Goal: Transaction & Acquisition: Purchase product/service

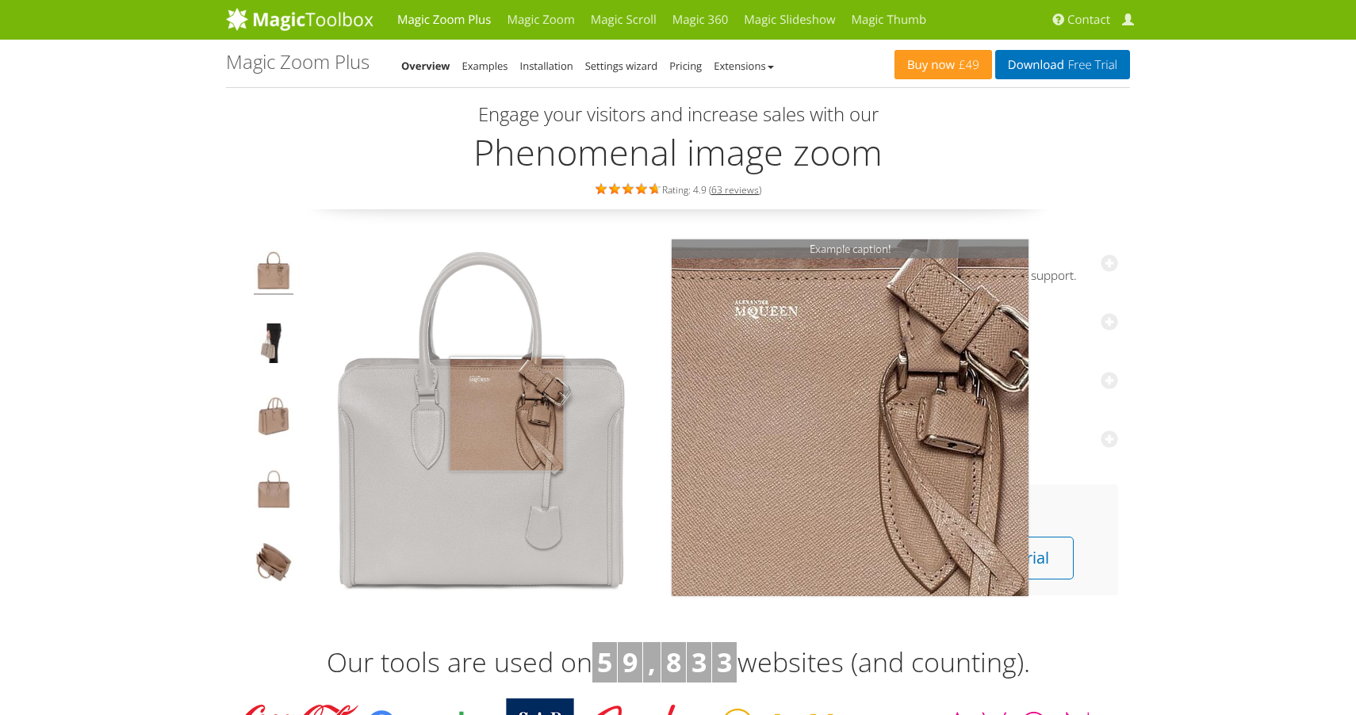
click at [507, 412] on img at bounding box center [481, 419] width 357 height 357
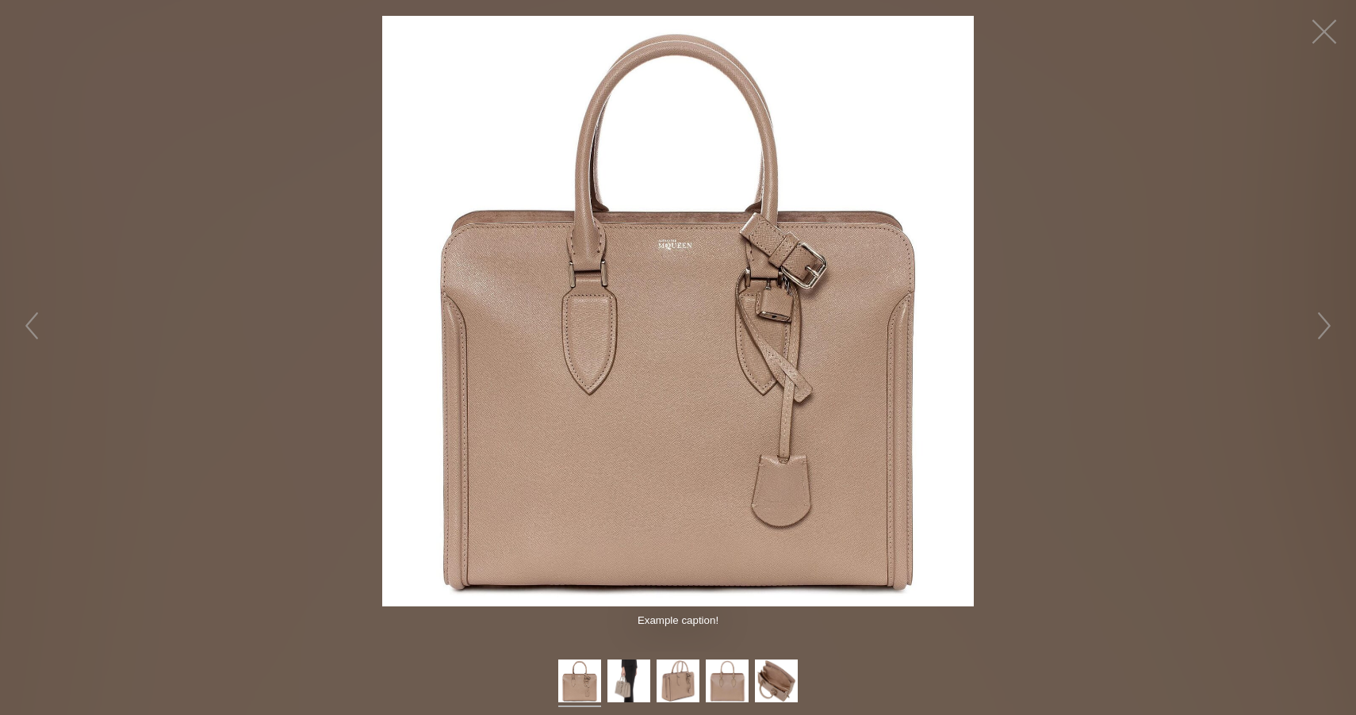
click at [783, 327] on img at bounding box center [678, 312] width 592 height 592
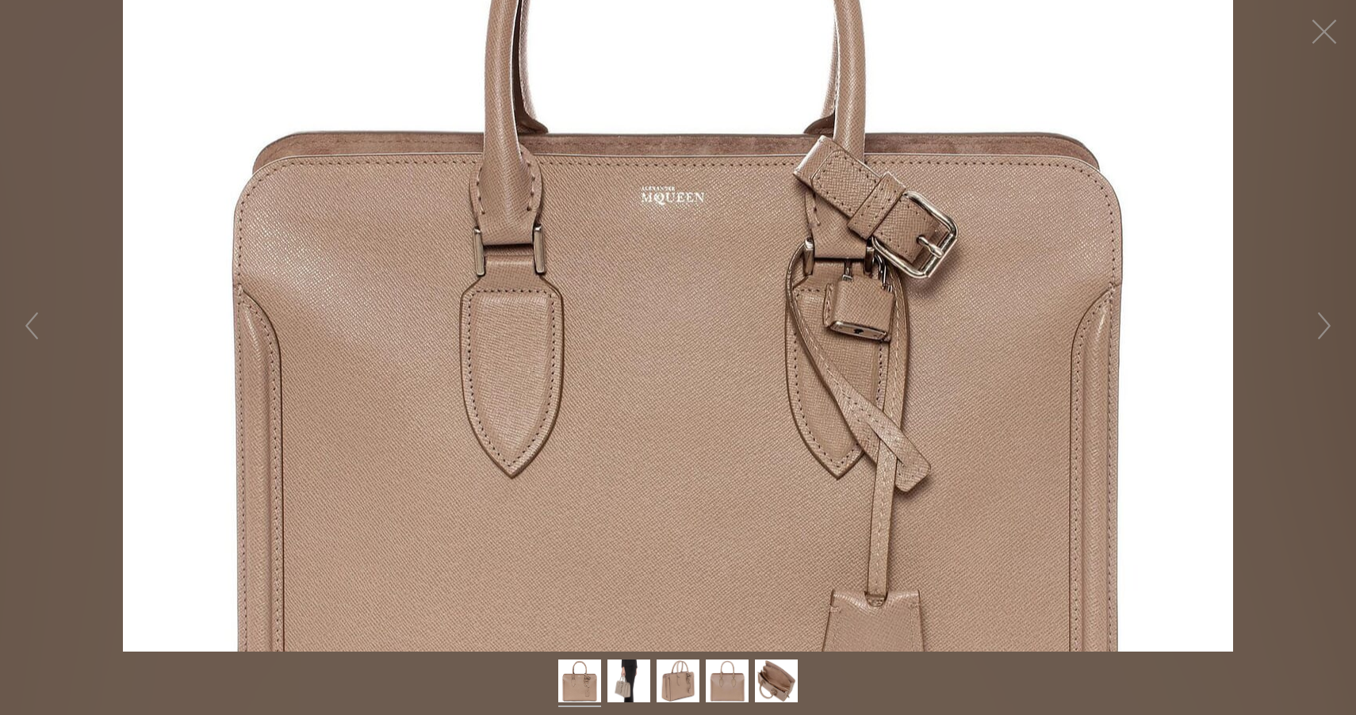
click at [772, 327] on figure "Click to expand" at bounding box center [678, 326] width 1356 height 652
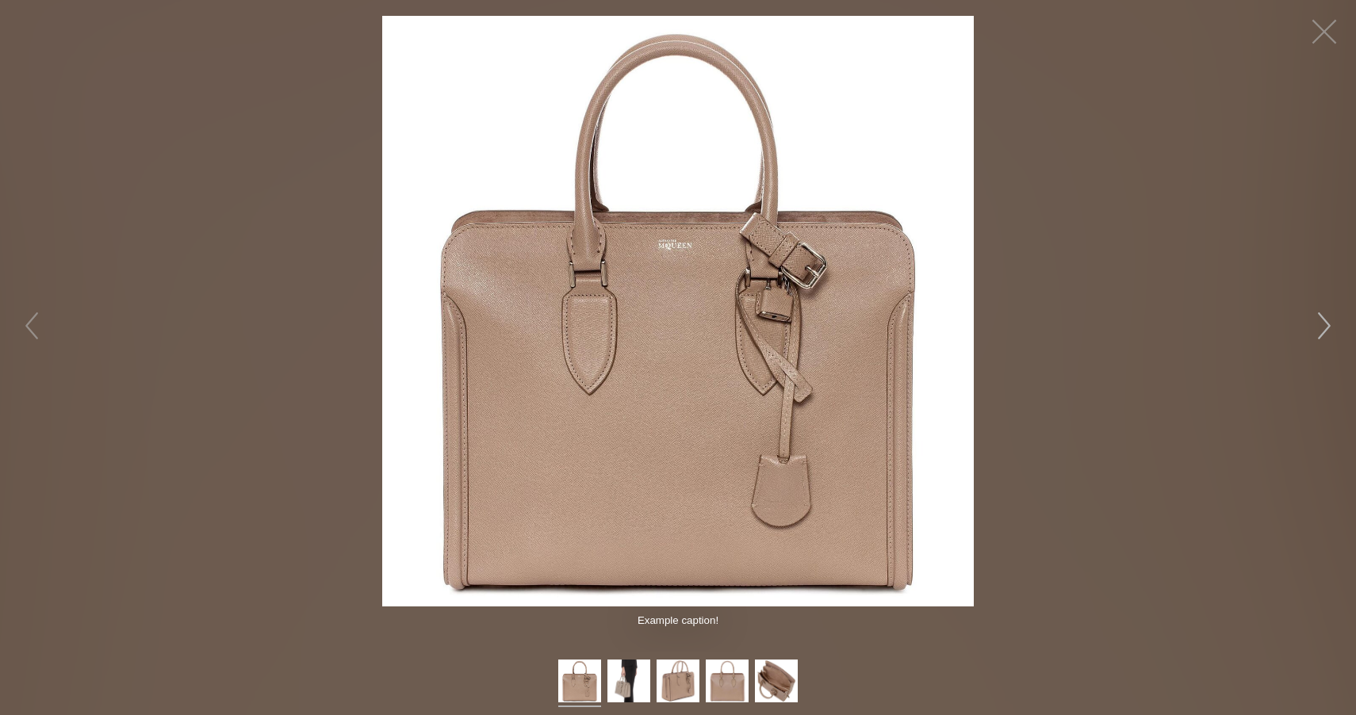
click at [1338, 322] on button "button" at bounding box center [1324, 326] width 48 height 48
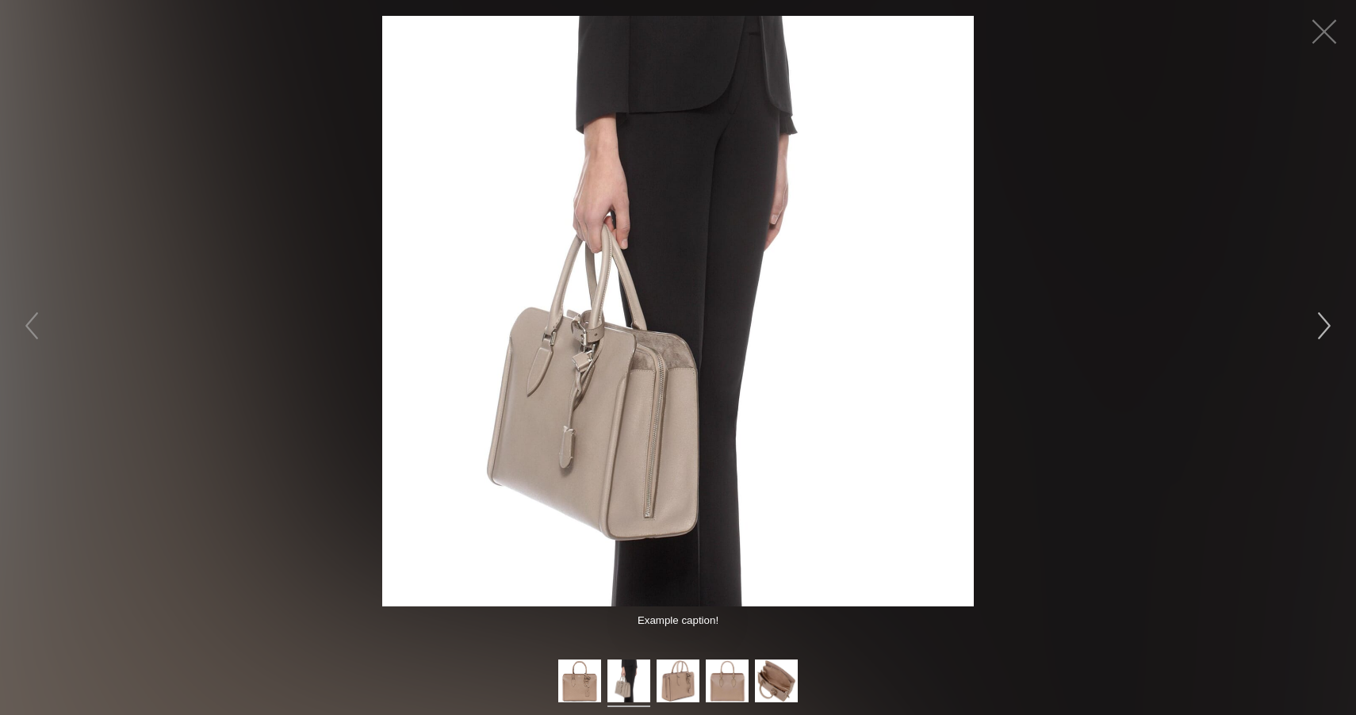
click at [1331, 322] on button "button" at bounding box center [1324, 326] width 48 height 48
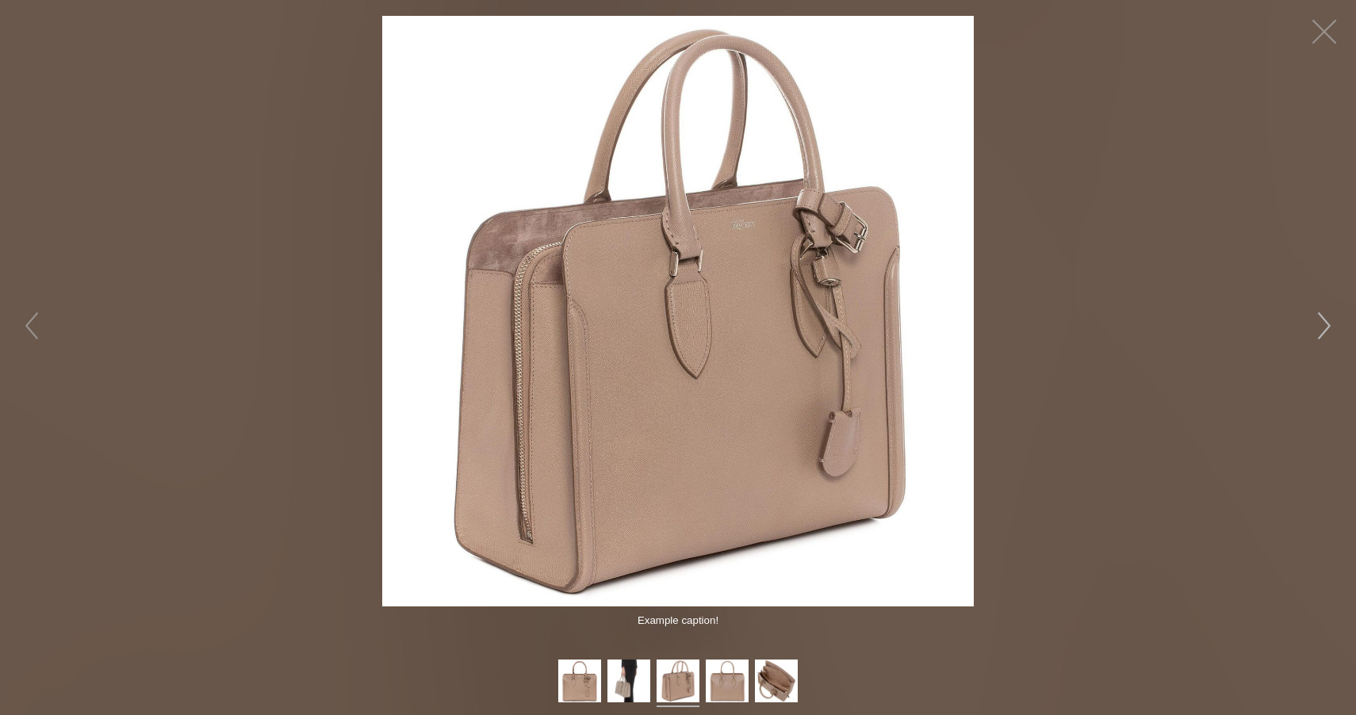
click at [1331, 322] on button "button" at bounding box center [1324, 326] width 48 height 48
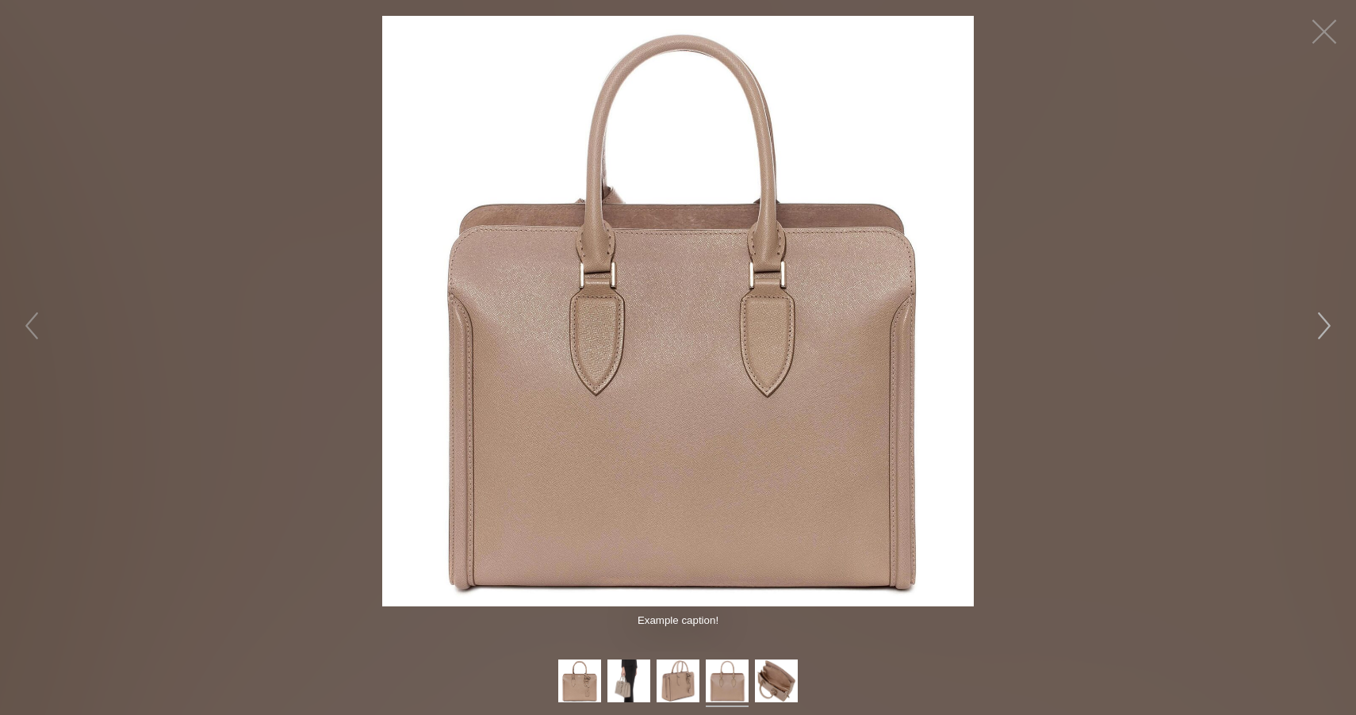
click at [1330, 322] on button "button" at bounding box center [1324, 326] width 48 height 48
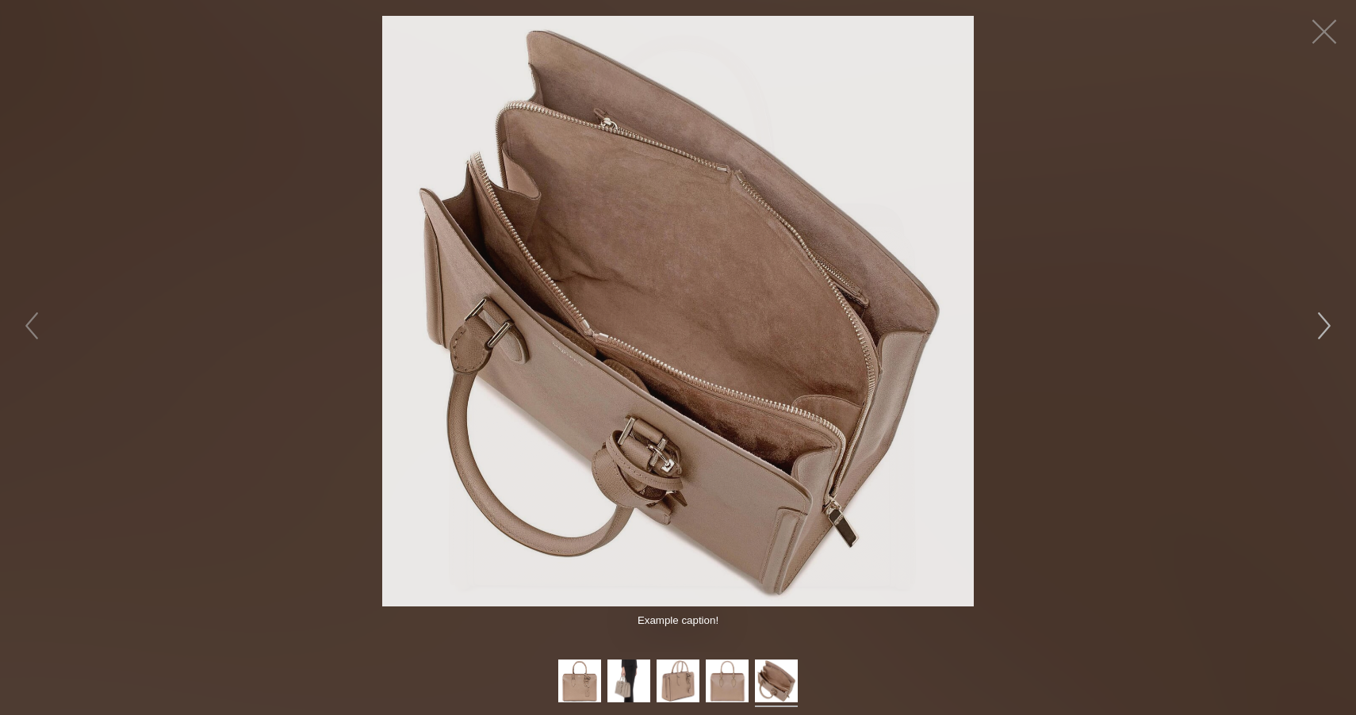
click at [1329, 322] on button "button" at bounding box center [1324, 326] width 48 height 48
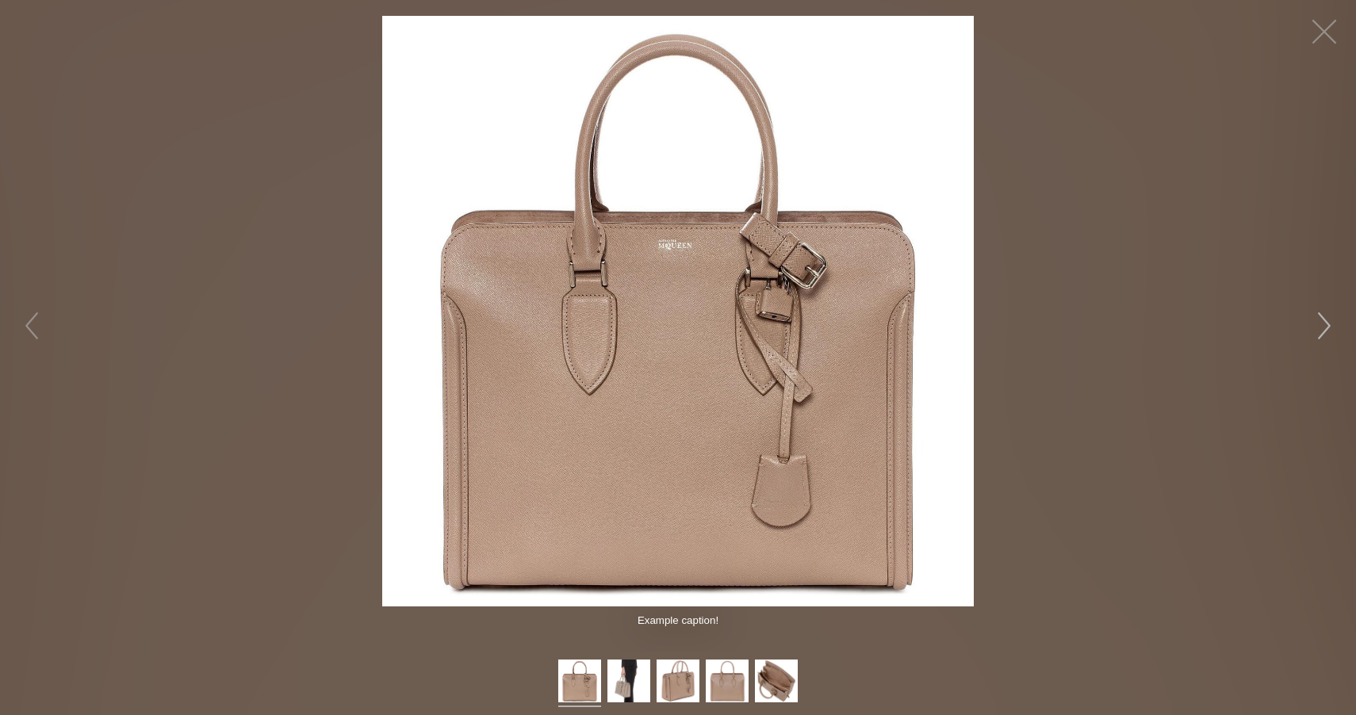
click at [1329, 322] on button "button" at bounding box center [1324, 326] width 48 height 48
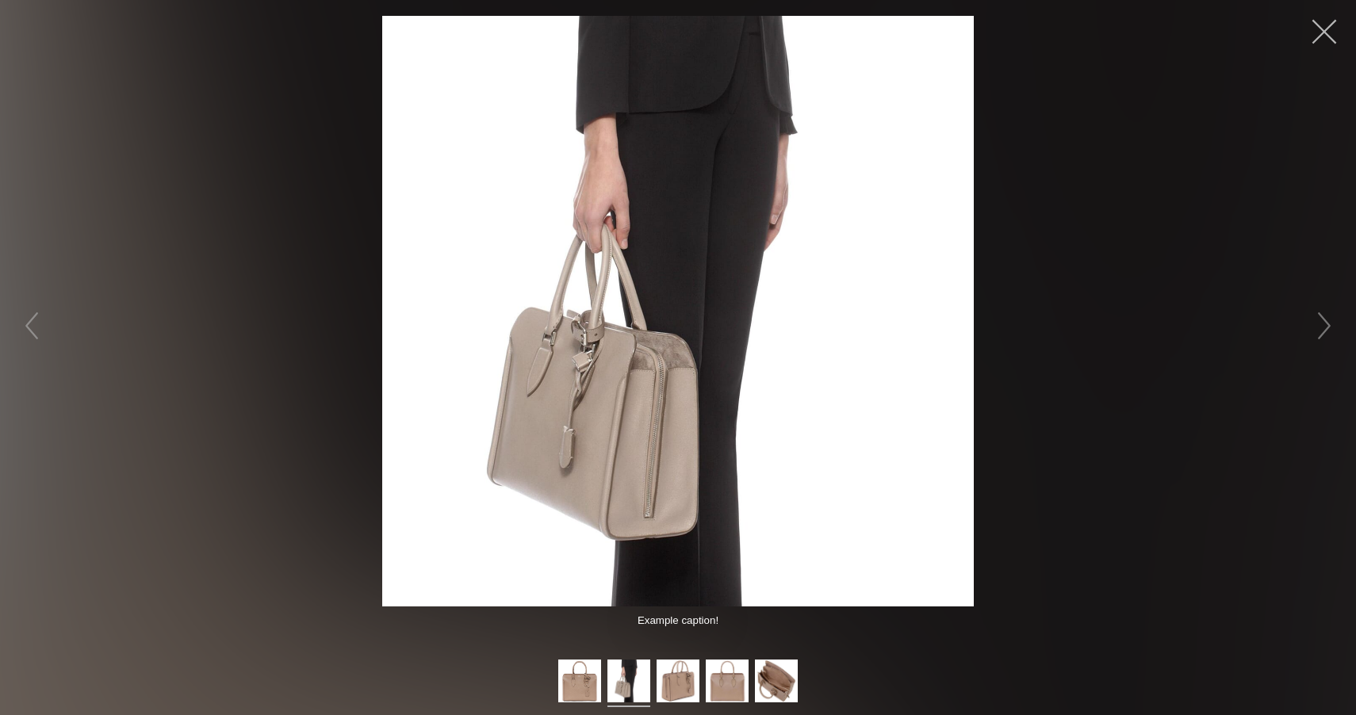
click at [1324, 40] on button "button" at bounding box center [1324, 32] width 48 height 48
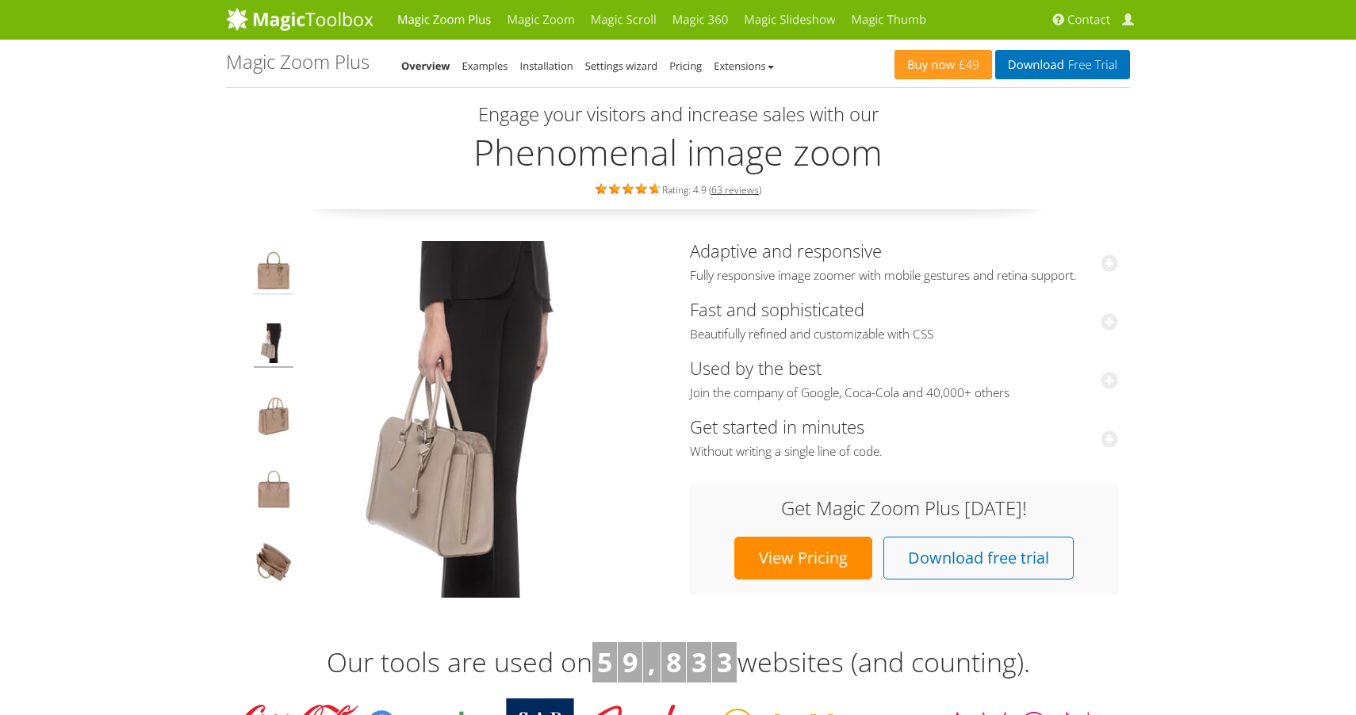
click at [265, 286] on img at bounding box center [274, 273] width 40 height 44
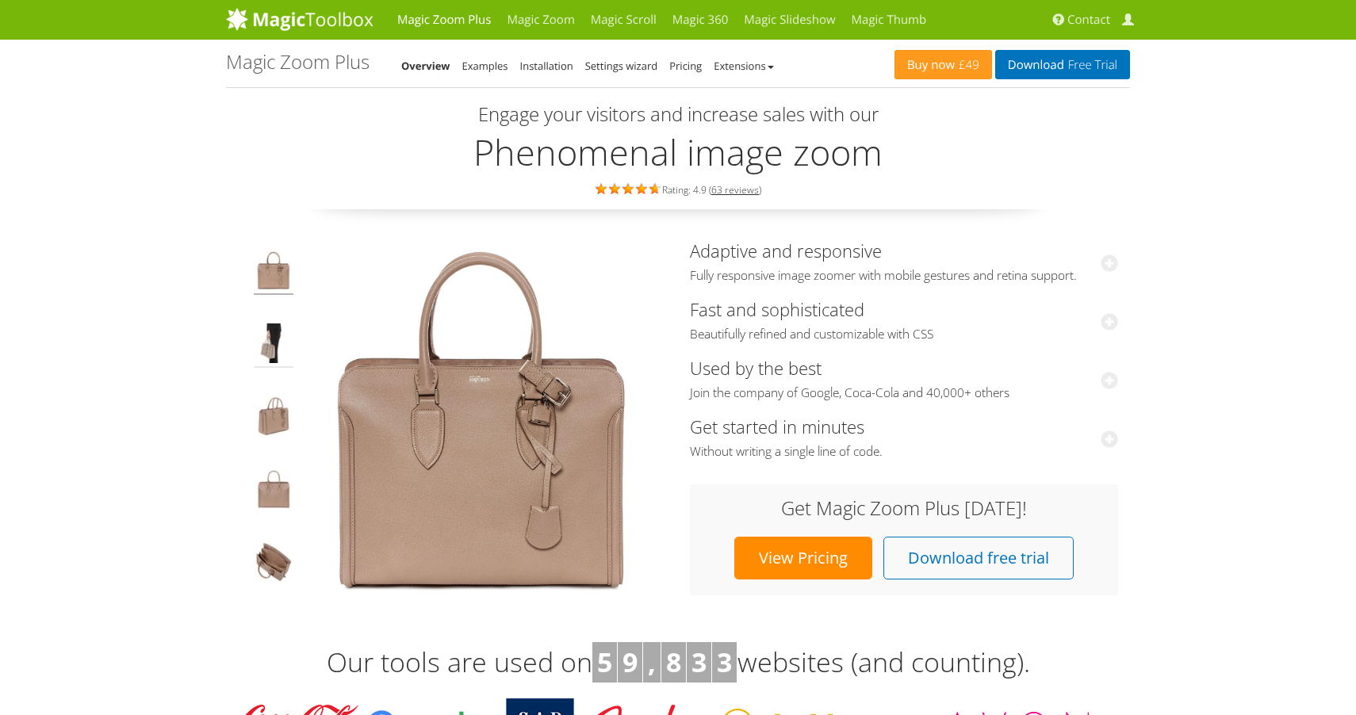
click at [267, 358] on img at bounding box center [274, 346] width 40 height 44
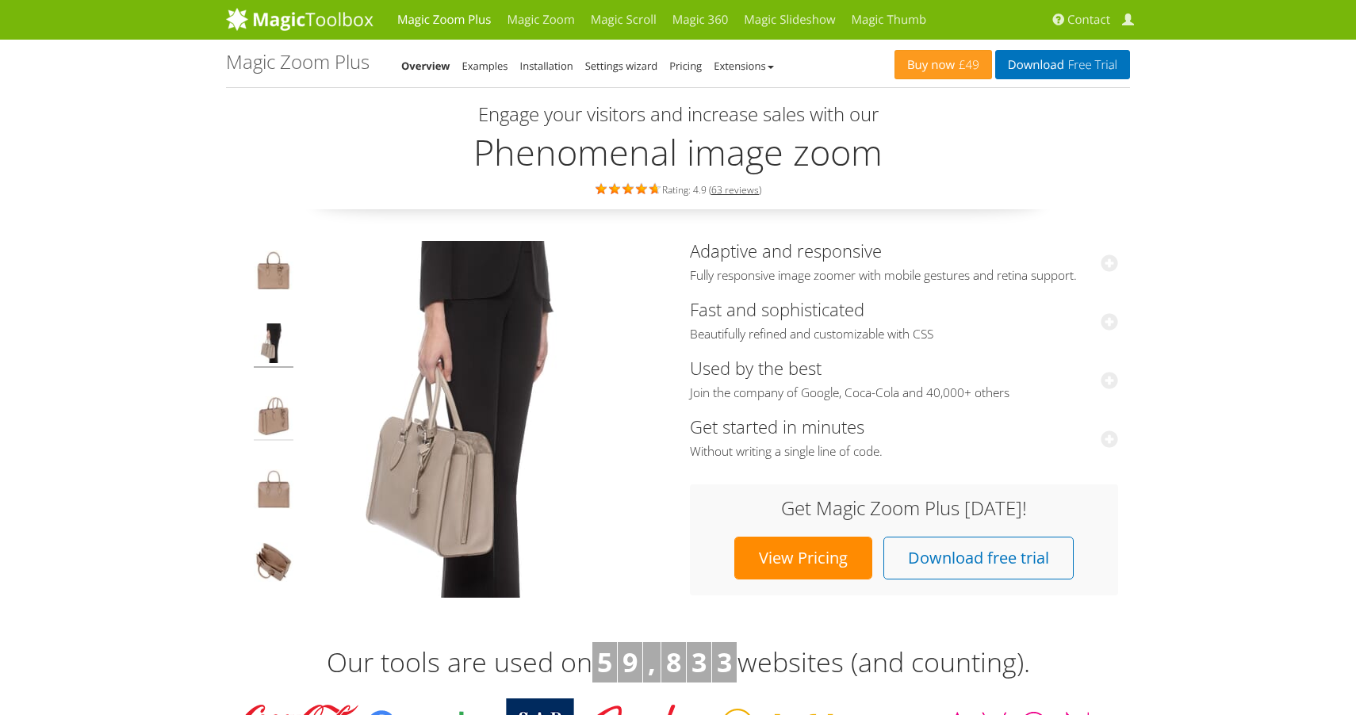
click at [263, 404] on img at bounding box center [274, 418] width 40 height 44
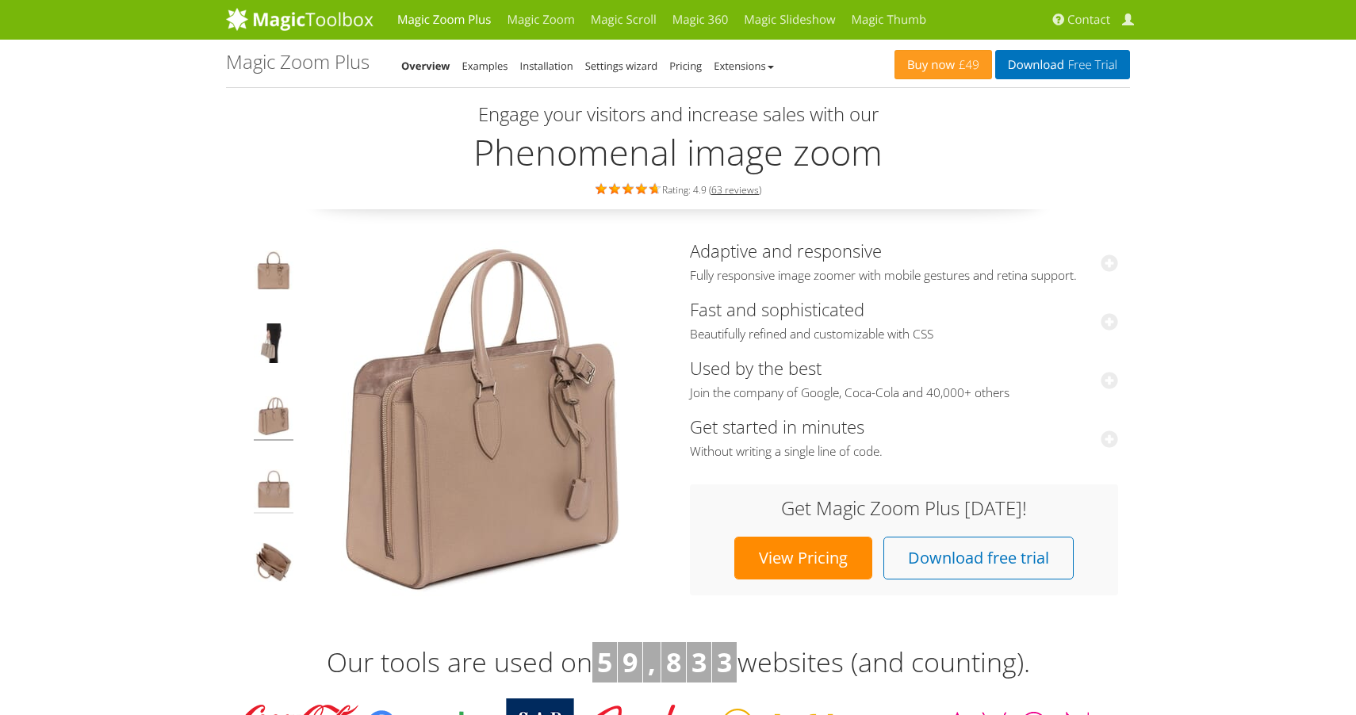
click at [260, 479] on img at bounding box center [274, 491] width 40 height 44
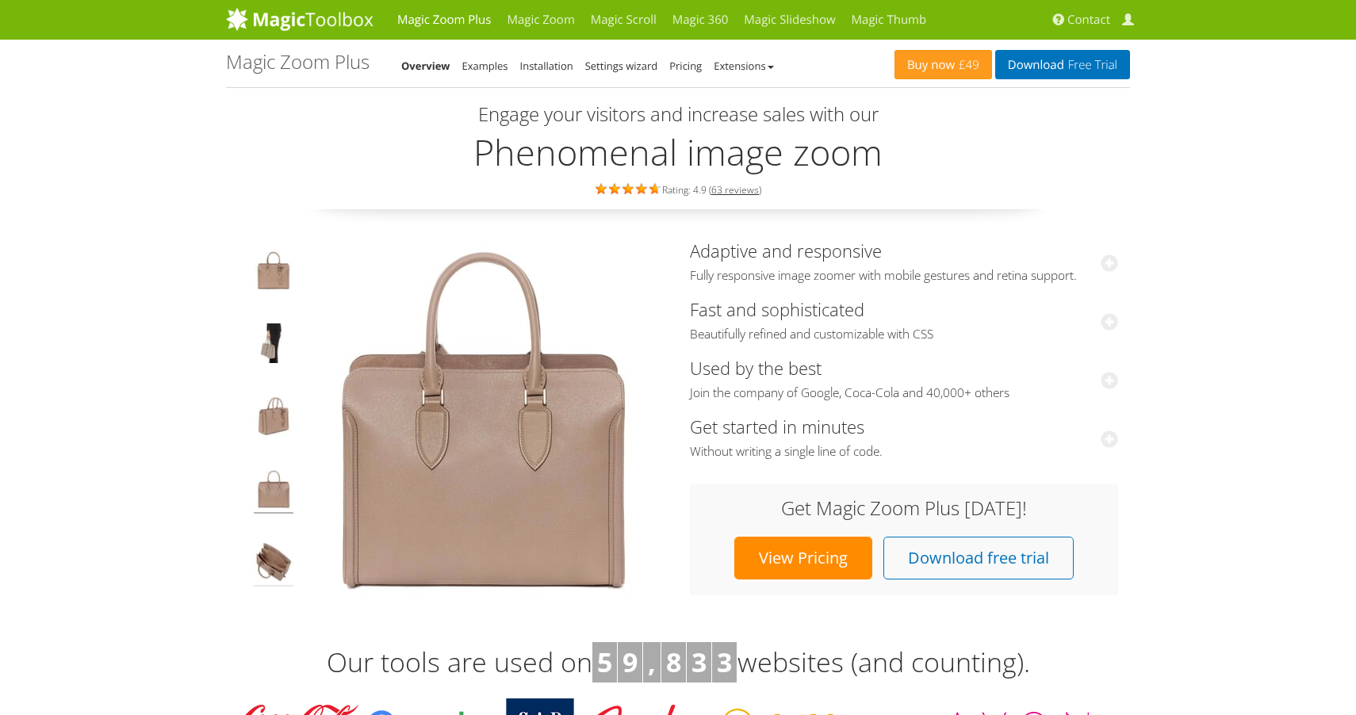
click at [263, 561] on img at bounding box center [274, 564] width 40 height 44
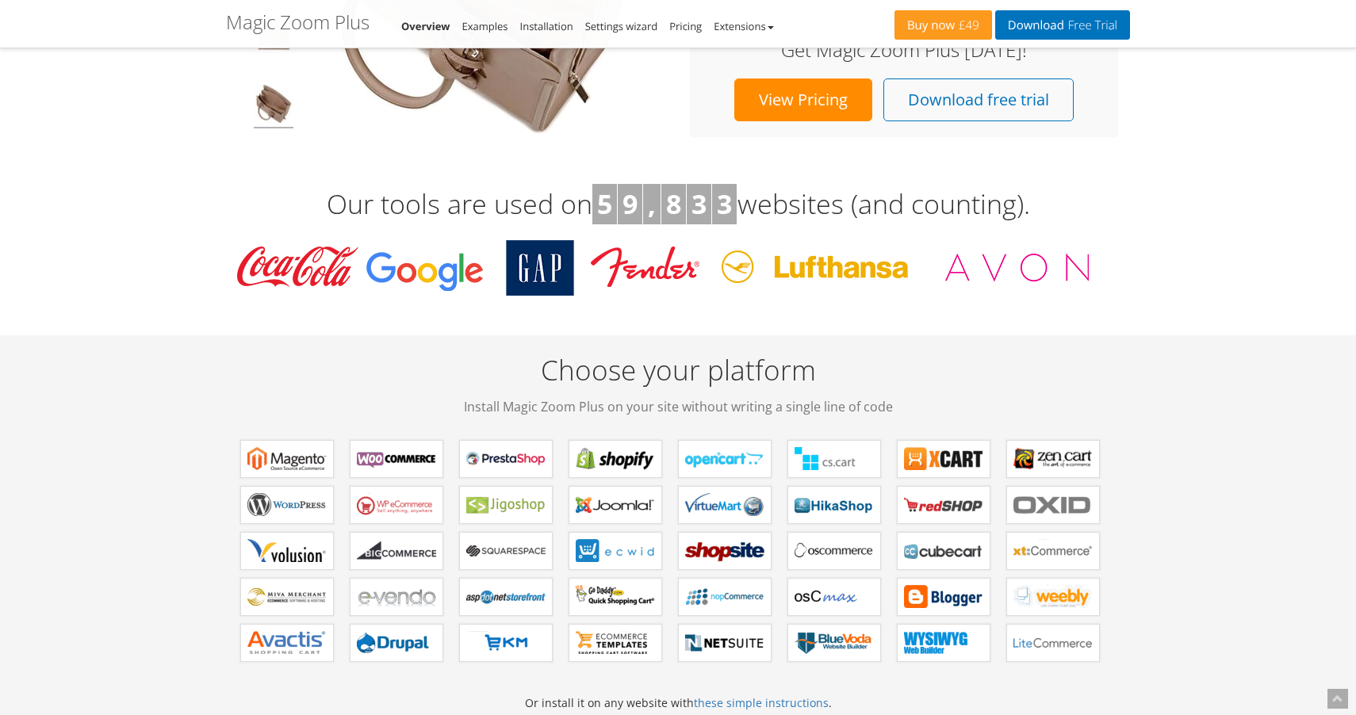
scroll to position [511, 0]
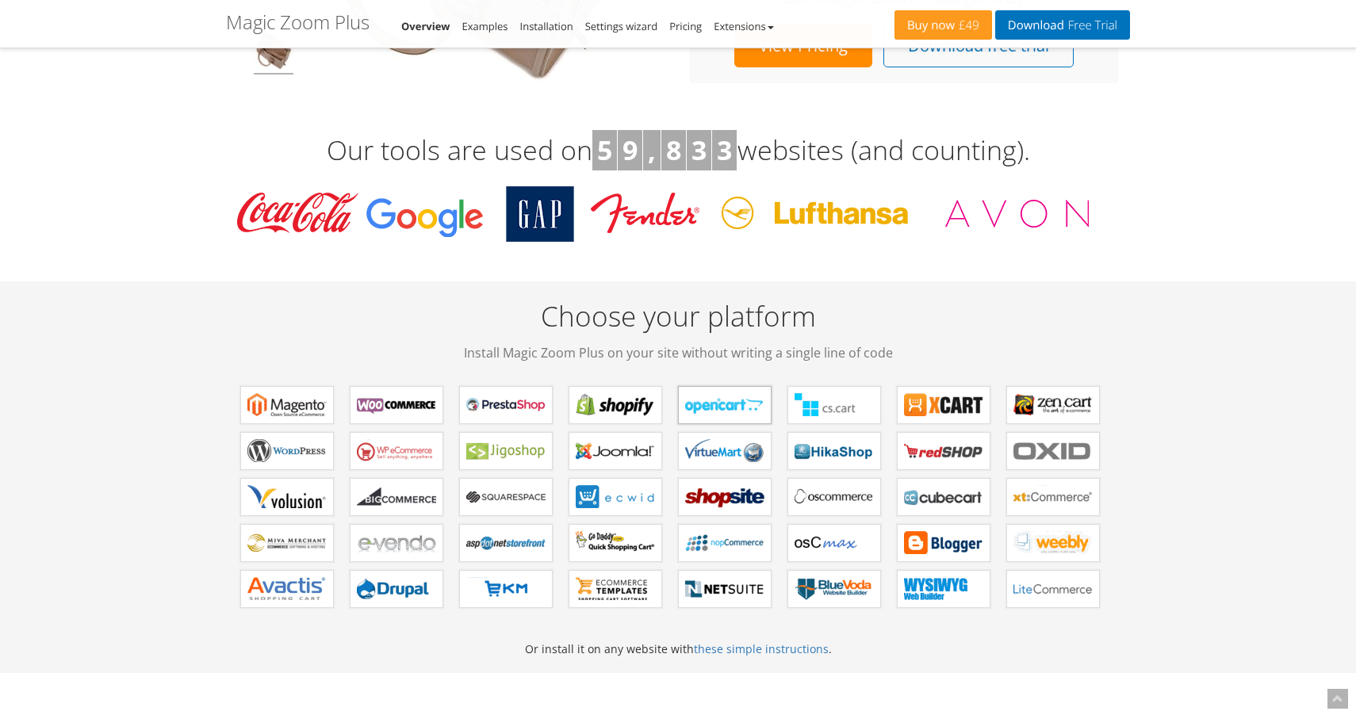
click at [719, 395] on b "Magic Zoom Plus for OpenCart" at bounding box center [724, 405] width 79 height 24
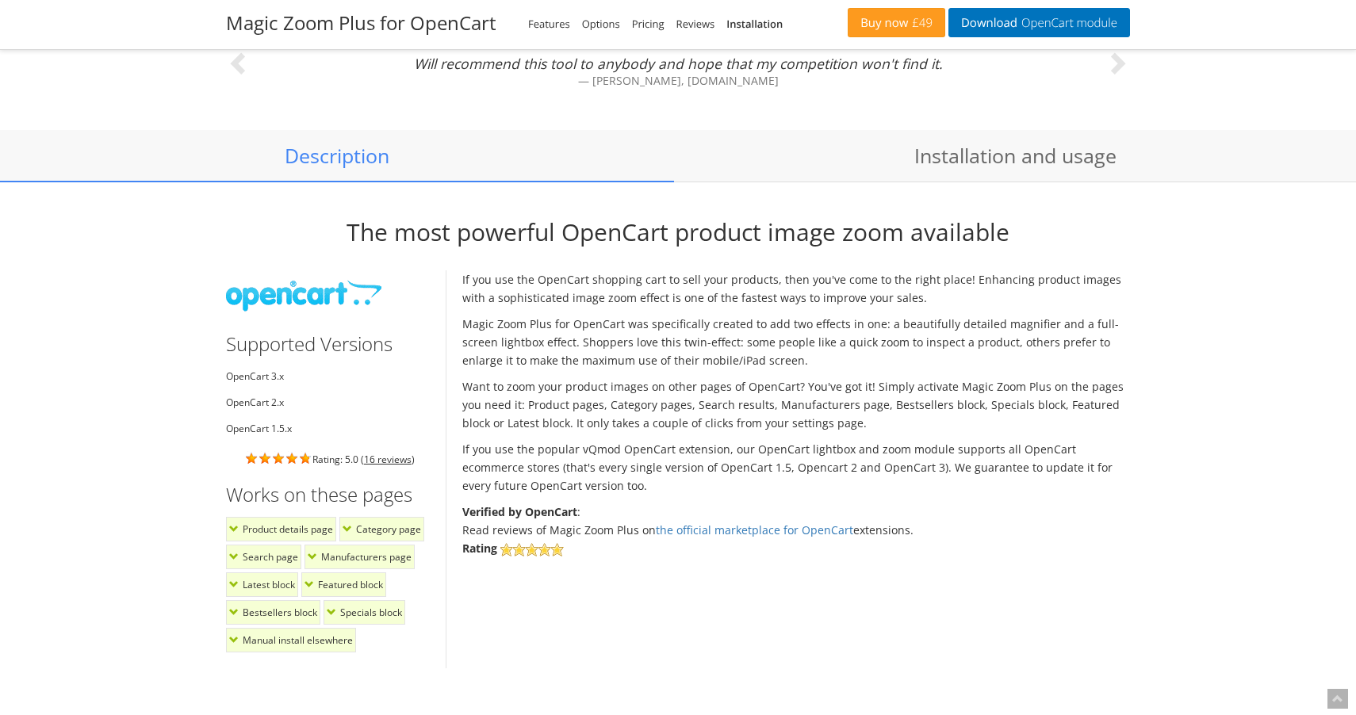
scroll to position [1227, 0]
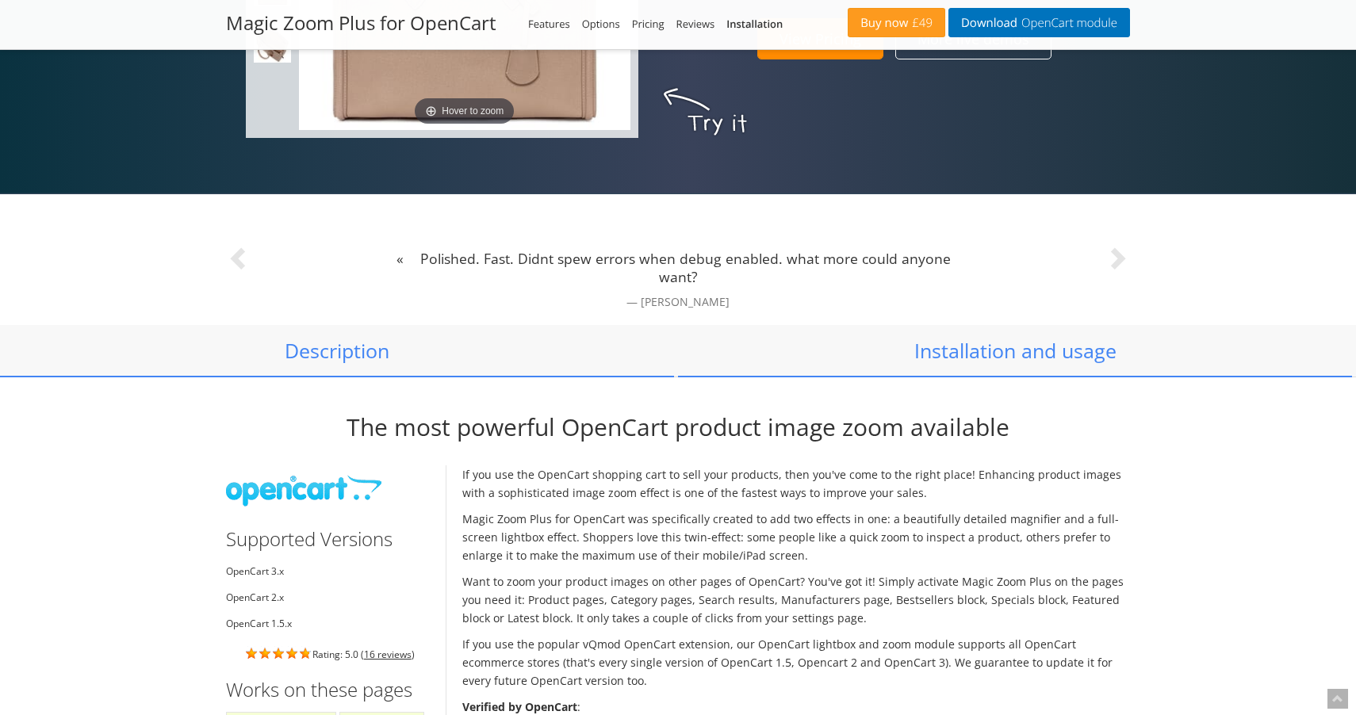
click at [988, 360] on link "Installation and usage" at bounding box center [1015, 351] width 674 height 52
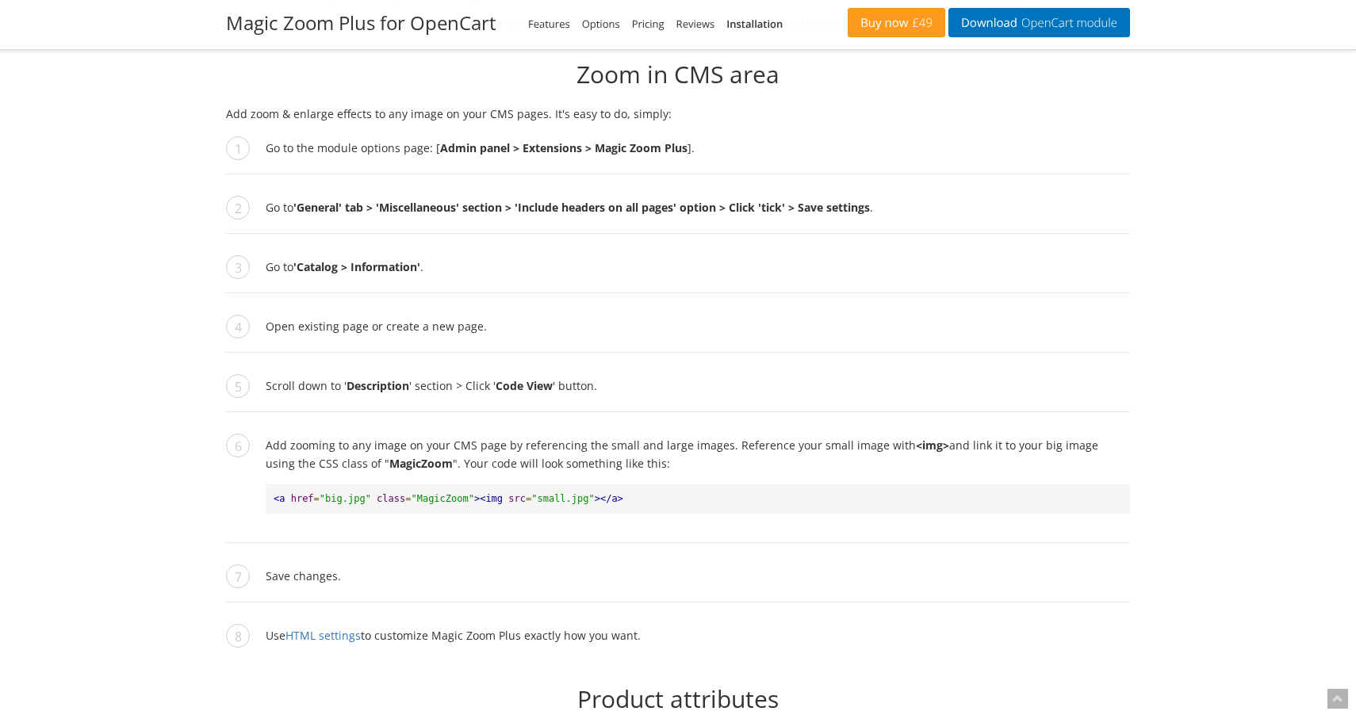
scroll to position [5083, 0]
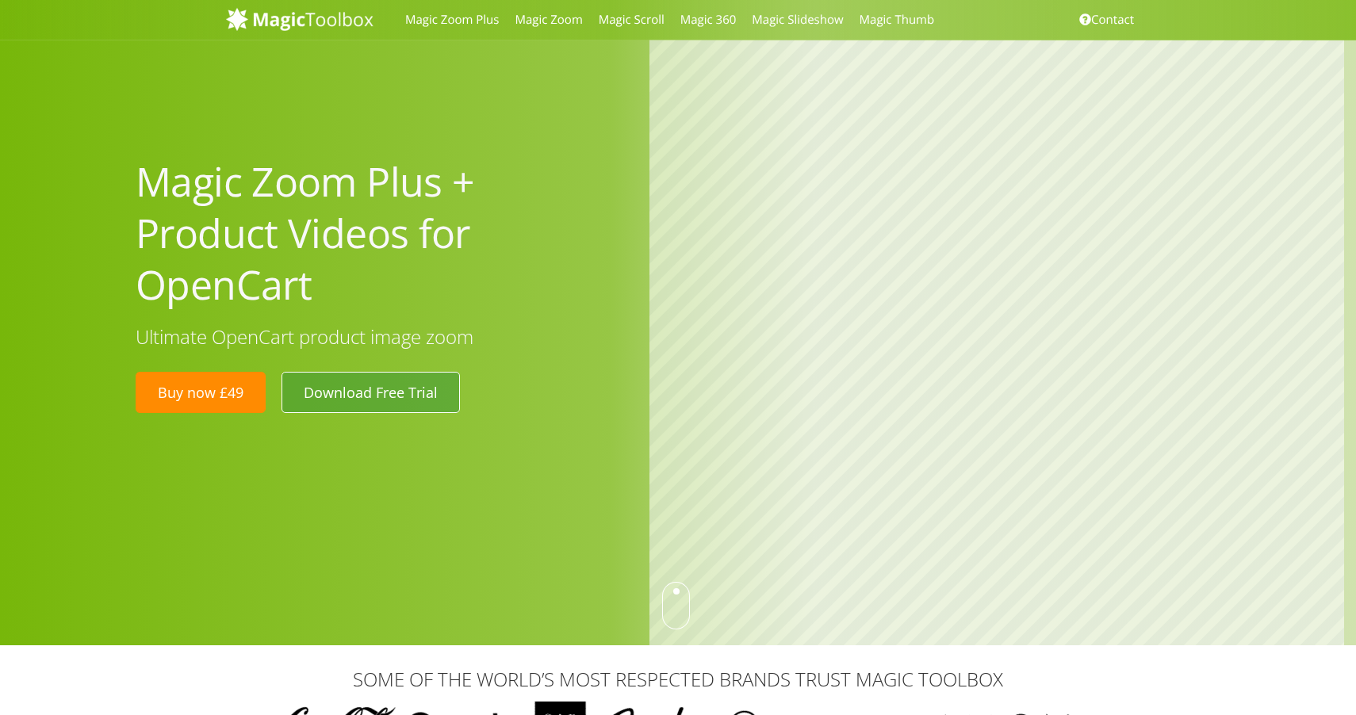
click at [351, 372] on link "Download Free Trial" at bounding box center [370, 392] width 178 height 41
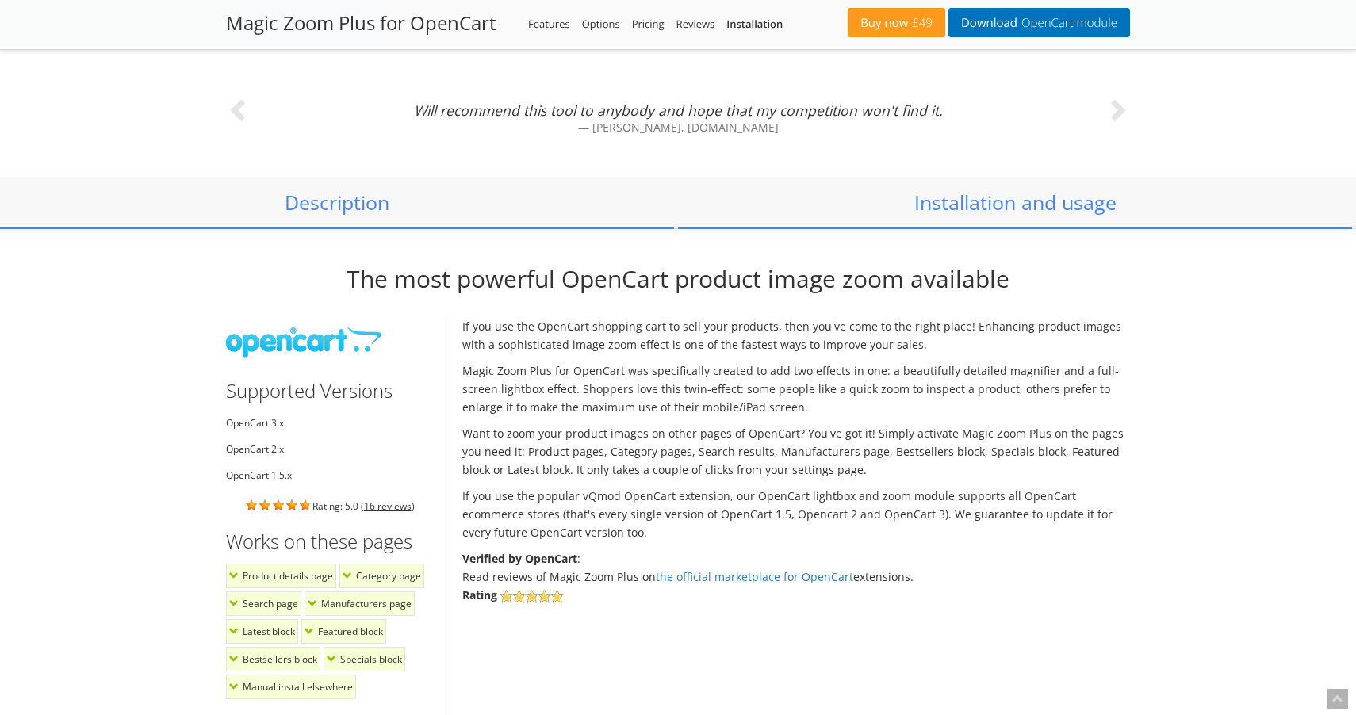
click at [926, 216] on link "Installation and usage" at bounding box center [1015, 203] width 674 height 52
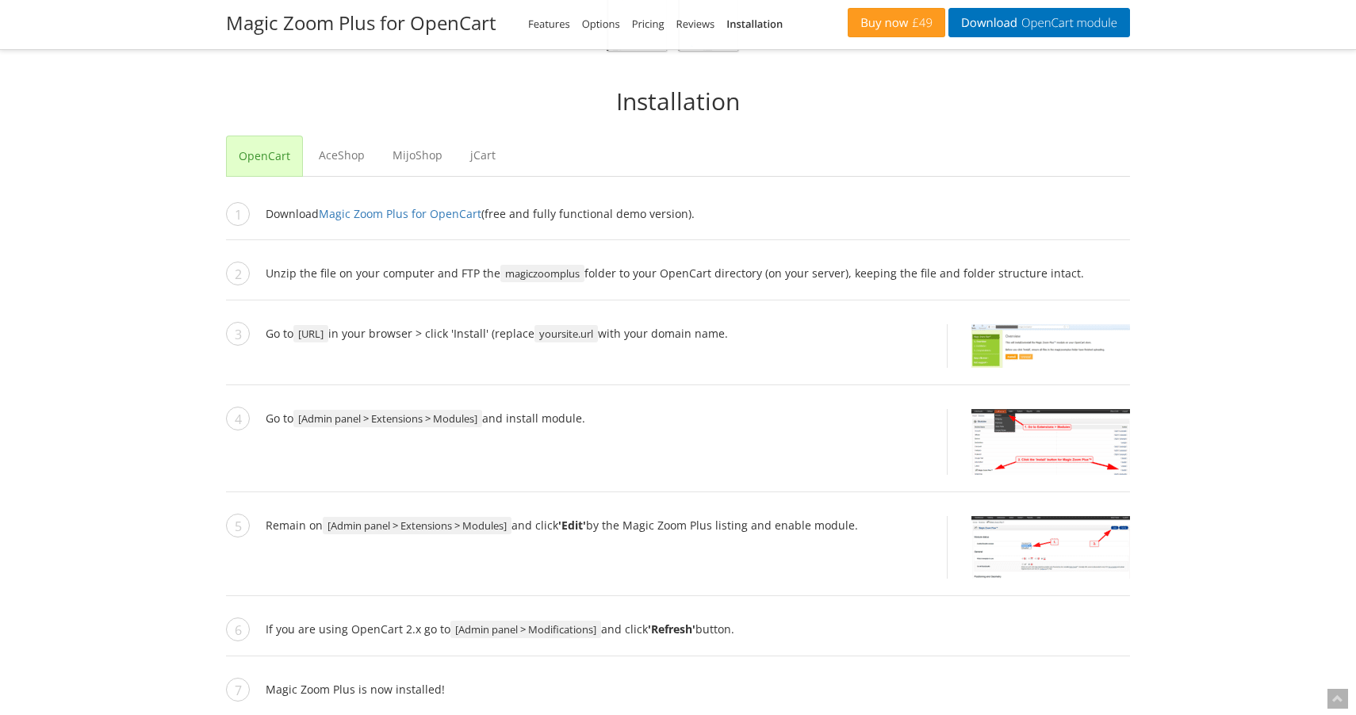
scroll to position [1518, 0]
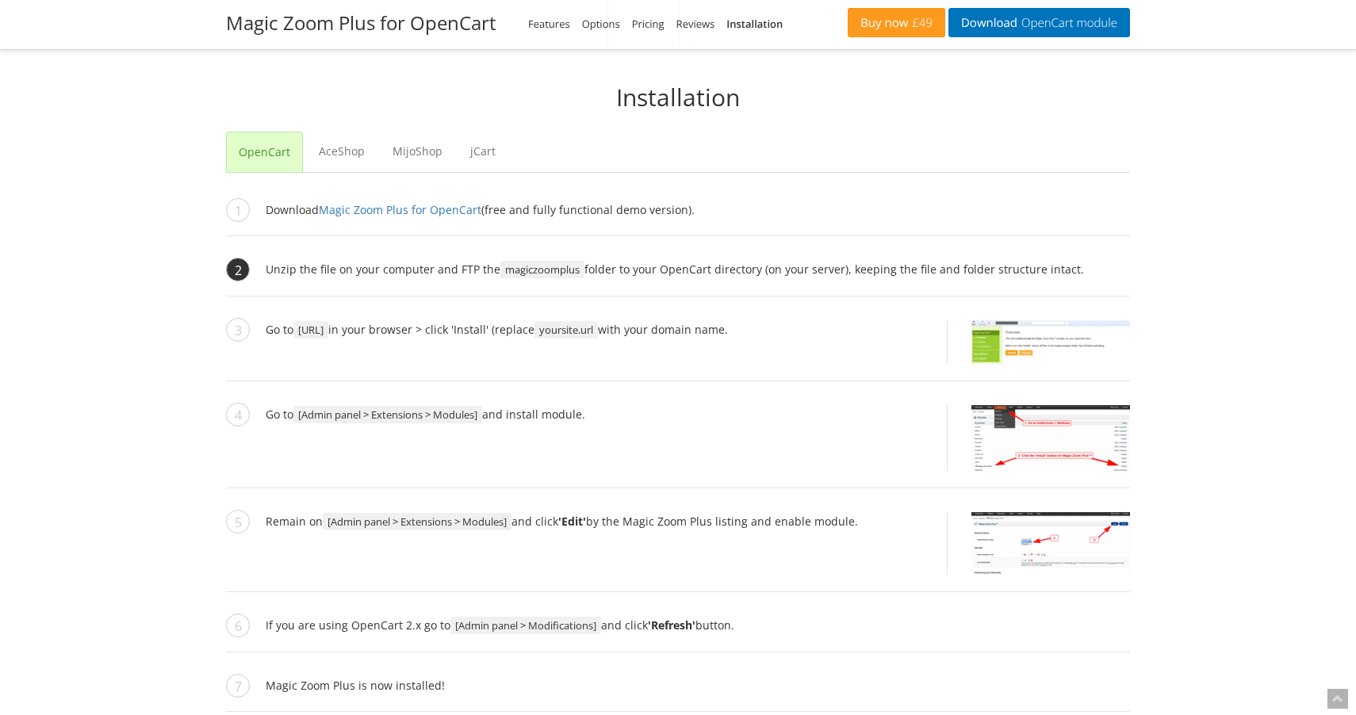
drag, startPoint x: 265, startPoint y: 269, endPoint x: 1093, endPoint y: 275, distance: 827.8
click at [1093, 275] on li "Unzip the file on your computer and FTP the magiczoomplus folder to your OpenCa…" at bounding box center [678, 278] width 904 height 36
click at [887, 375] on li "Go to http://www.yoursite.url/magiczoomplus/ in your browser > click 'Install' …" at bounding box center [678, 350] width 904 height 61
drag, startPoint x: 264, startPoint y: 328, endPoint x: 873, endPoint y: 352, distance: 609.4
click at [873, 352] on li "Go to http://www.yoursite.url/magiczoomplus/ in your browser > click 'Install' …" at bounding box center [678, 350] width 904 height 61
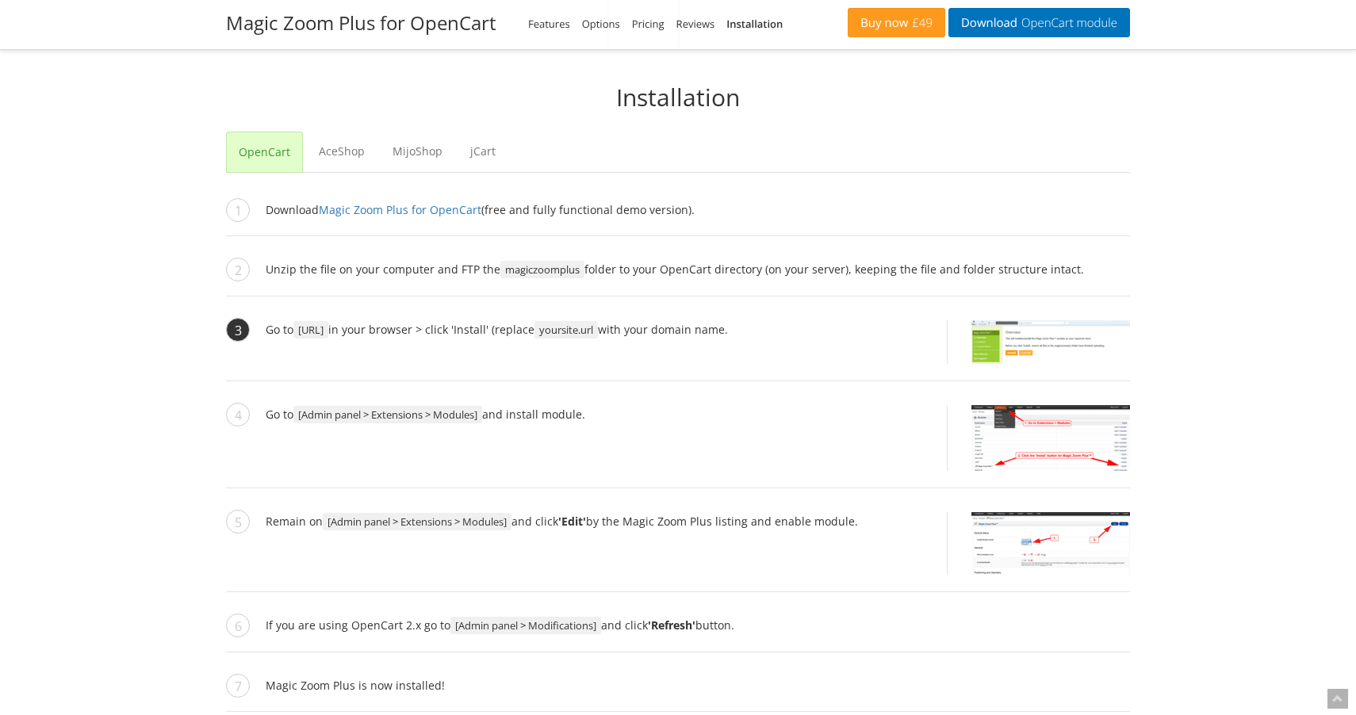
click at [791, 370] on li "Go to http://www.yoursite.url/magiczoomplus/ in your browser > click 'Install' …" at bounding box center [678, 350] width 904 height 61
drag, startPoint x: 266, startPoint y: 415, endPoint x: 639, endPoint y: 431, distance: 373.8
click at [639, 431] on li "Go to [Admin panel > Extensions > Modules] and install module." at bounding box center [678, 446] width 904 height 83
click at [328, 333] on span "http://www.yoursite.url/magiczoomplus/" at bounding box center [310, 329] width 35 height 17
click at [328, 329] on span "http://www.yoursite.url/magiczoomplus/" at bounding box center [310, 329] width 35 height 17
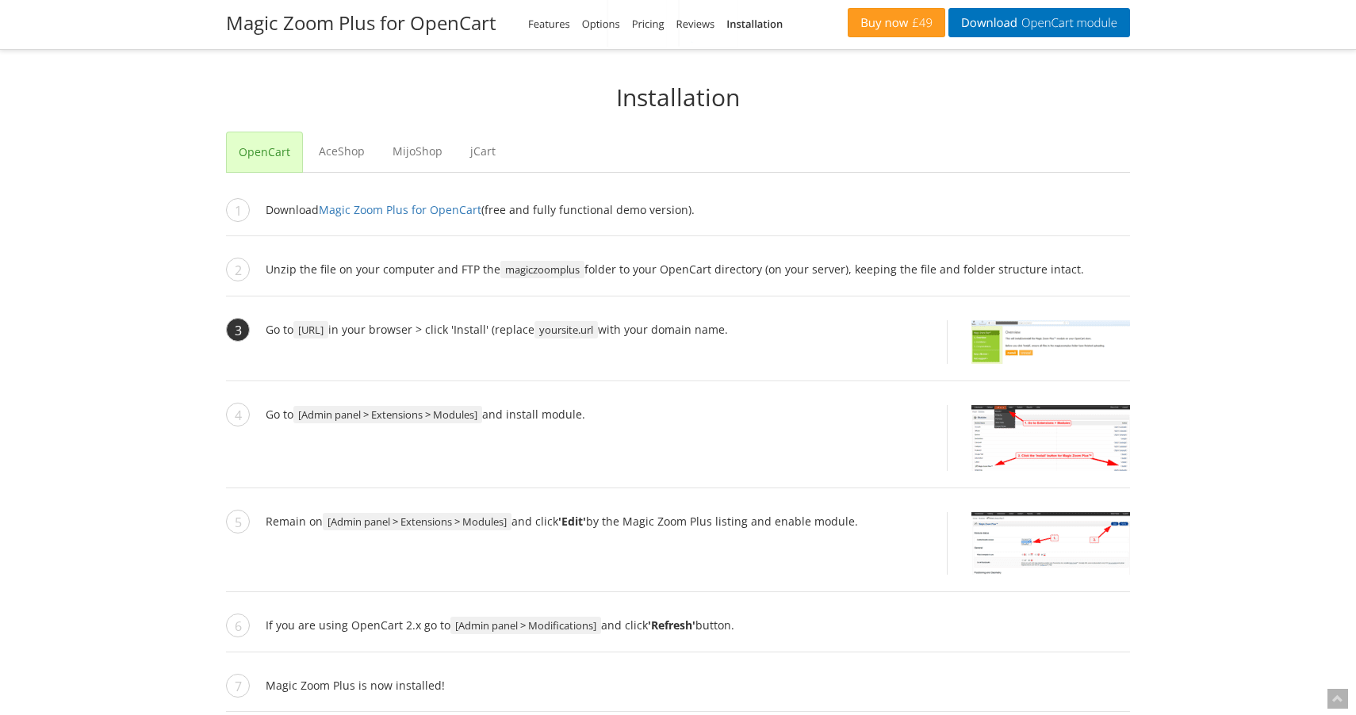
drag, startPoint x: 303, startPoint y: 327, endPoint x: 500, endPoint y: 333, distance: 196.7
click at [328, 333] on span "http://www.yoursite.url/magiczoomplus/" at bounding box center [310, 329] width 35 height 17
click at [1010, 352] on img at bounding box center [1050, 342] width 159 height 44
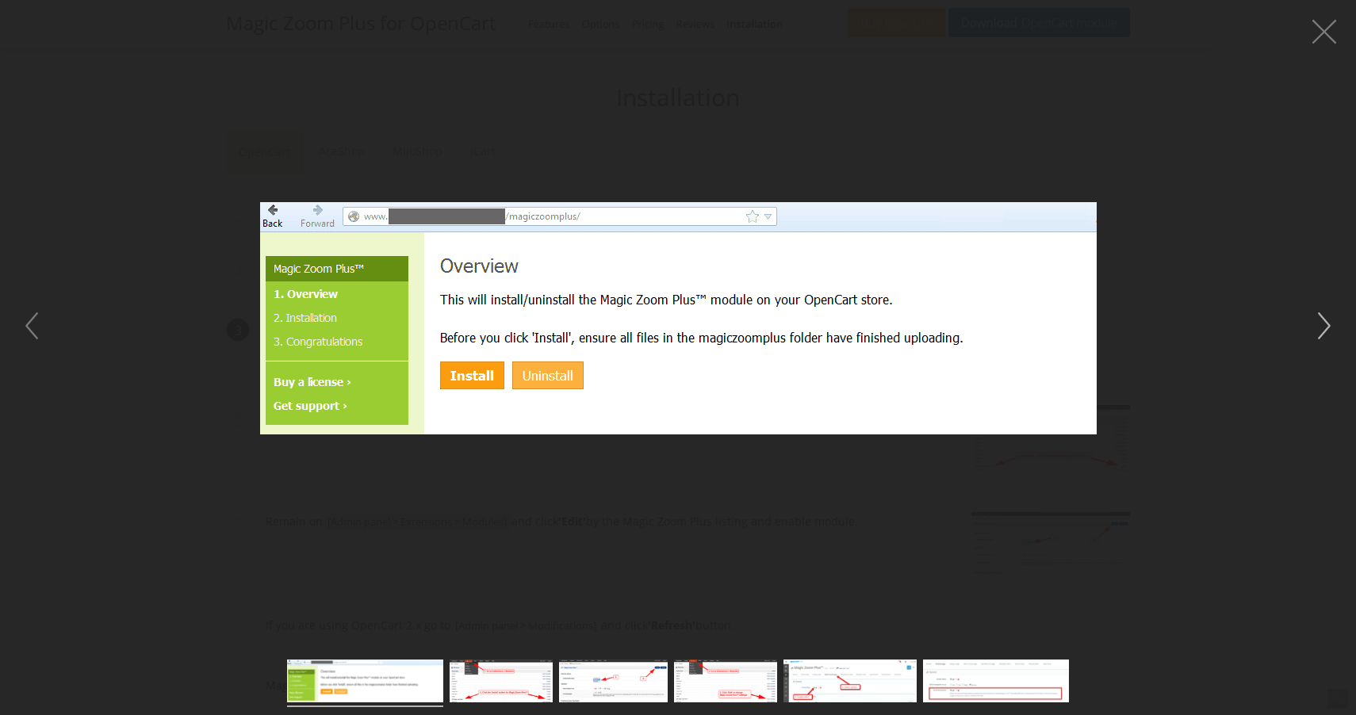
click at [1315, 331] on button "button" at bounding box center [1324, 326] width 48 height 48
click at [1324, 319] on button "button" at bounding box center [1324, 326] width 48 height 48
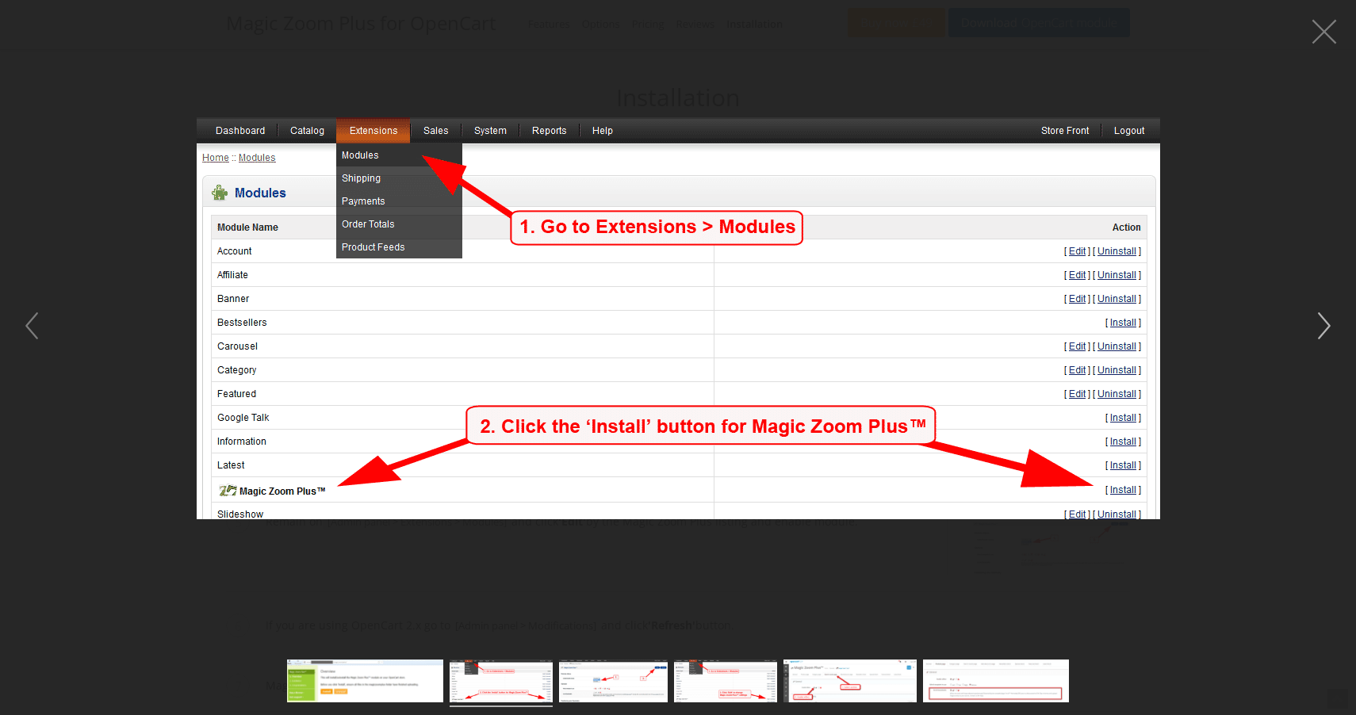
click at [1323, 321] on button "button" at bounding box center [1324, 326] width 48 height 48
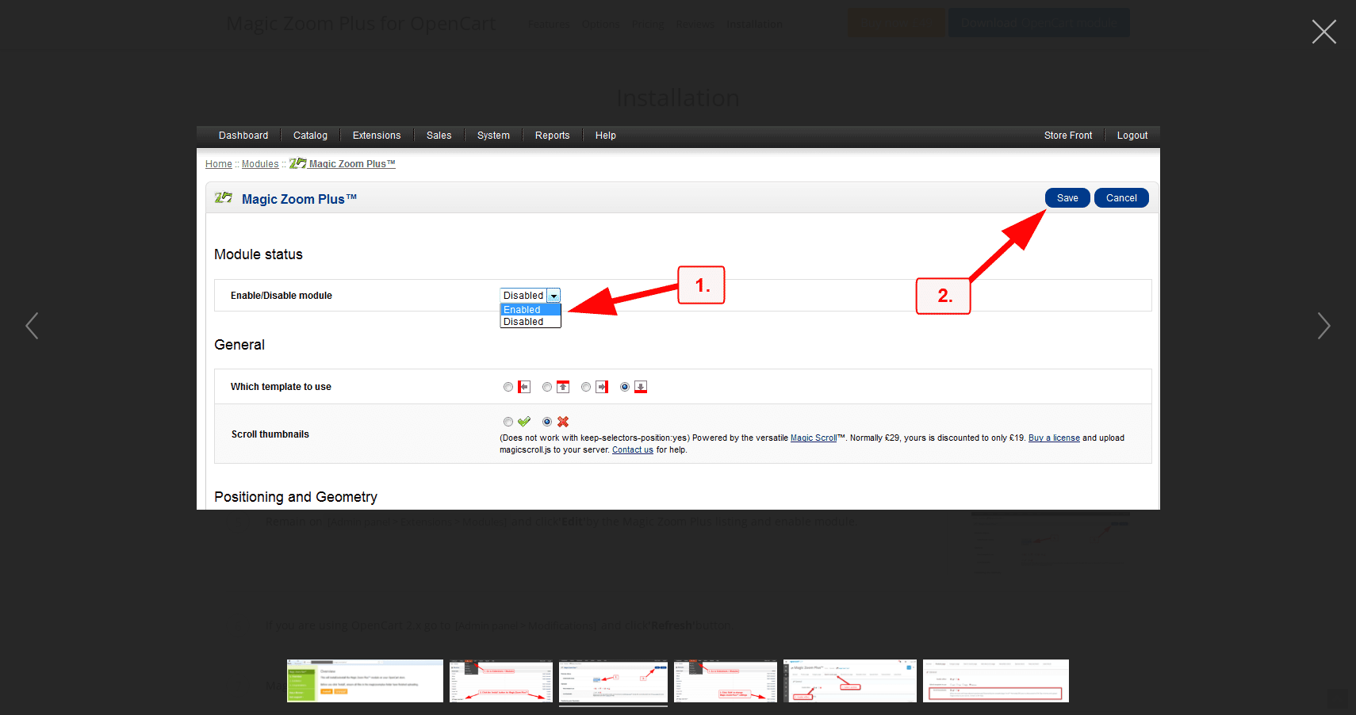
click at [1327, 19] on button "button" at bounding box center [1324, 32] width 48 height 48
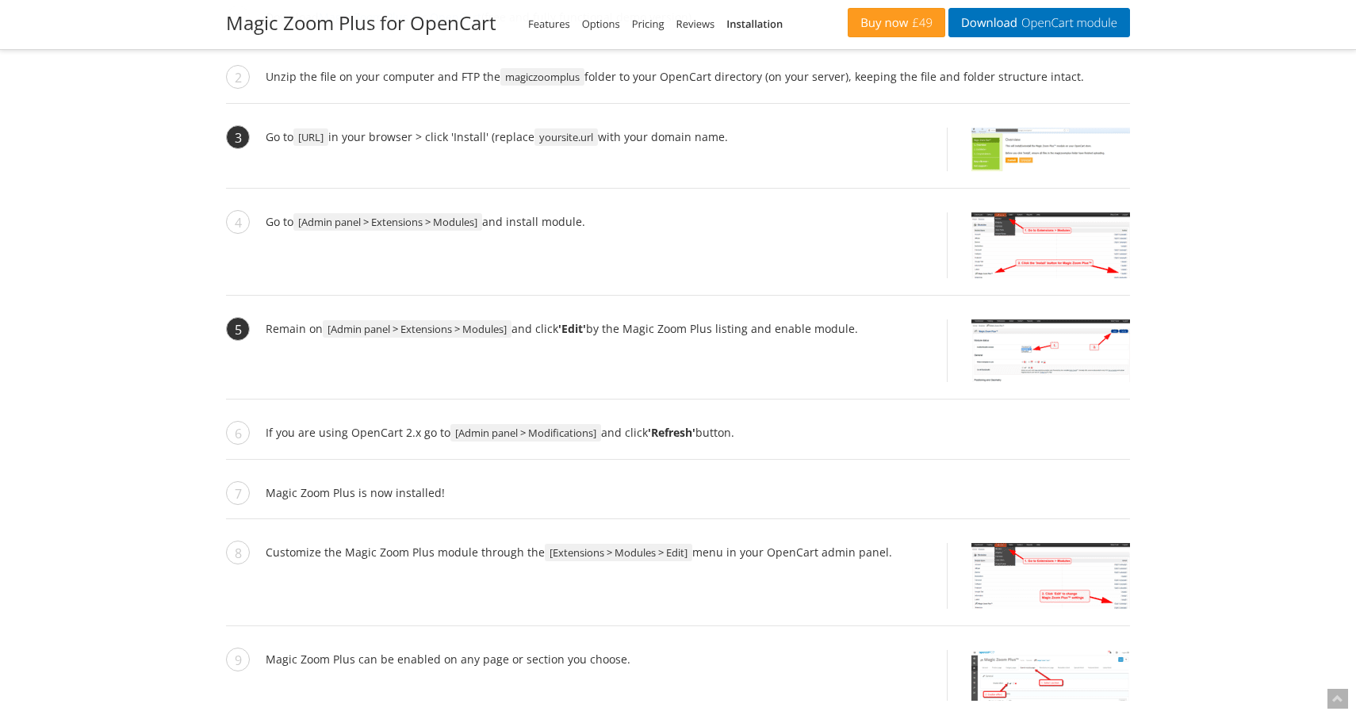
scroll to position [1711, 0]
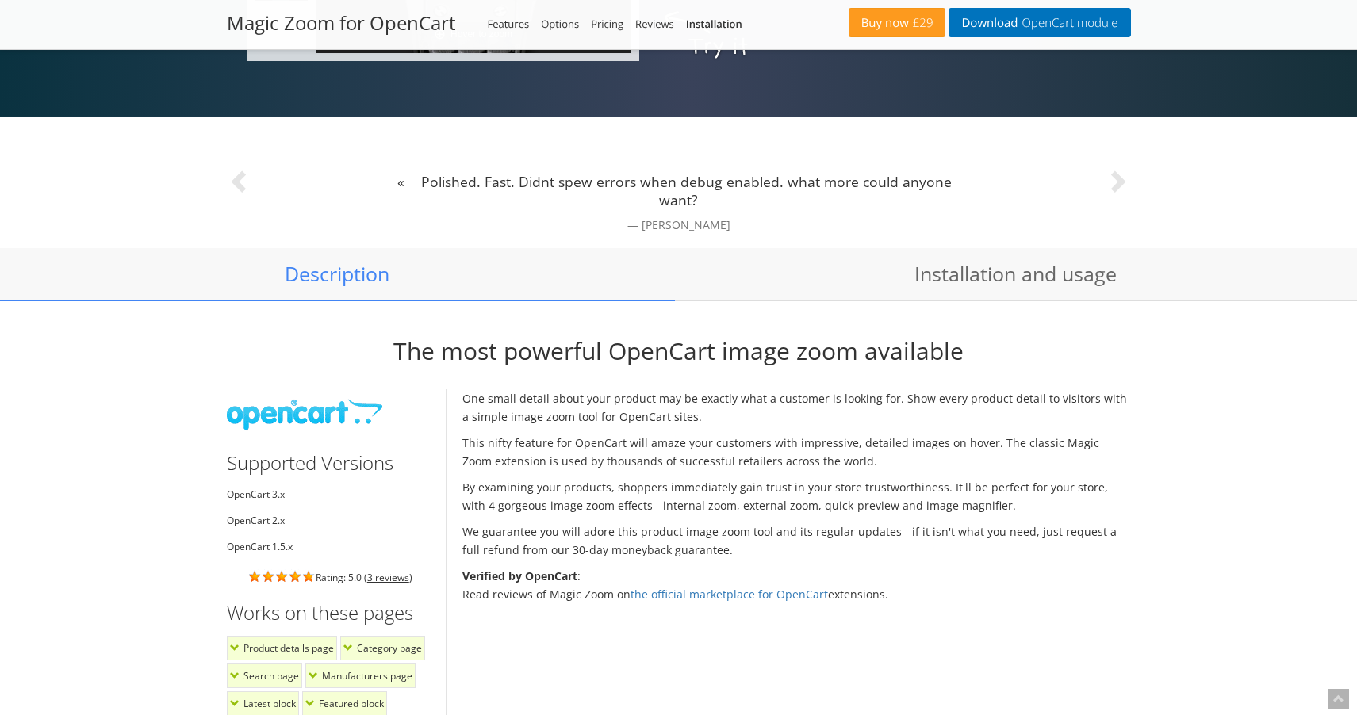
scroll to position [1019, 0]
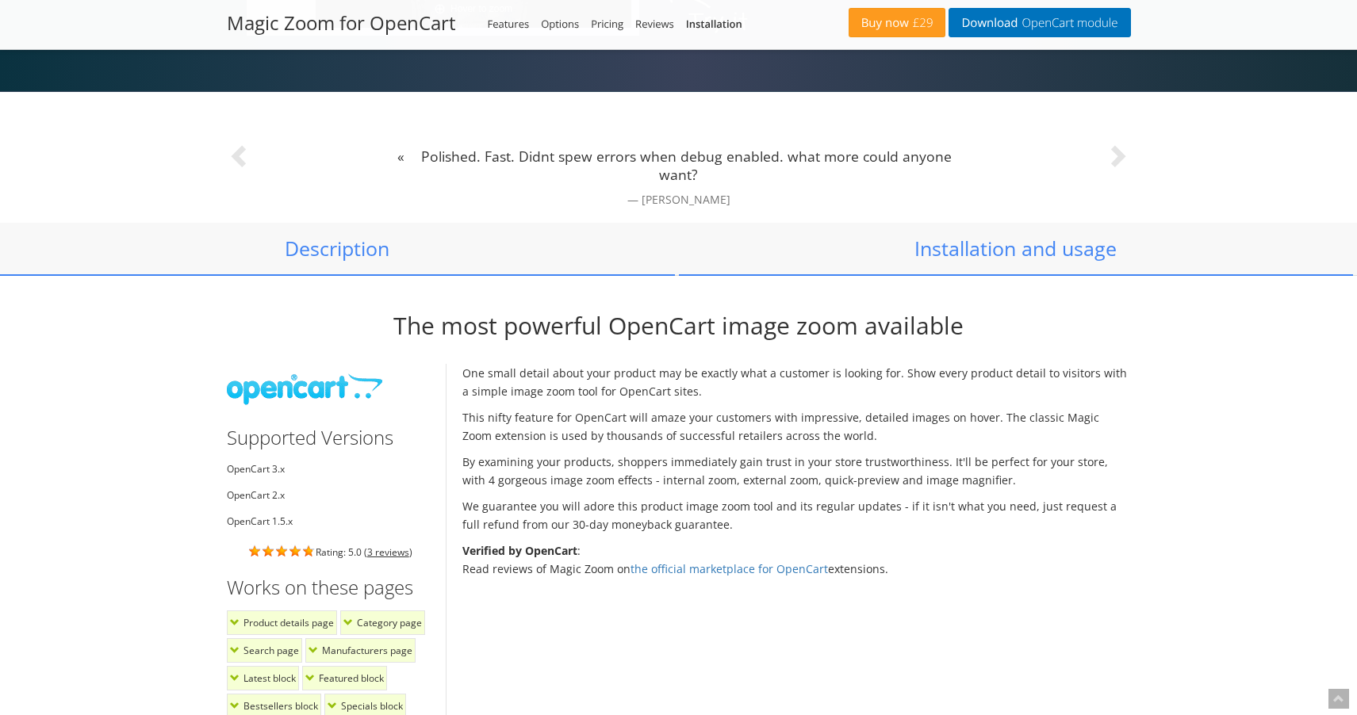
click at [959, 251] on link "Installation and usage" at bounding box center [1016, 249] width 675 height 52
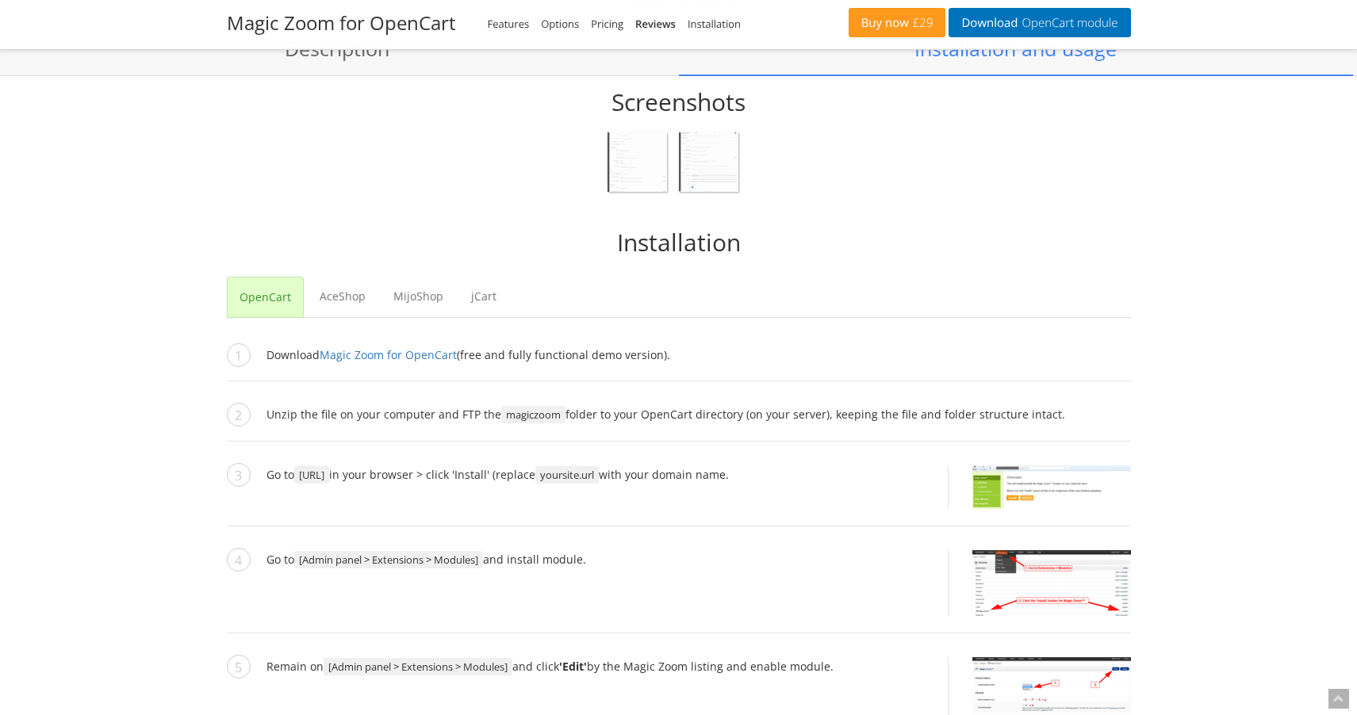
scroll to position [1237, 0]
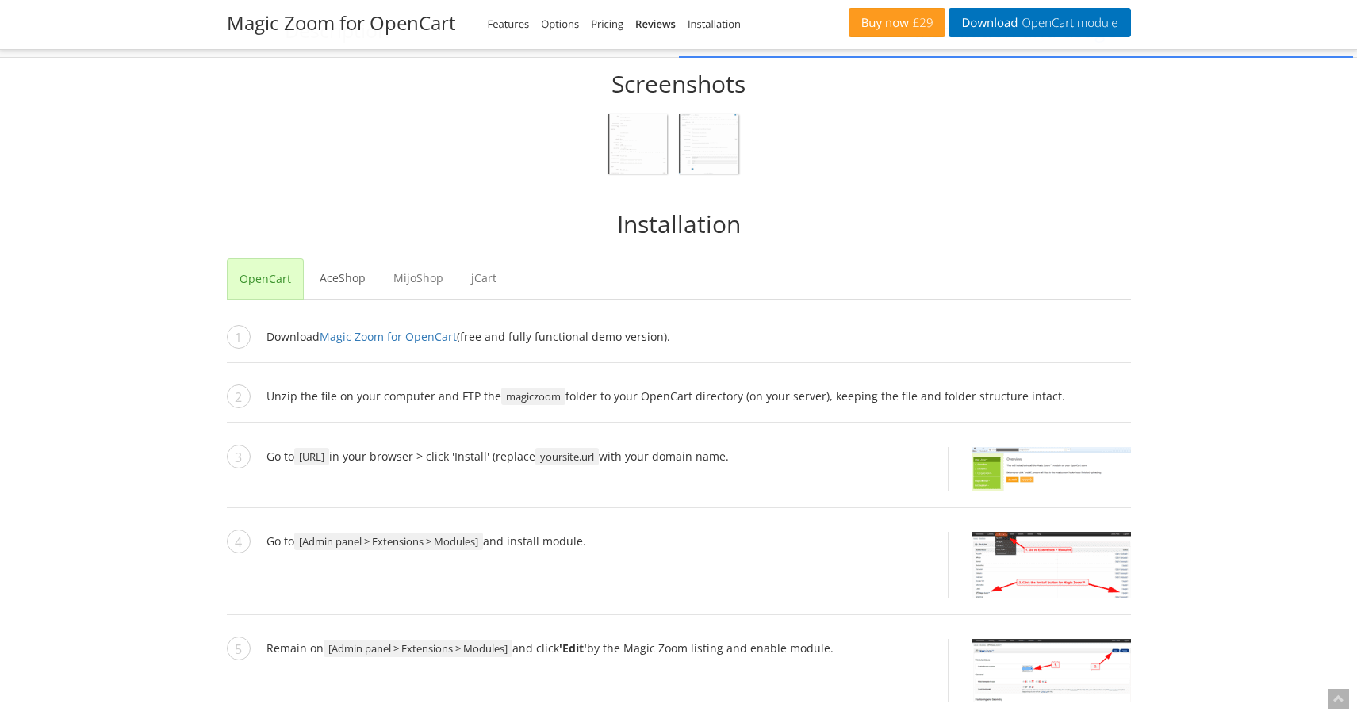
click at [337, 279] on link "AceShop" at bounding box center [343, 278] width 70 height 40
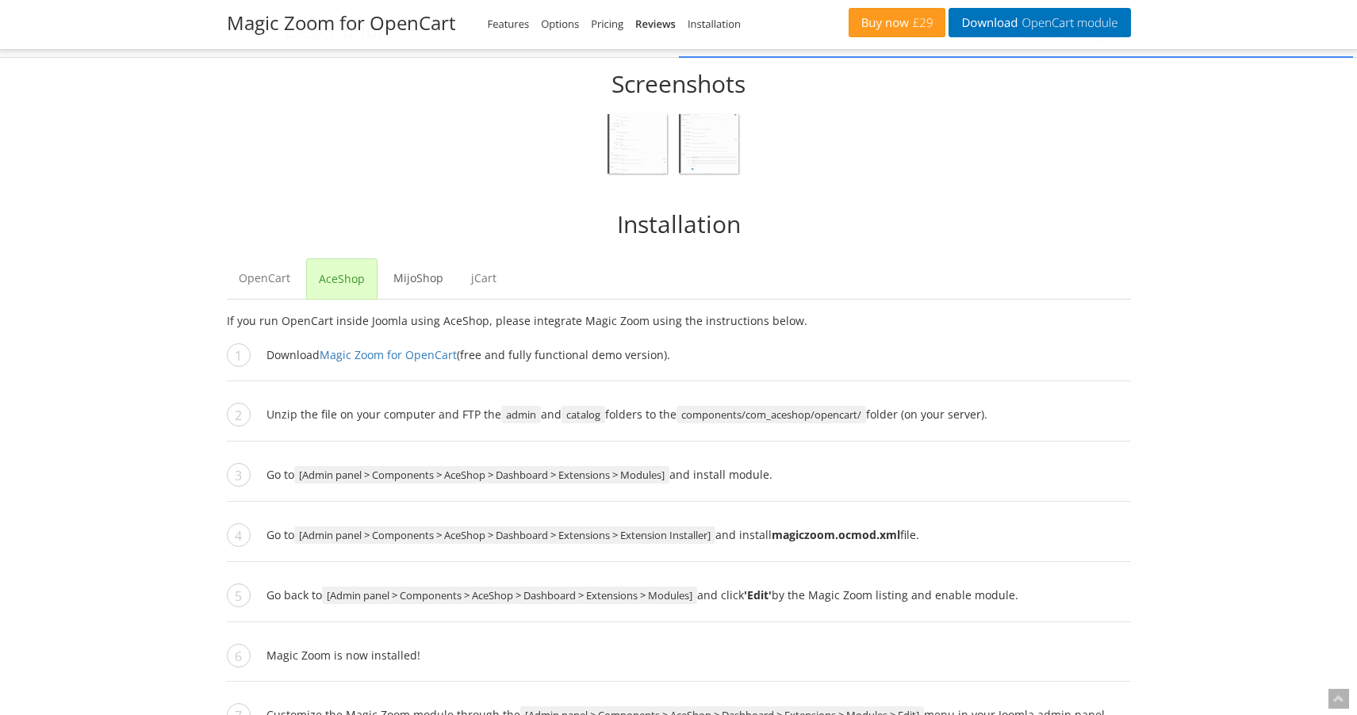
click at [419, 283] on link "MijoShop" at bounding box center [418, 278] width 74 height 40
click at [475, 283] on link "jCart" at bounding box center [483, 278] width 49 height 40
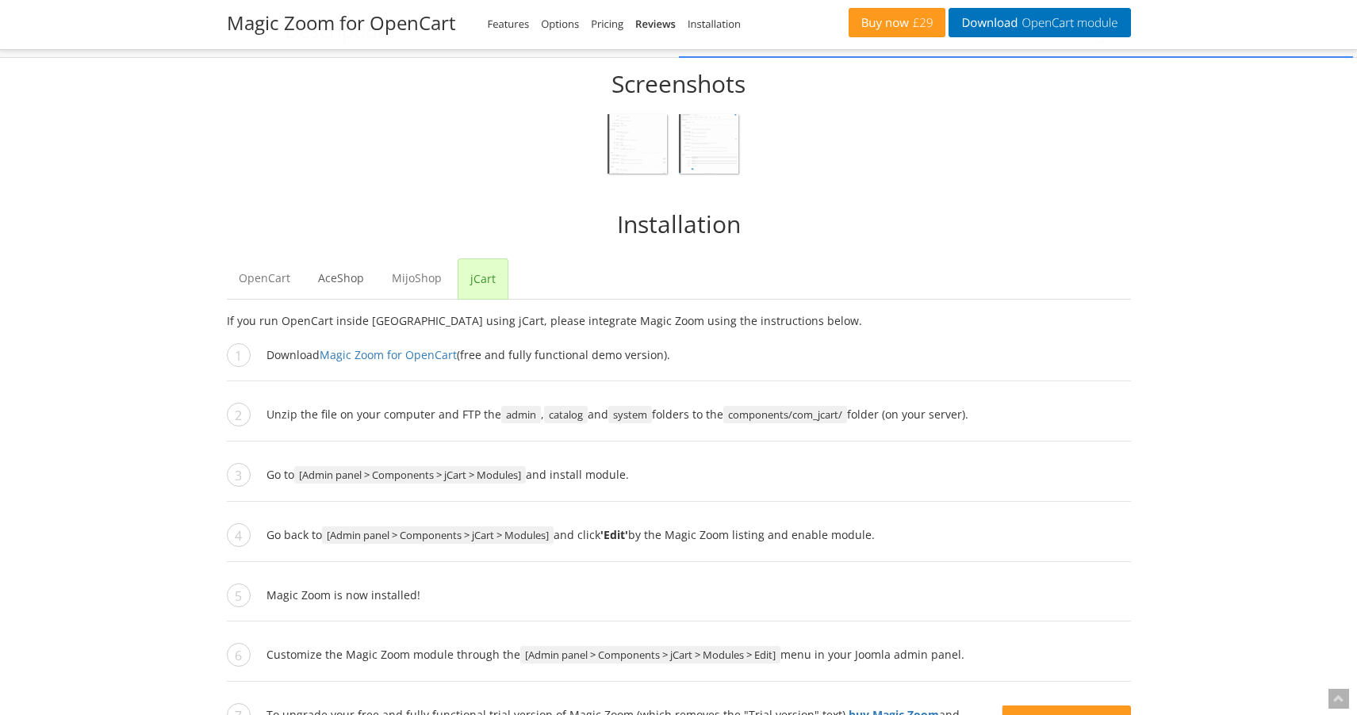
click at [337, 277] on link "AceShop" at bounding box center [341, 278] width 70 height 40
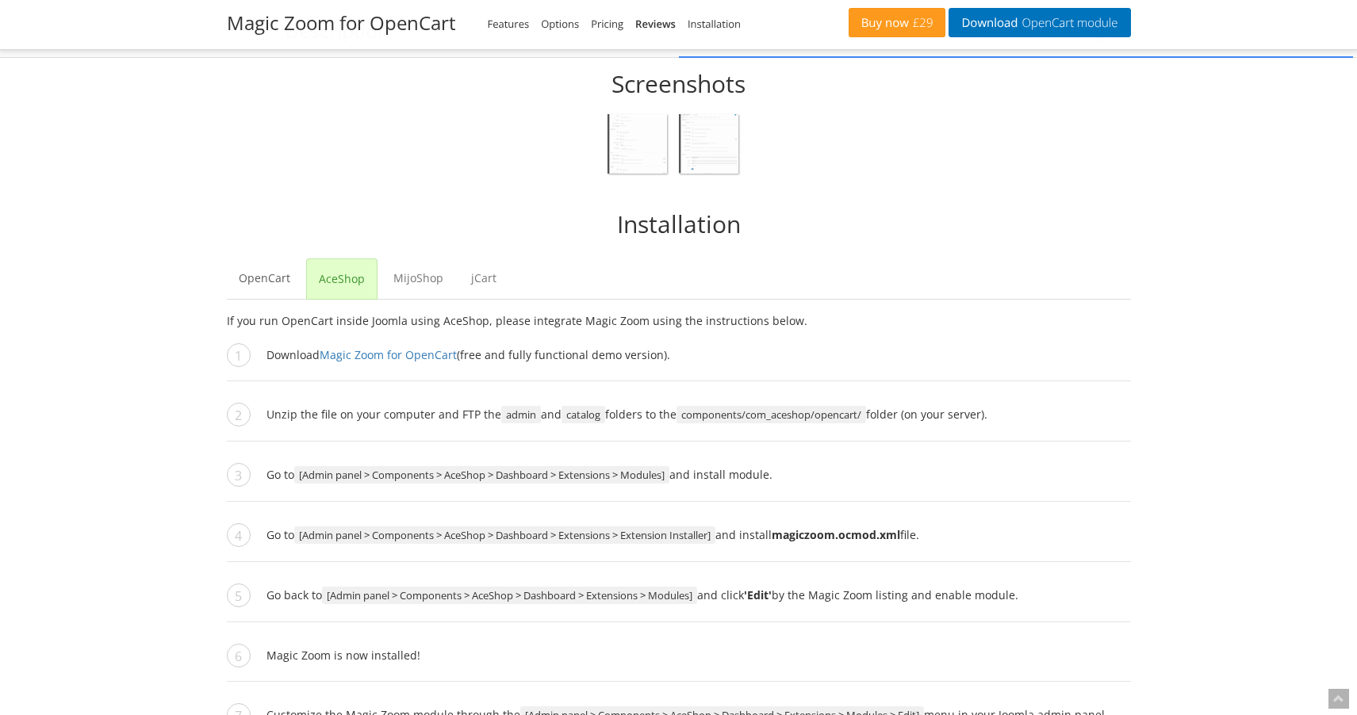
click at [275, 278] on link "OpenCart" at bounding box center [264, 278] width 75 height 40
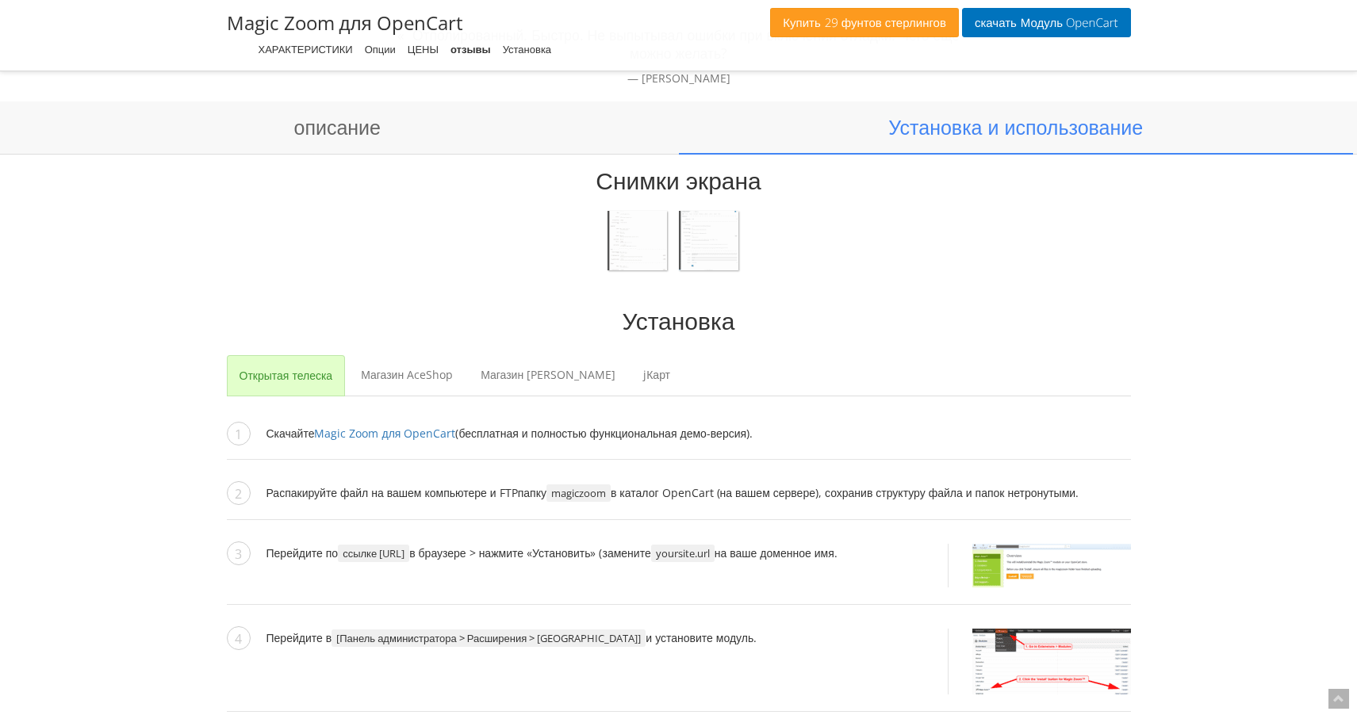
scroll to position [1162, 0]
click at [622, 235] on img at bounding box center [636, 240] width 59 height 60
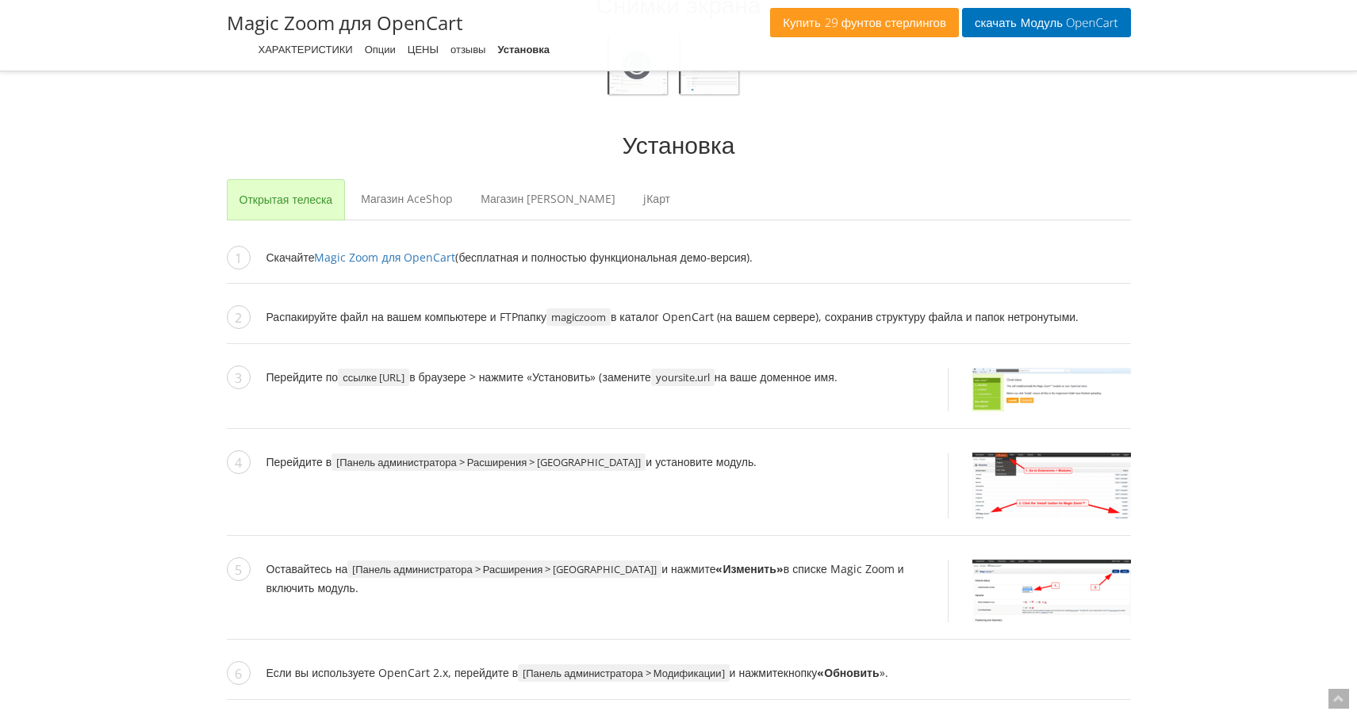
scroll to position [1344, 0]
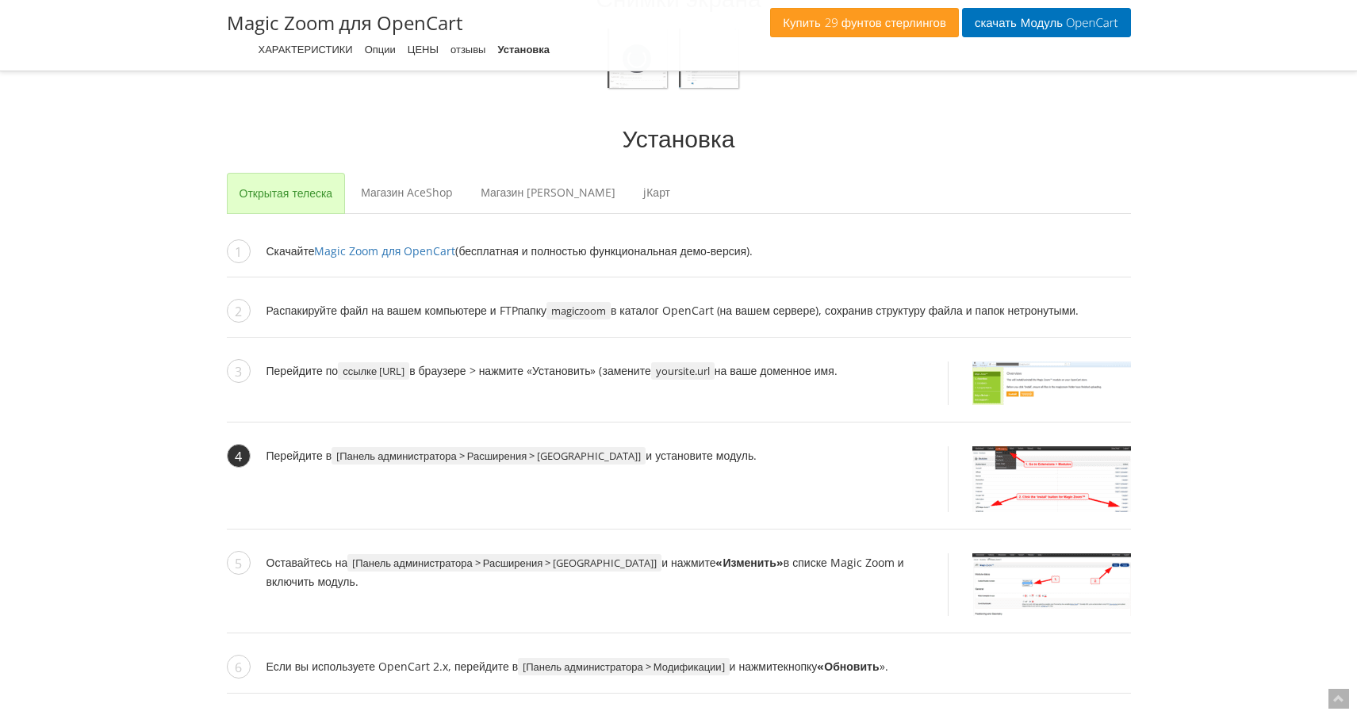
click at [1051, 449] on img at bounding box center [1051, 479] width 159 height 66
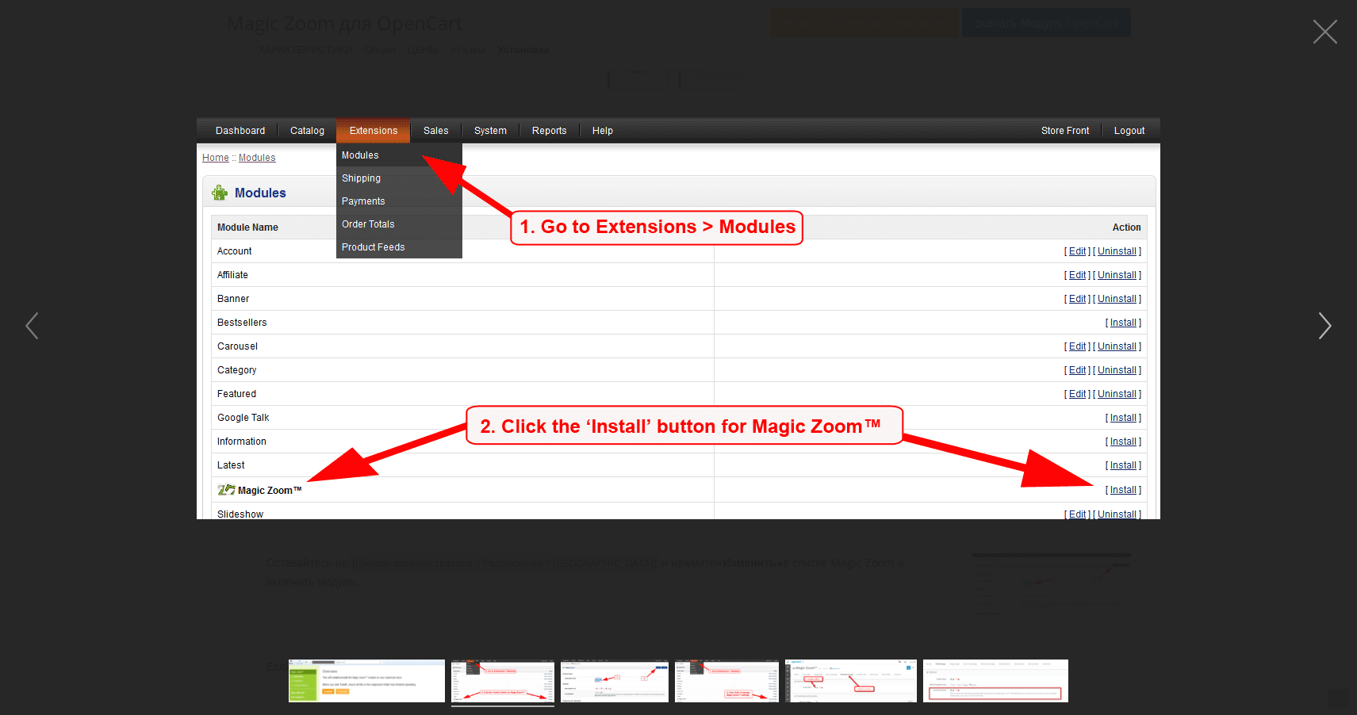
click at [1331, 333] on button "button" at bounding box center [1325, 326] width 48 height 48
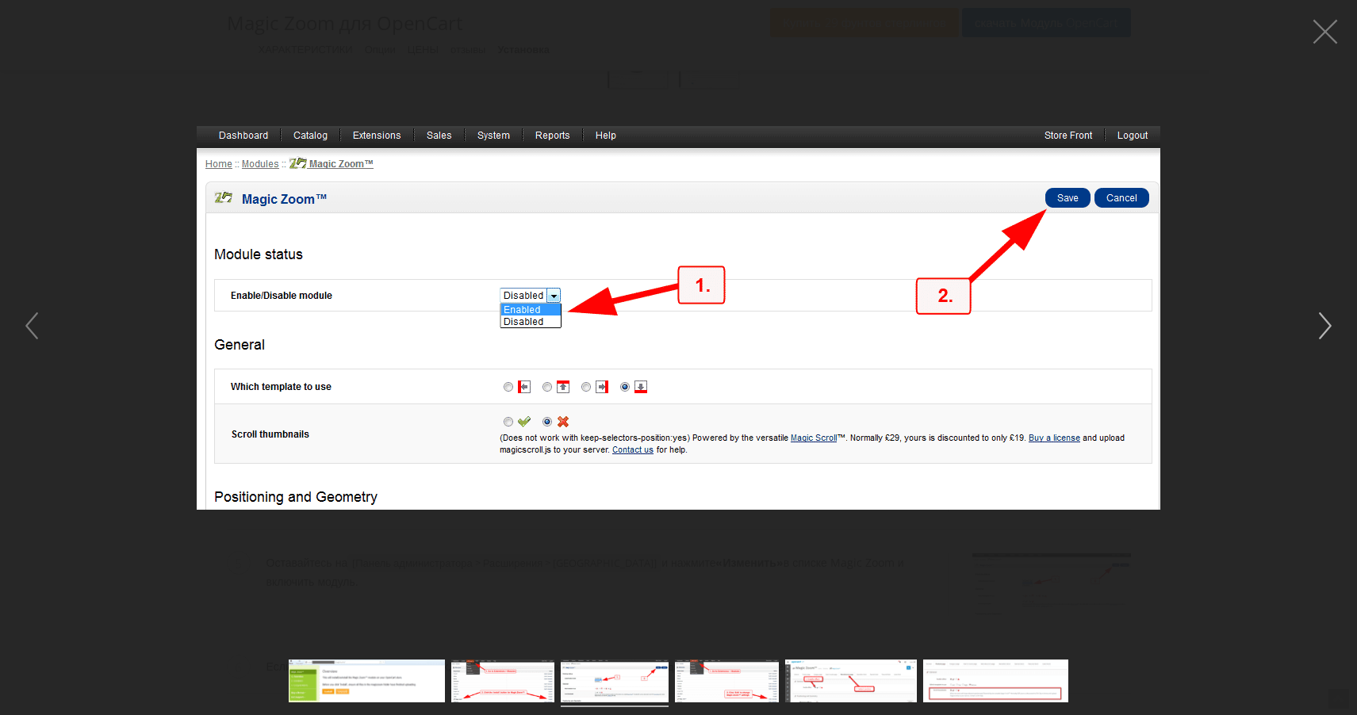
click at [1328, 329] on button "button" at bounding box center [1325, 326] width 48 height 48
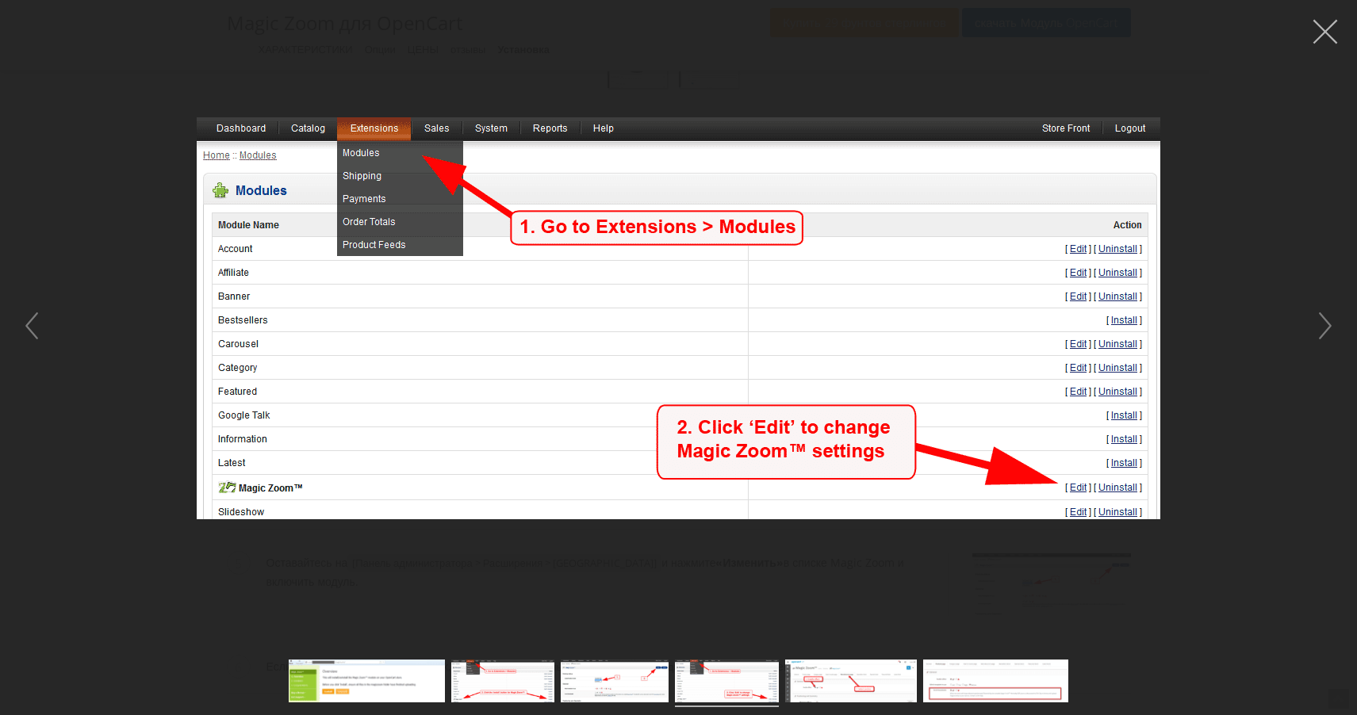
click at [1327, 34] on button "button" at bounding box center [1325, 32] width 48 height 48
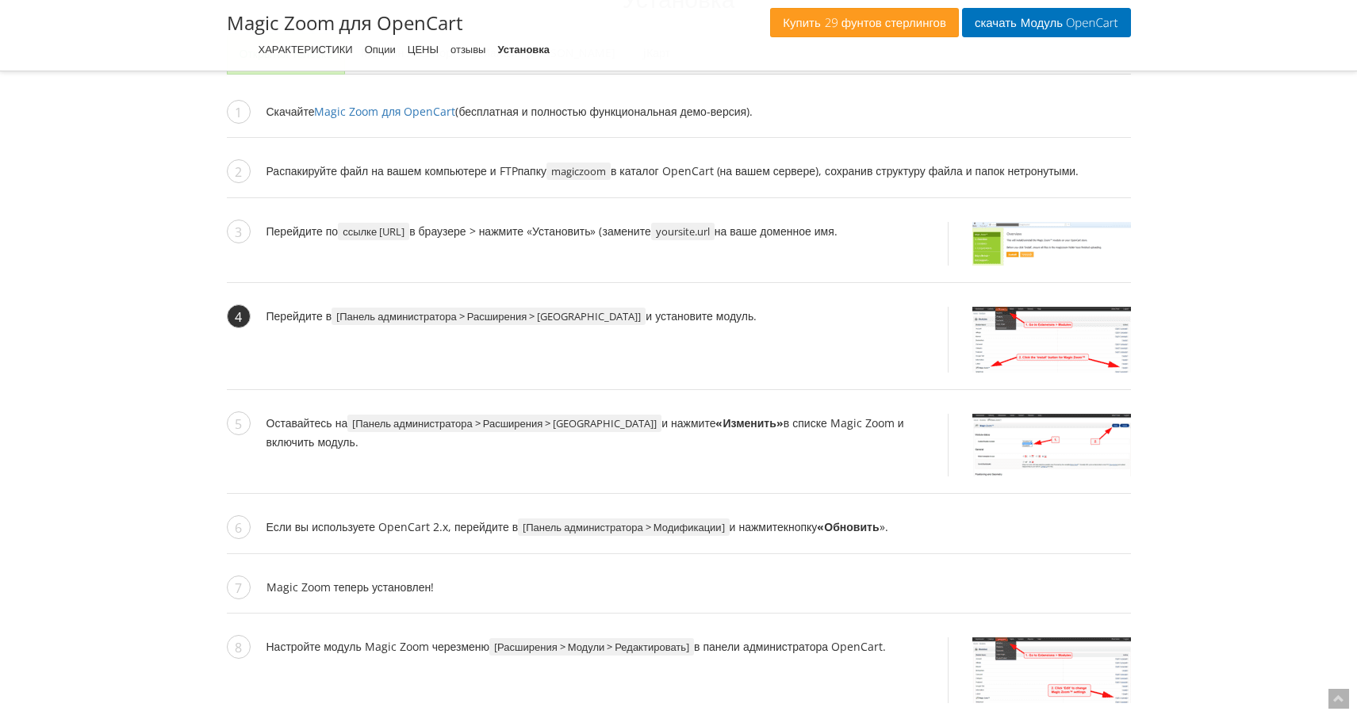
scroll to position [1594, 0]
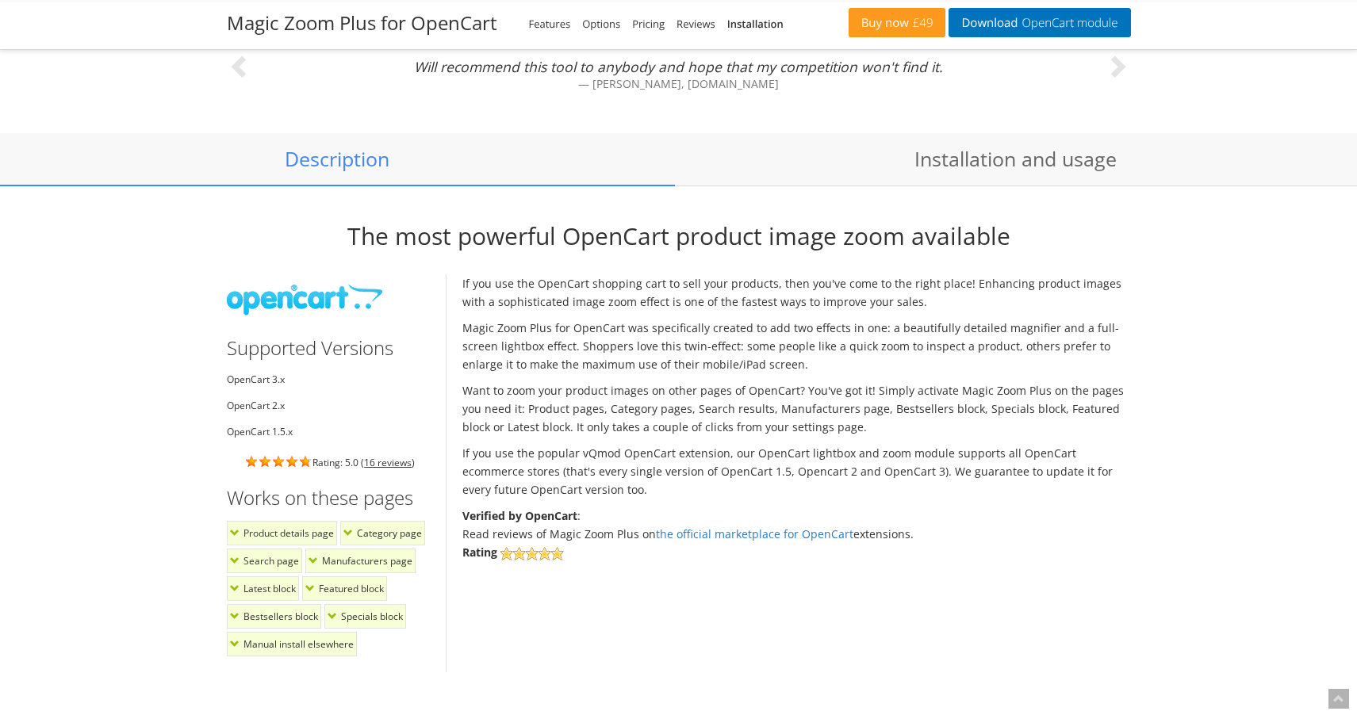
scroll to position [1251, 0]
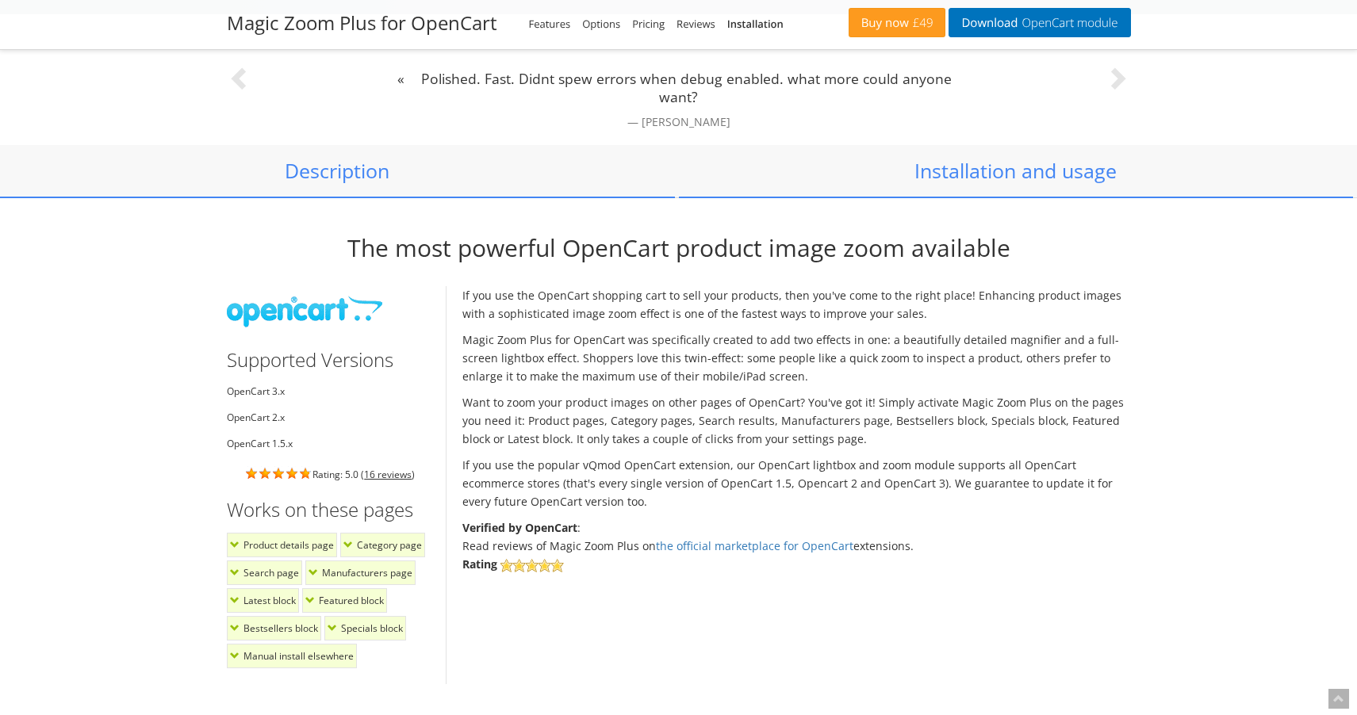
click at [1043, 159] on link "Installation and usage" at bounding box center [1016, 171] width 675 height 52
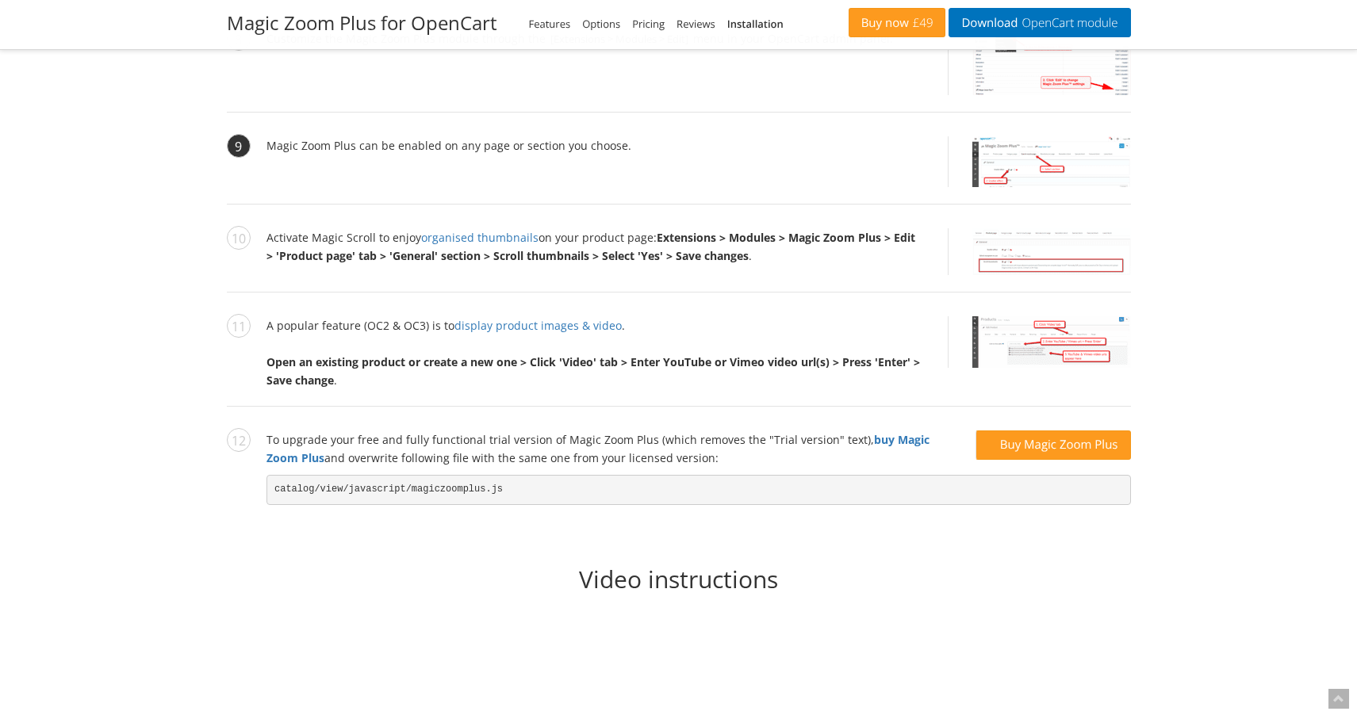
scroll to position [2226, 0]
click at [1040, 324] on img at bounding box center [1051, 342] width 159 height 52
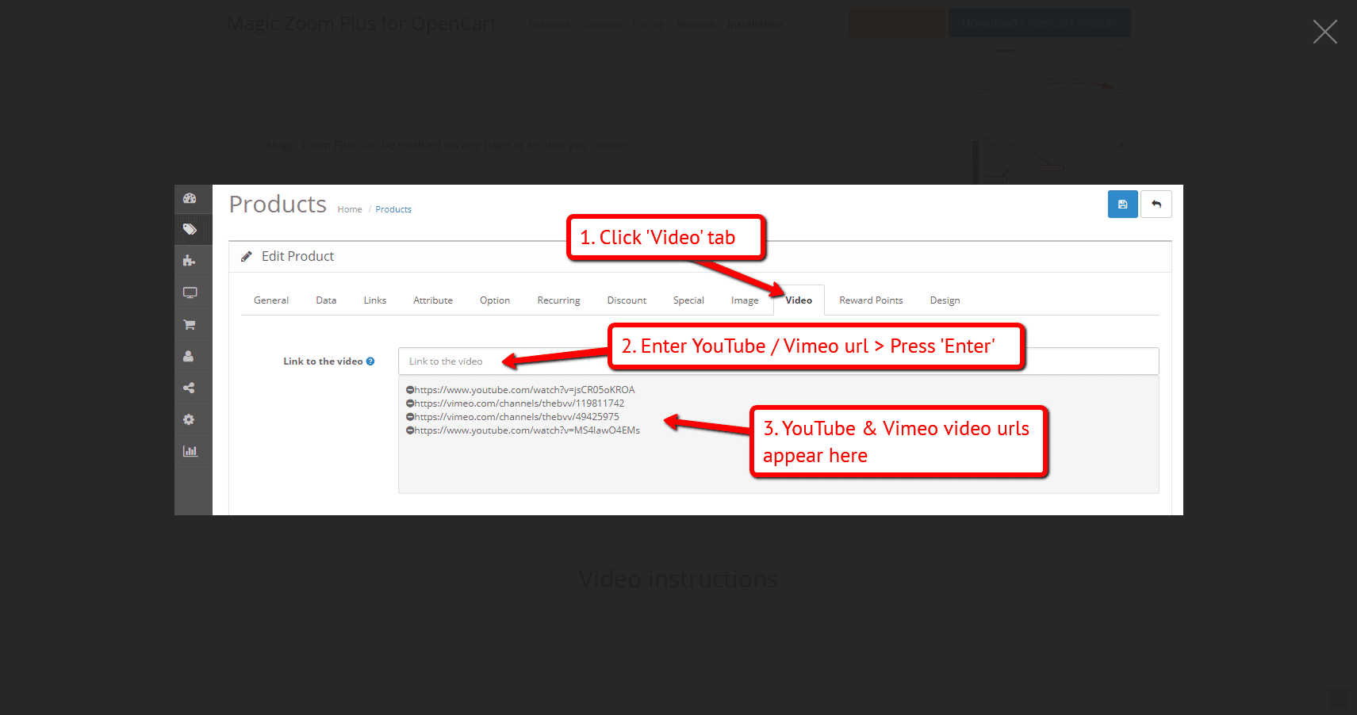
click at [1211, 334] on figure at bounding box center [678, 350] width 1357 height 668
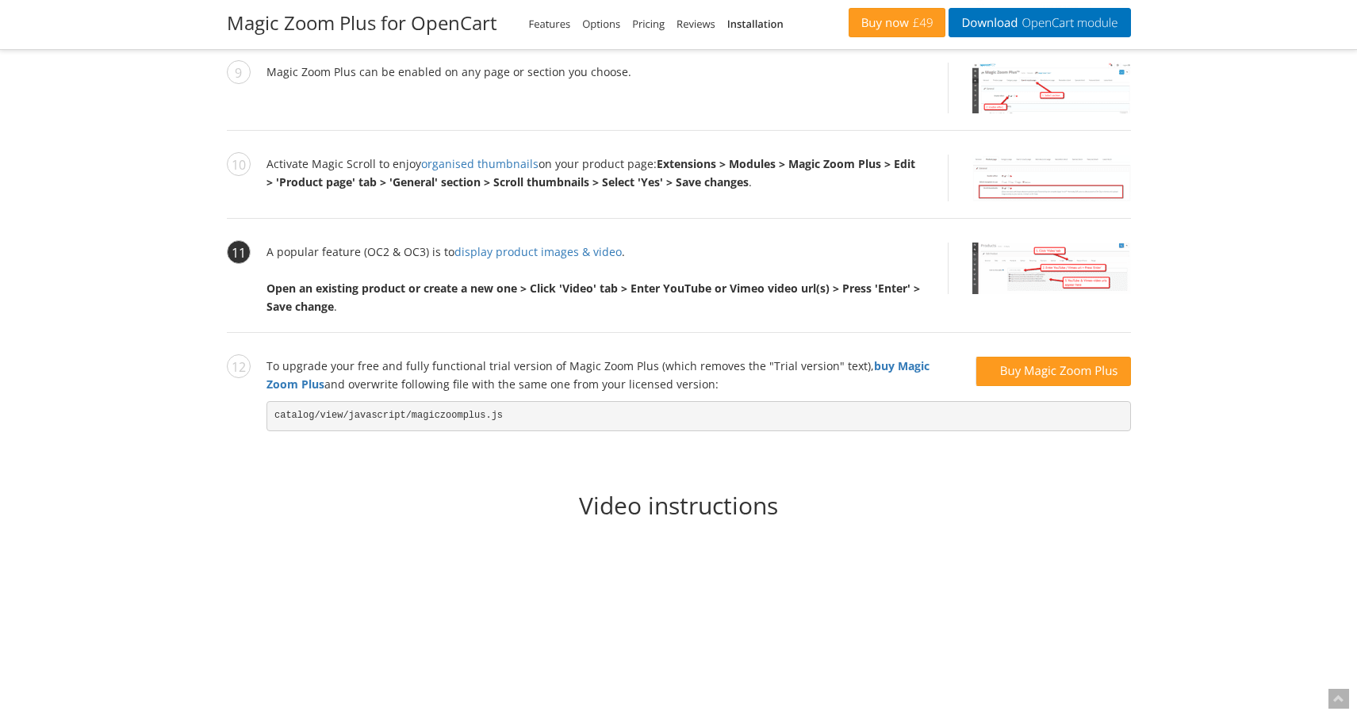
scroll to position [2289, 0]
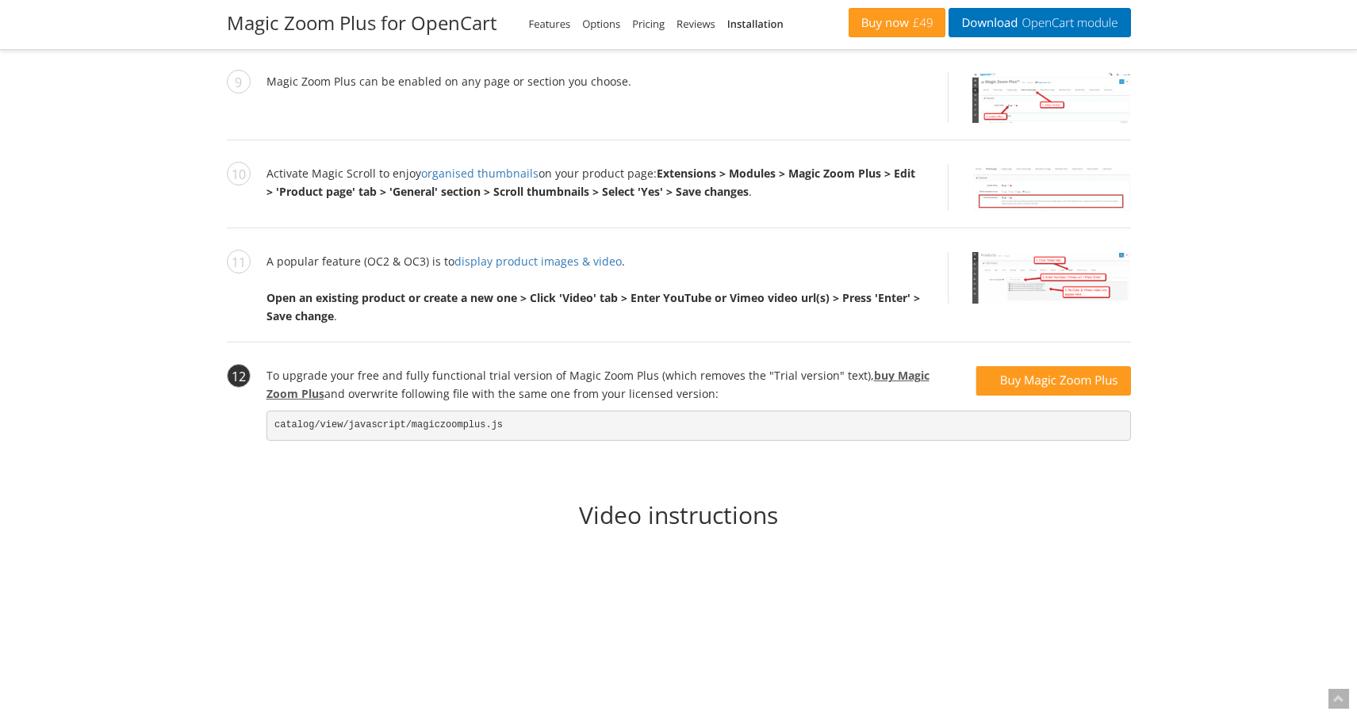
click at [875, 376] on link "buy Magic Zoom Plus" at bounding box center [597, 384] width 663 height 33
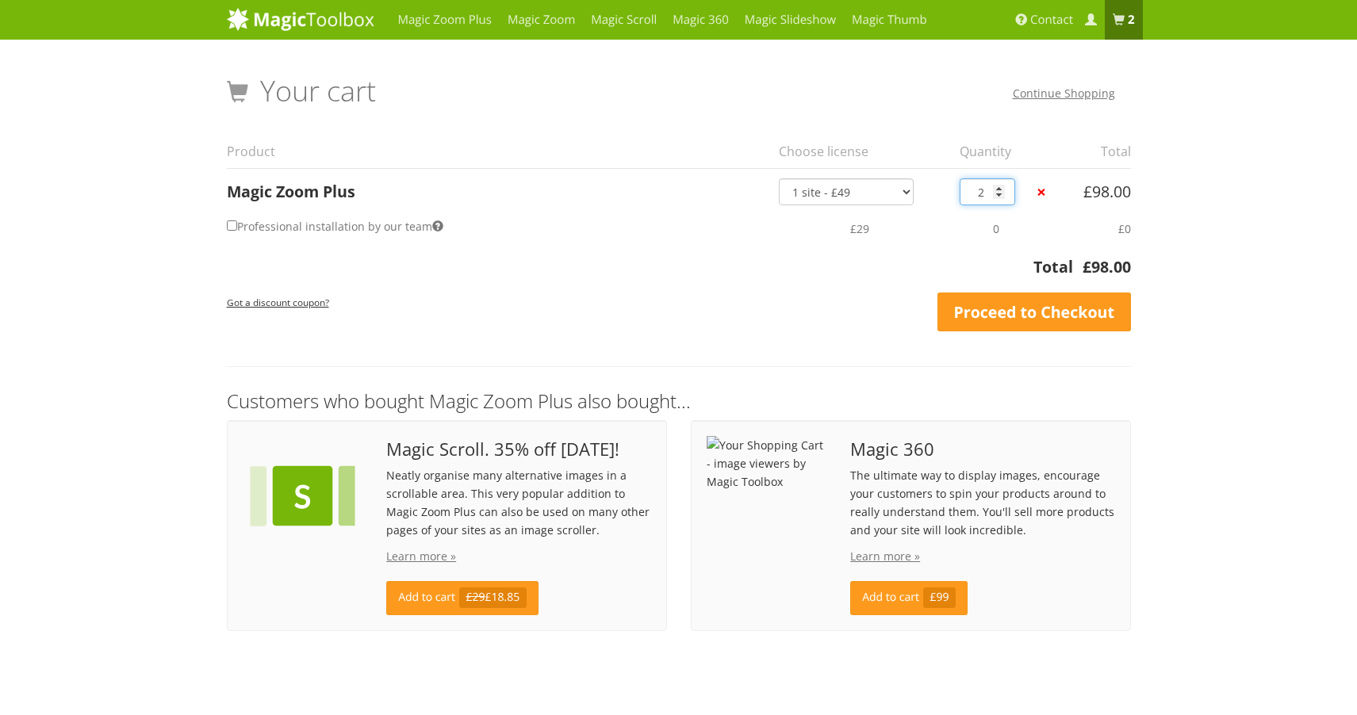
type input "1"
click at [997, 199] on input "1" at bounding box center [987, 191] width 56 height 27
click at [430, 21] on link "Magic Zoom Plus" at bounding box center [444, 20] width 109 height 40
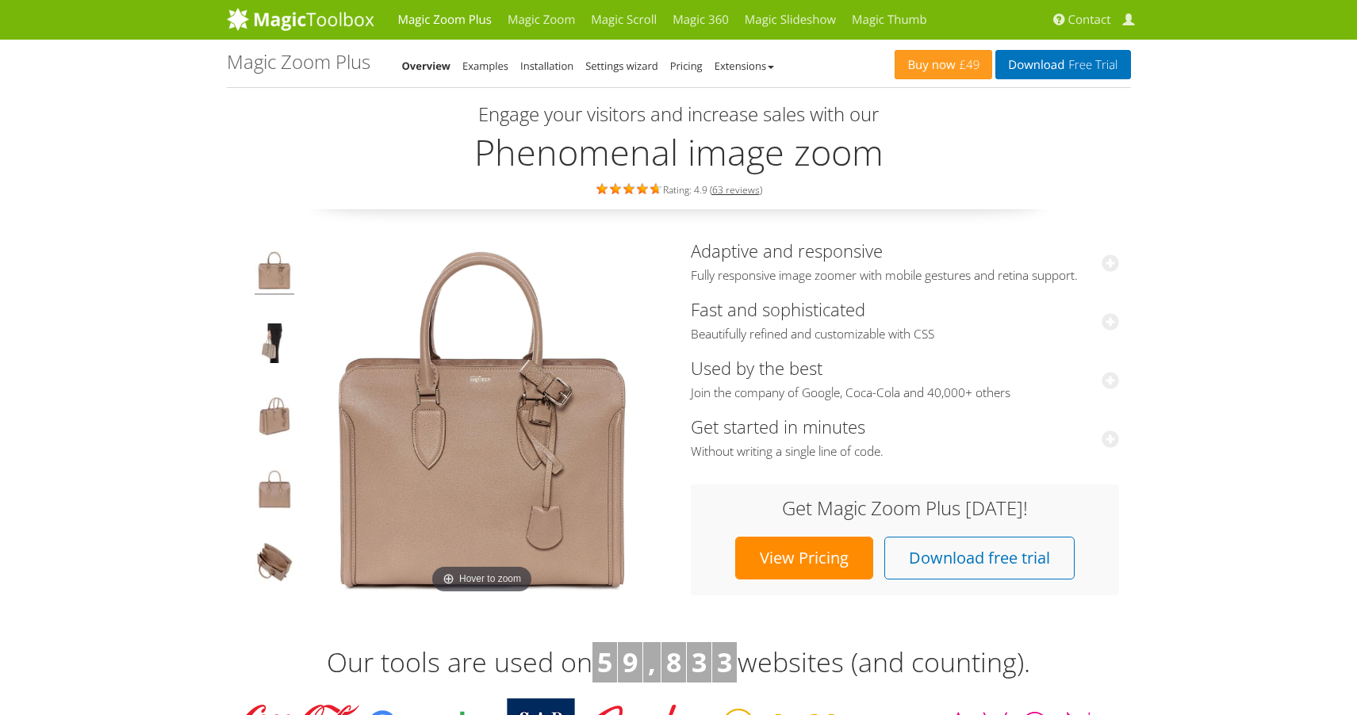
click at [278, 262] on img at bounding box center [275, 273] width 40 height 44
click at [272, 335] on img at bounding box center [275, 346] width 40 height 44
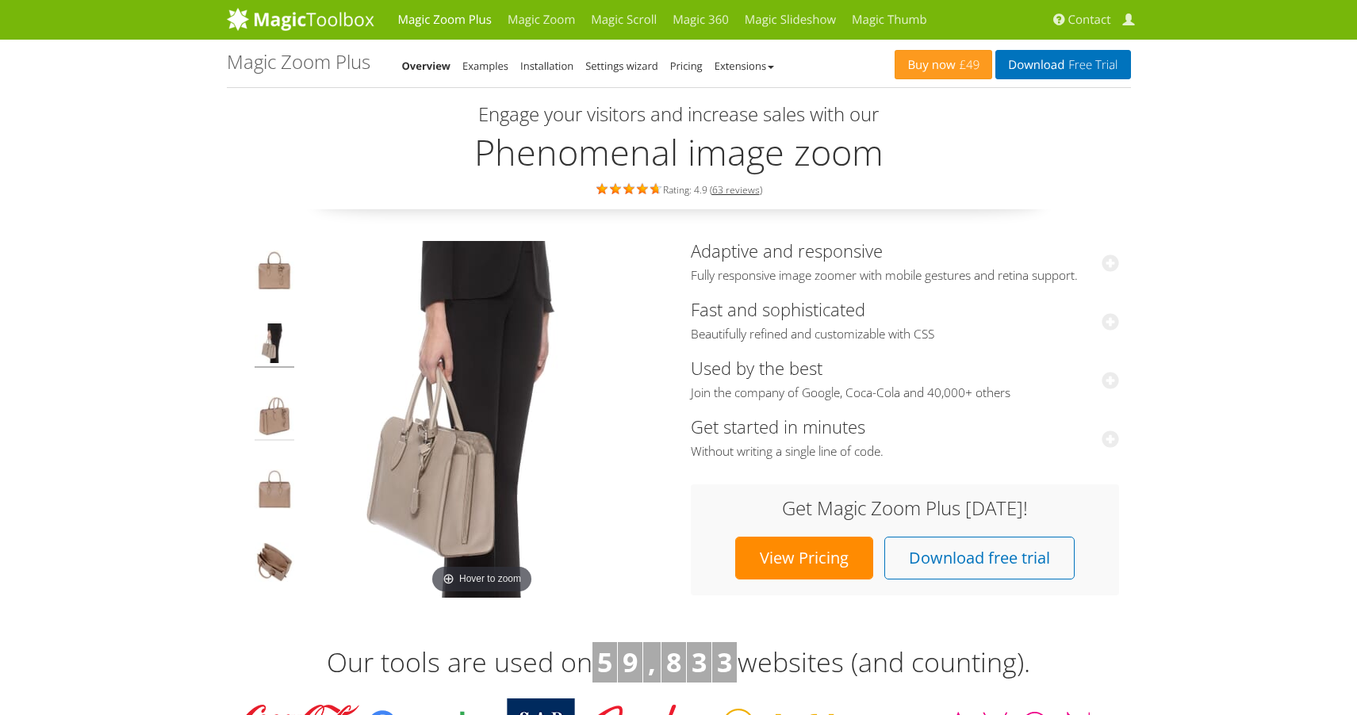
click at [277, 420] on img at bounding box center [275, 418] width 40 height 44
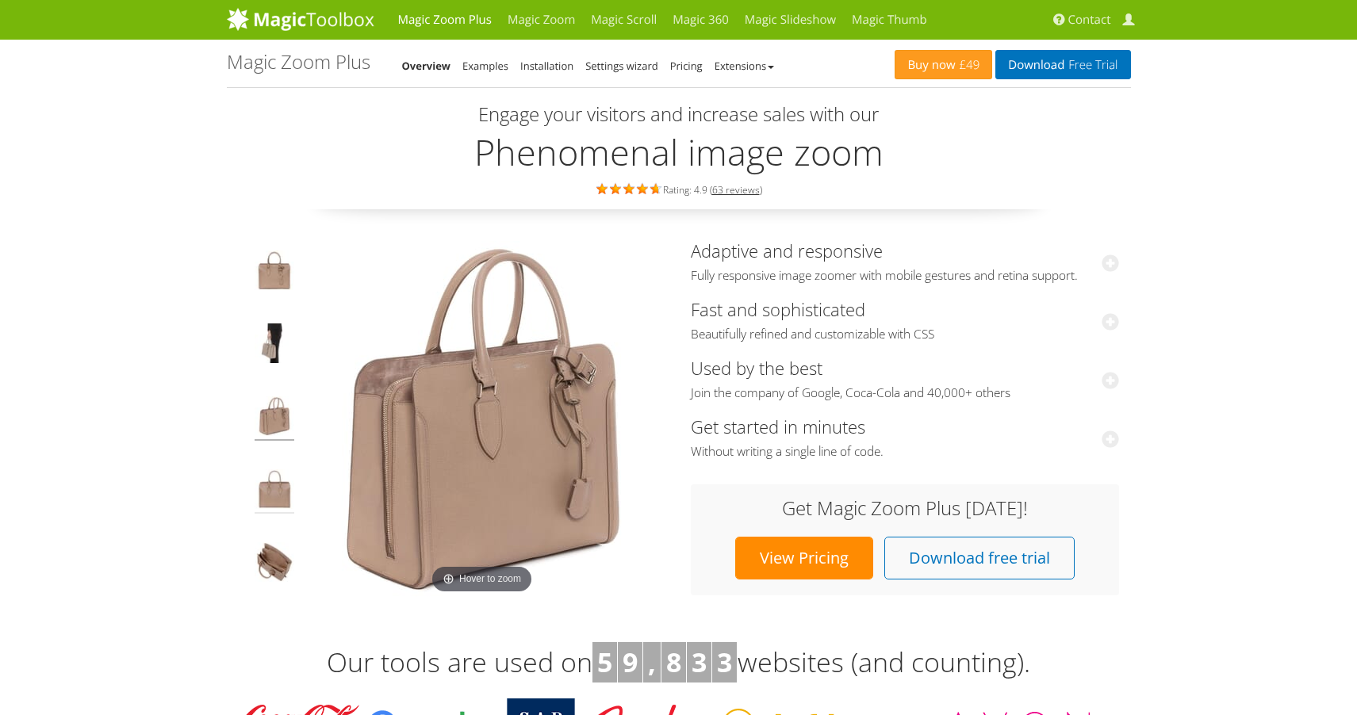
click at [272, 491] on img at bounding box center [275, 491] width 40 height 44
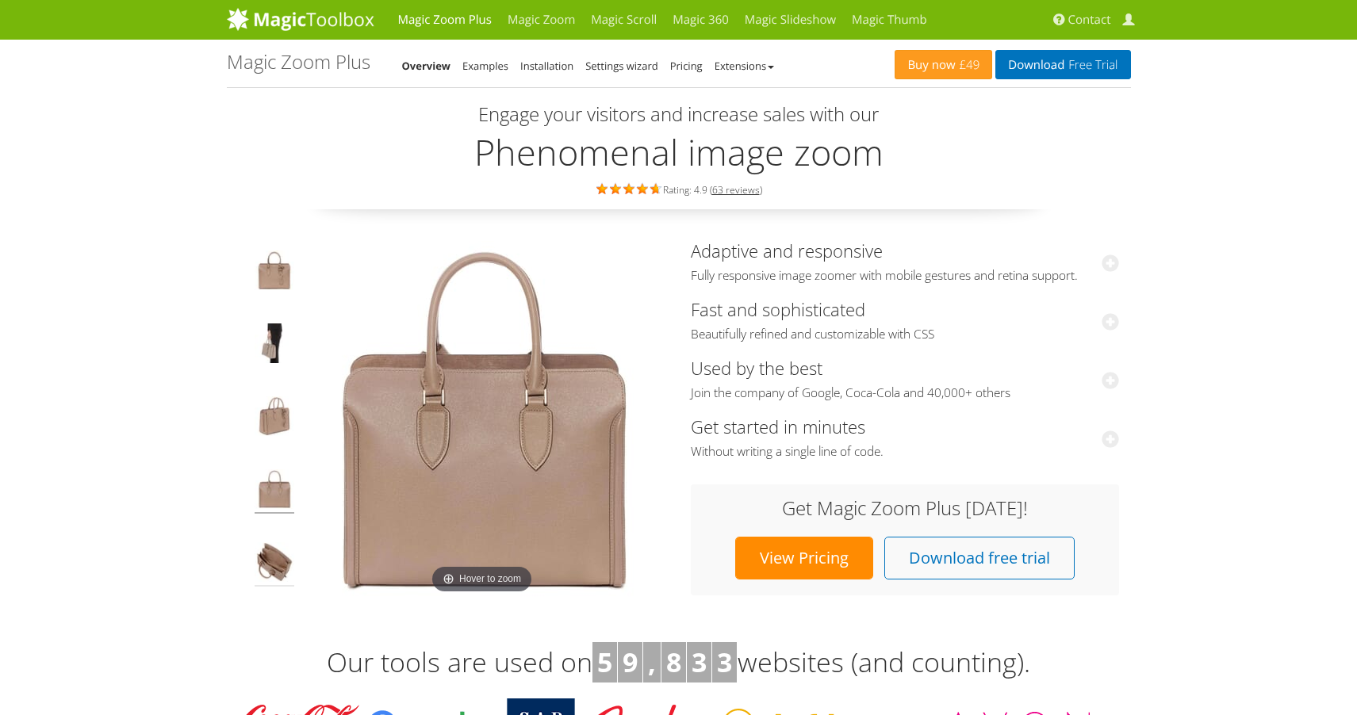
click at [267, 557] on img at bounding box center [275, 564] width 40 height 44
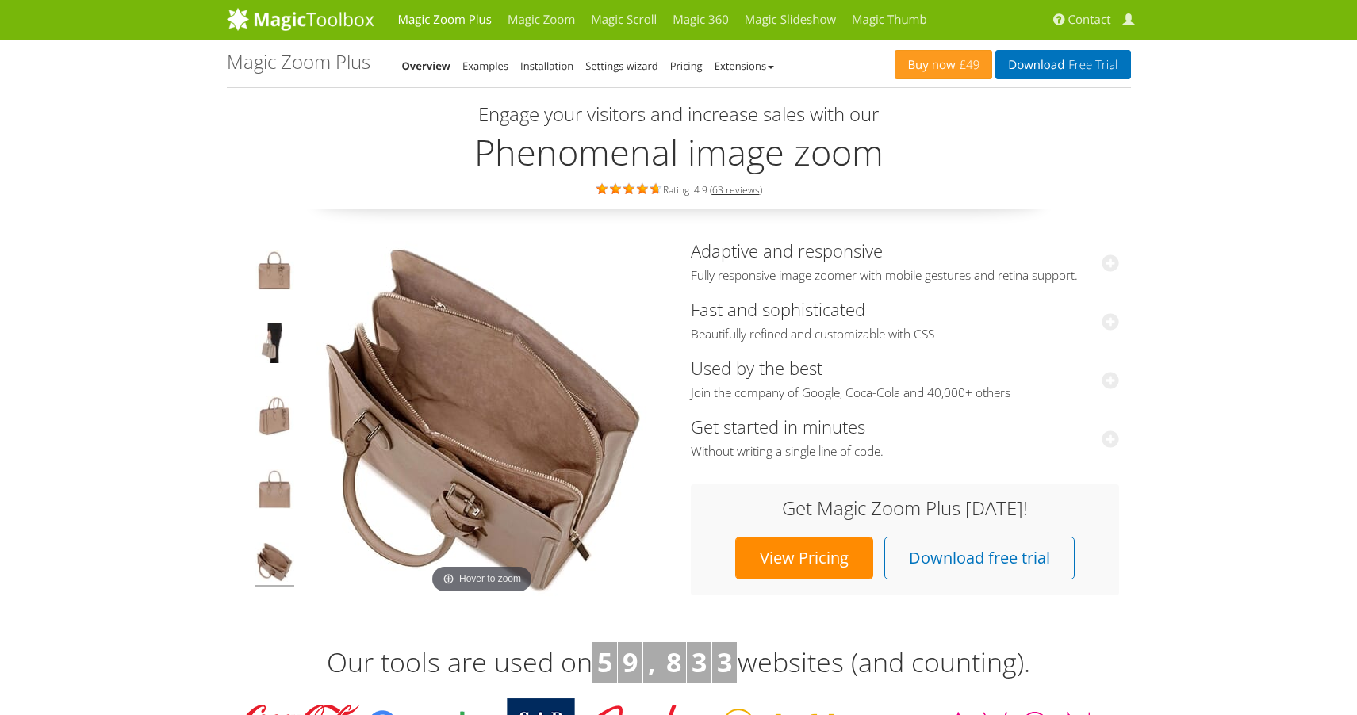
click at [479, 570] on img at bounding box center [482, 419] width 357 height 357
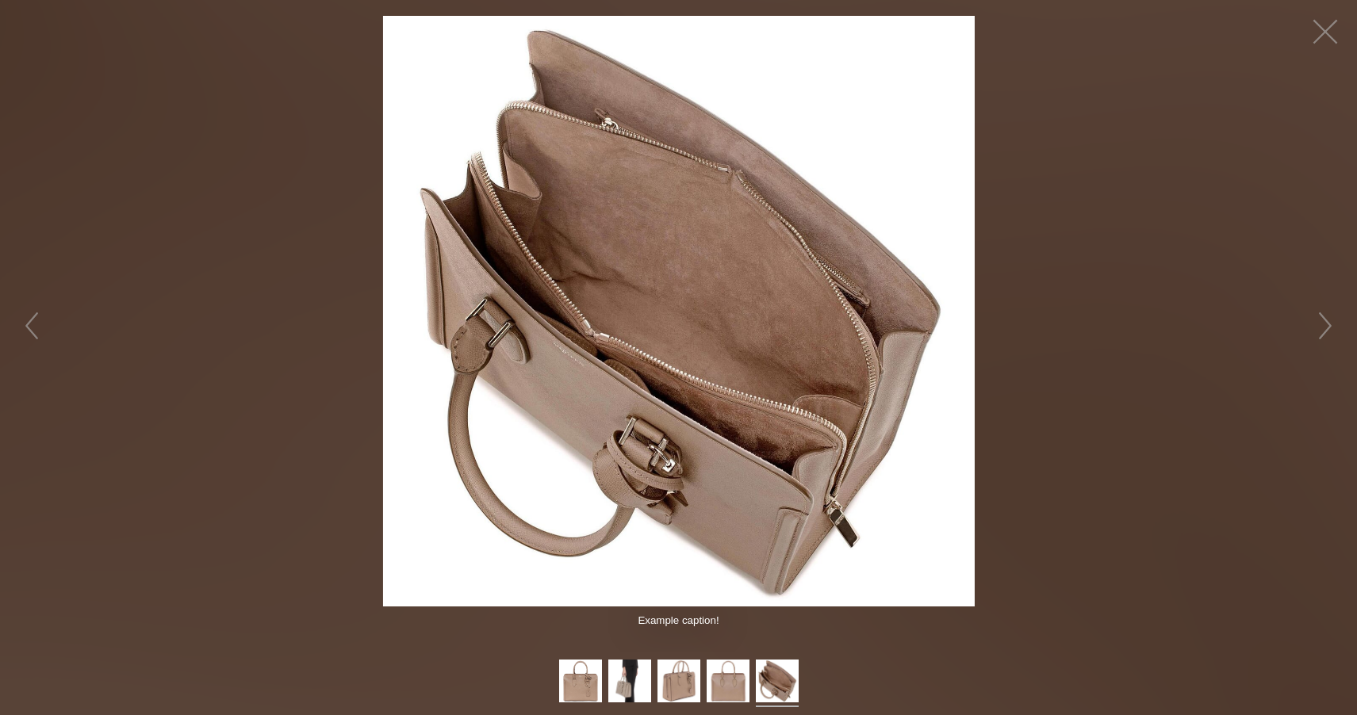
click at [862, 294] on img at bounding box center [679, 312] width 592 height 592
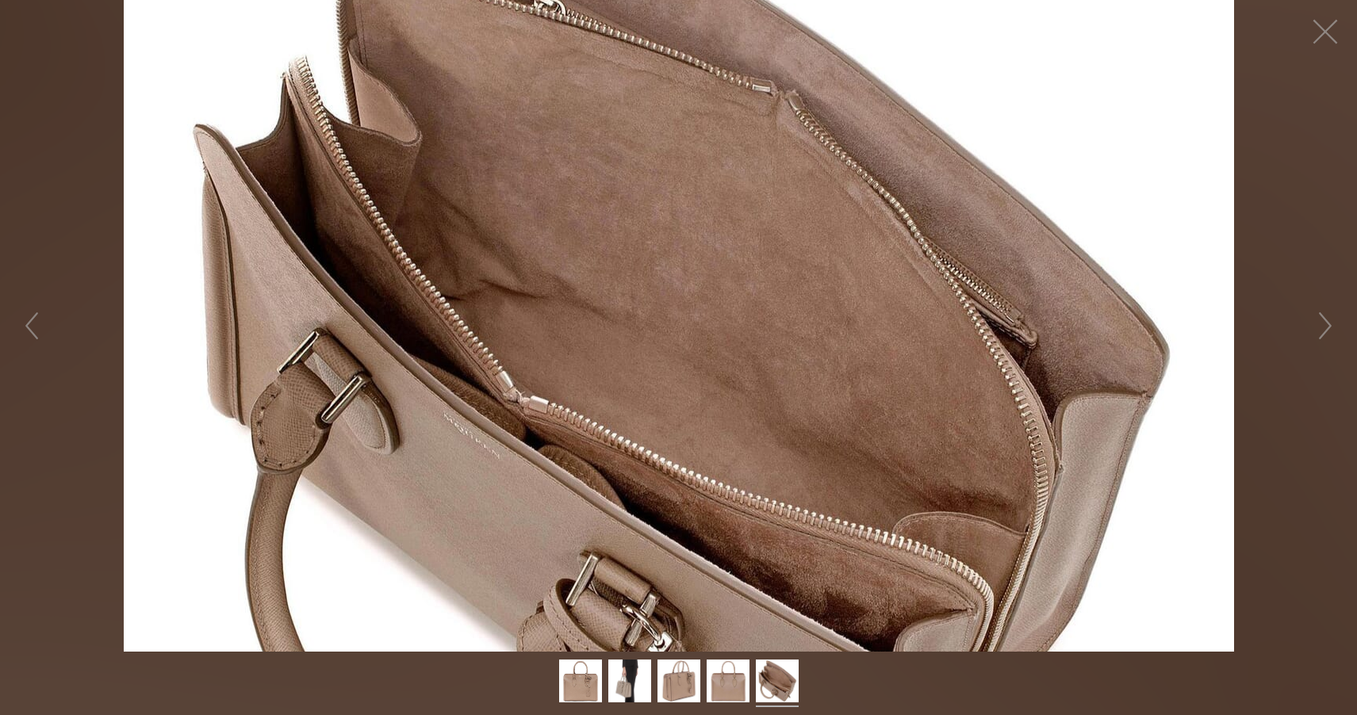
click at [862, 294] on figure "Click to expand" at bounding box center [678, 326] width 1357 height 652
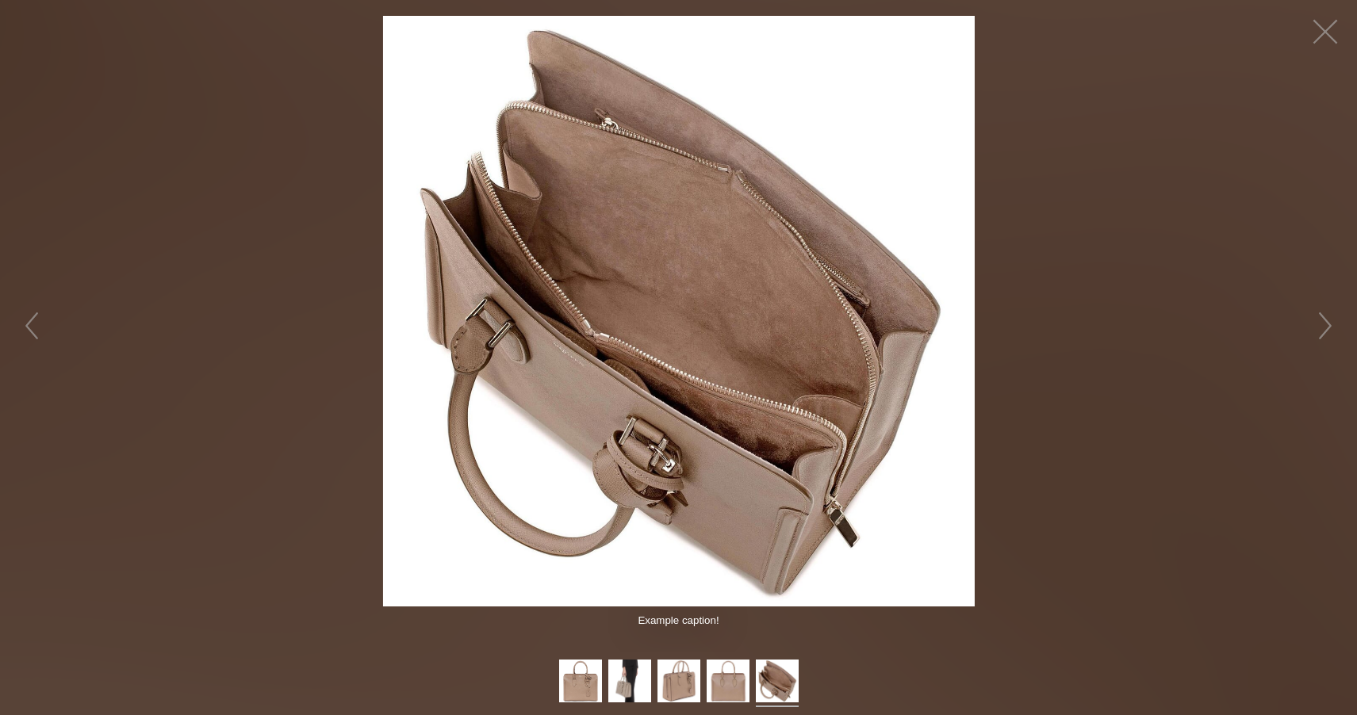
click at [846, 294] on img at bounding box center [679, 312] width 592 height 592
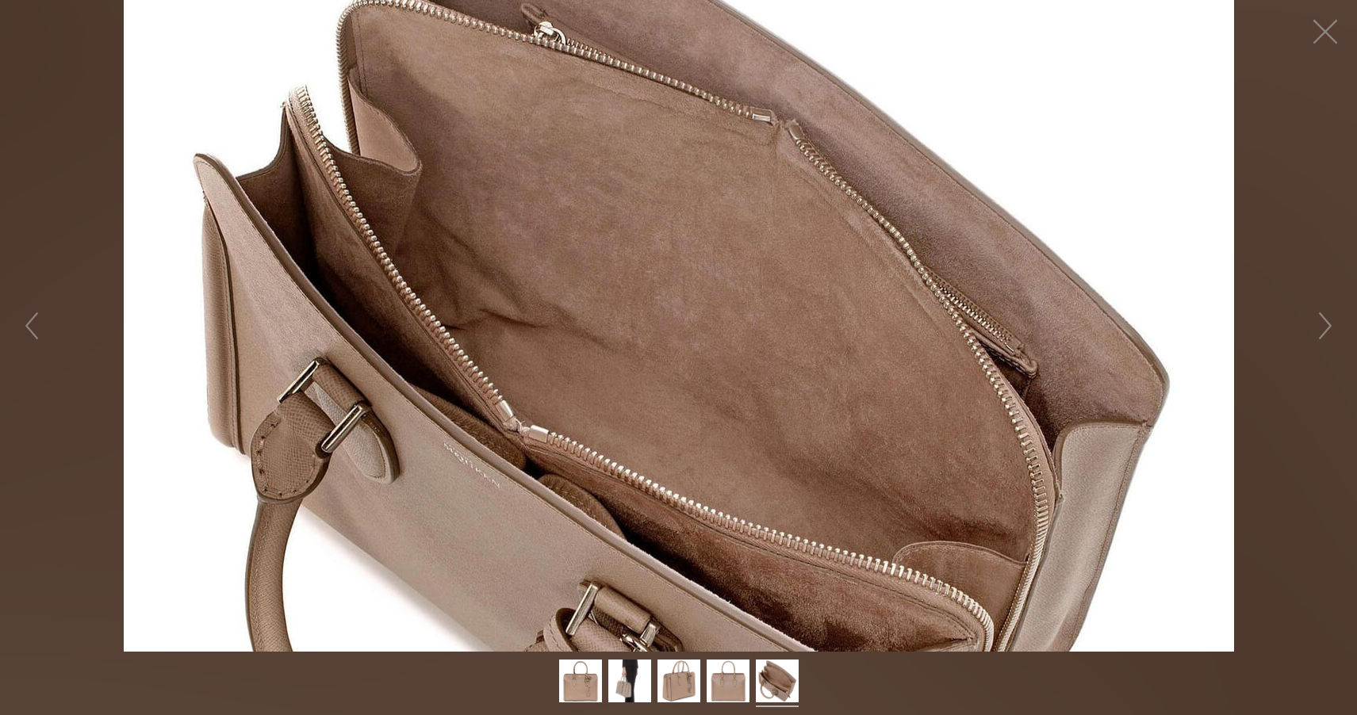
click at [1326, 296] on figure "Click to expand" at bounding box center [678, 326] width 1357 height 652
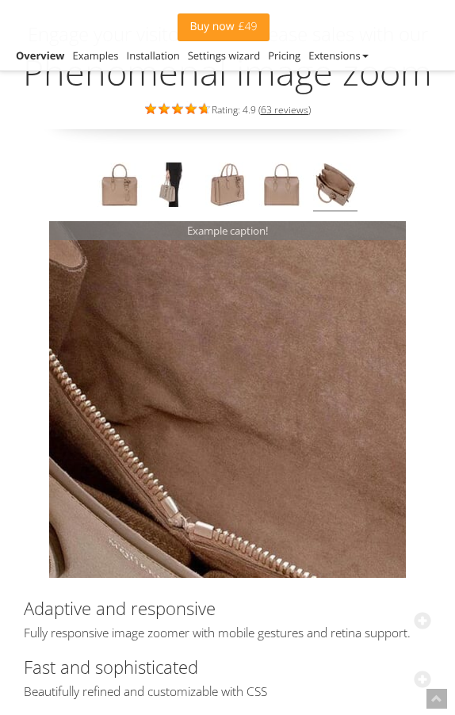
scroll to position [122, 0]
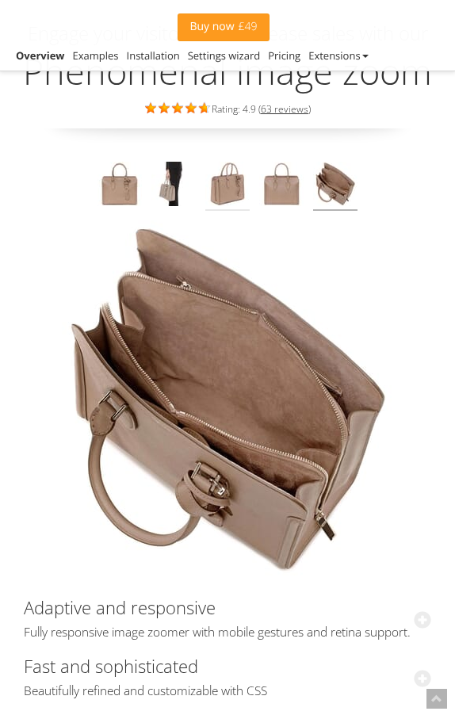
click at [239, 181] on img at bounding box center [227, 186] width 44 height 49
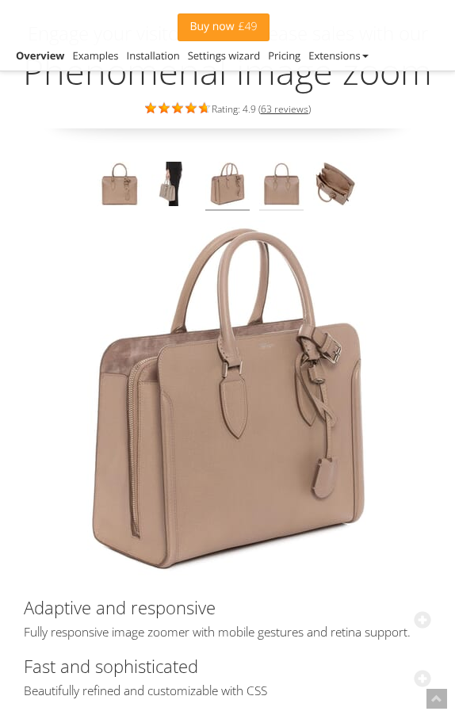
click at [279, 181] on img at bounding box center [281, 186] width 44 height 49
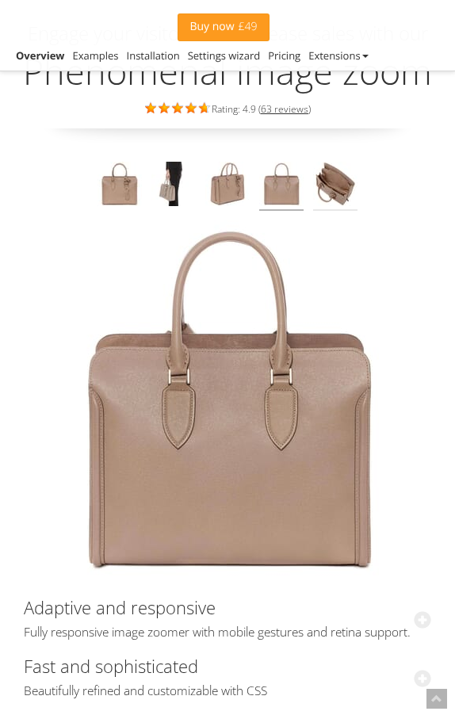
click at [350, 179] on img at bounding box center [335, 186] width 44 height 49
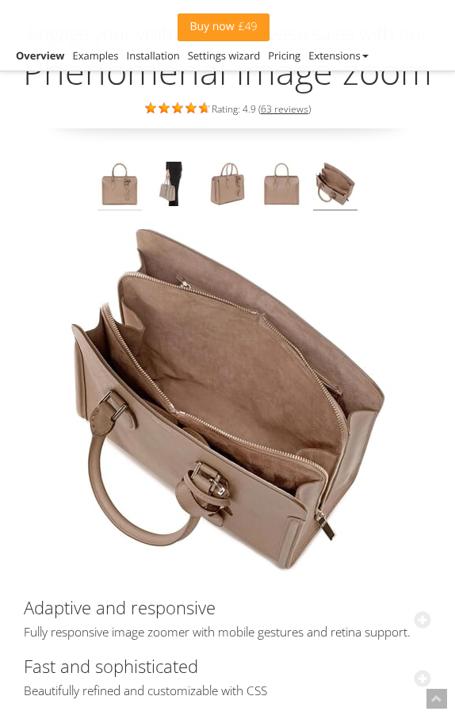
click at [139, 193] on img at bounding box center [120, 186] width 44 height 49
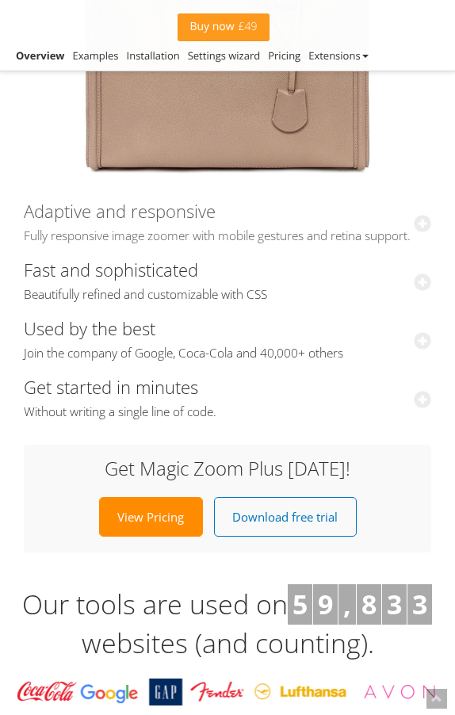
scroll to position [523, 0]
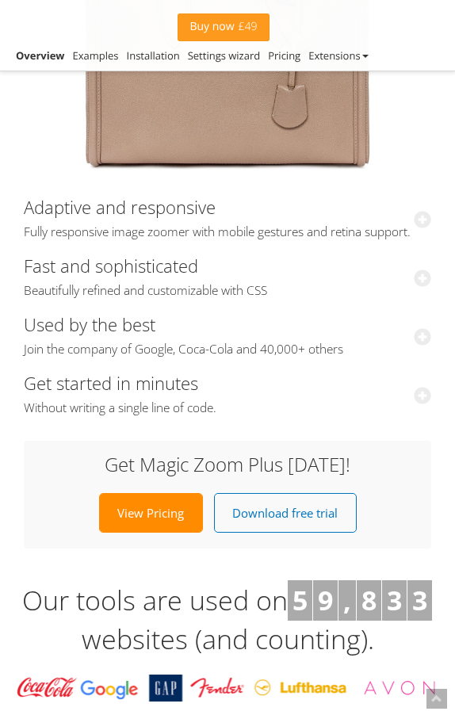
click at [389, 208] on h3 "Adaptive and responsive Fully responsive image zoomer with mobile gestures and …" at bounding box center [228, 219] width 408 height 59
click at [412, 220] on h3 "Adaptive and responsive Fully responsive image zoomer with mobile gestures and …" at bounding box center [228, 219] width 408 height 59
click at [428, 220] on icon at bounding box center [422, 219] width 17 height 17
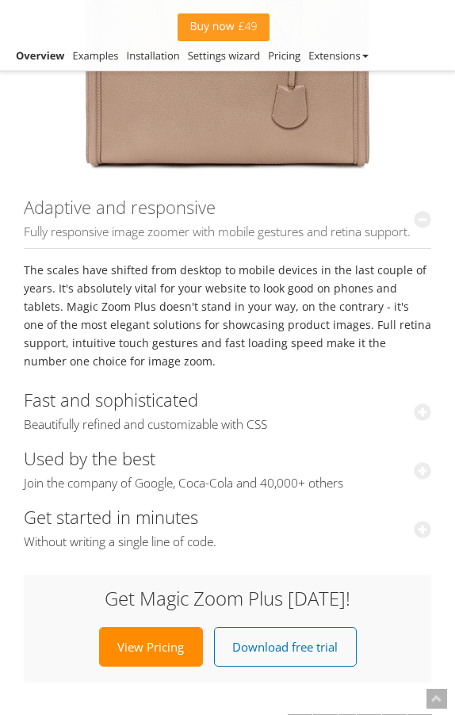
click at [421, 220] on icon at bounding box center [422, 219] width 17 height 17
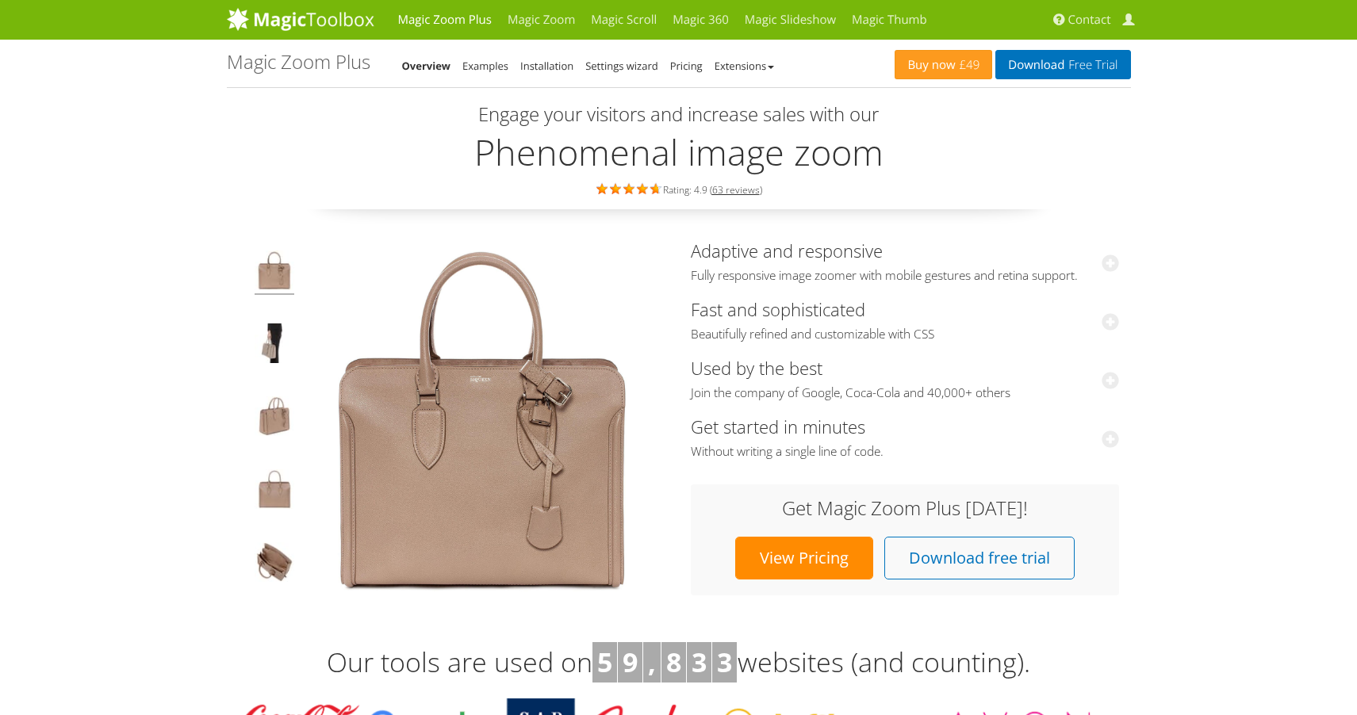
scroll to position [0, 0]
click at [1055, 68] on link "Download Free Trial" at bounding box center [1062, 64] width 135 height 29
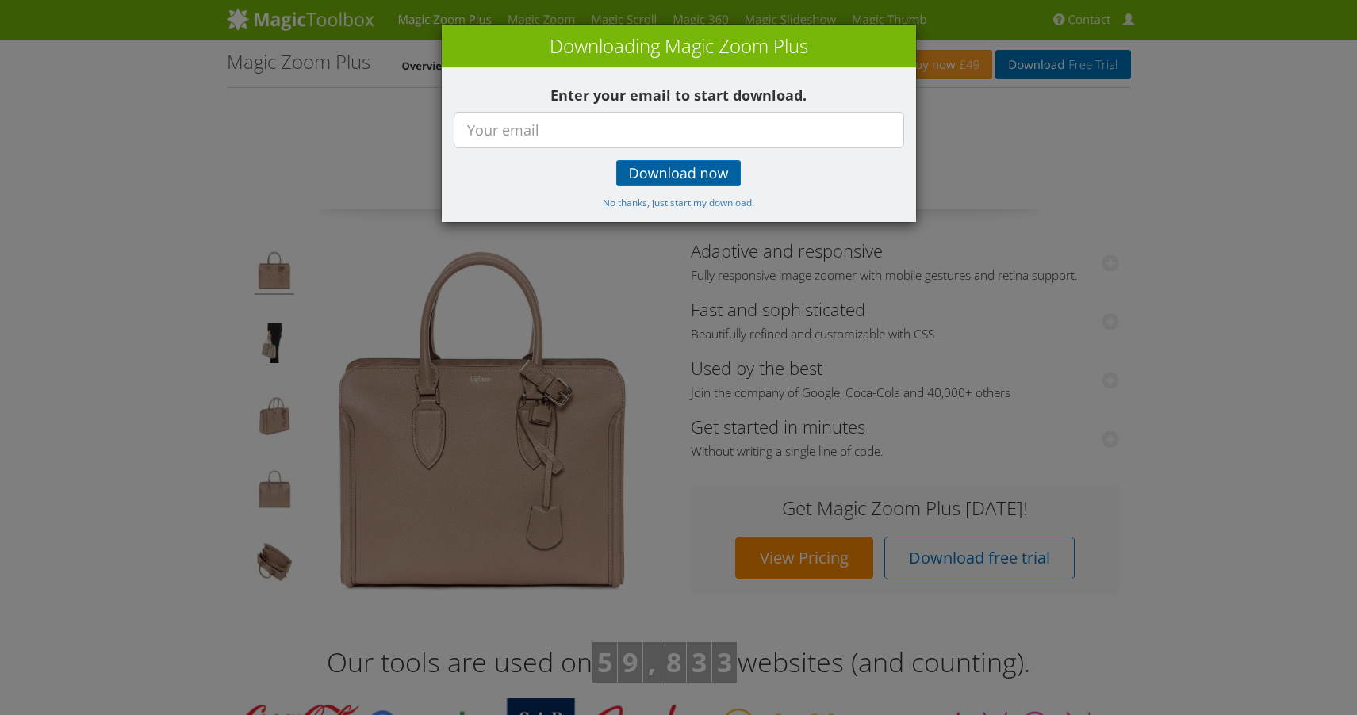
click at [650, 174] on span "Download now" at bounding box center [679, 173] width 100 height 13
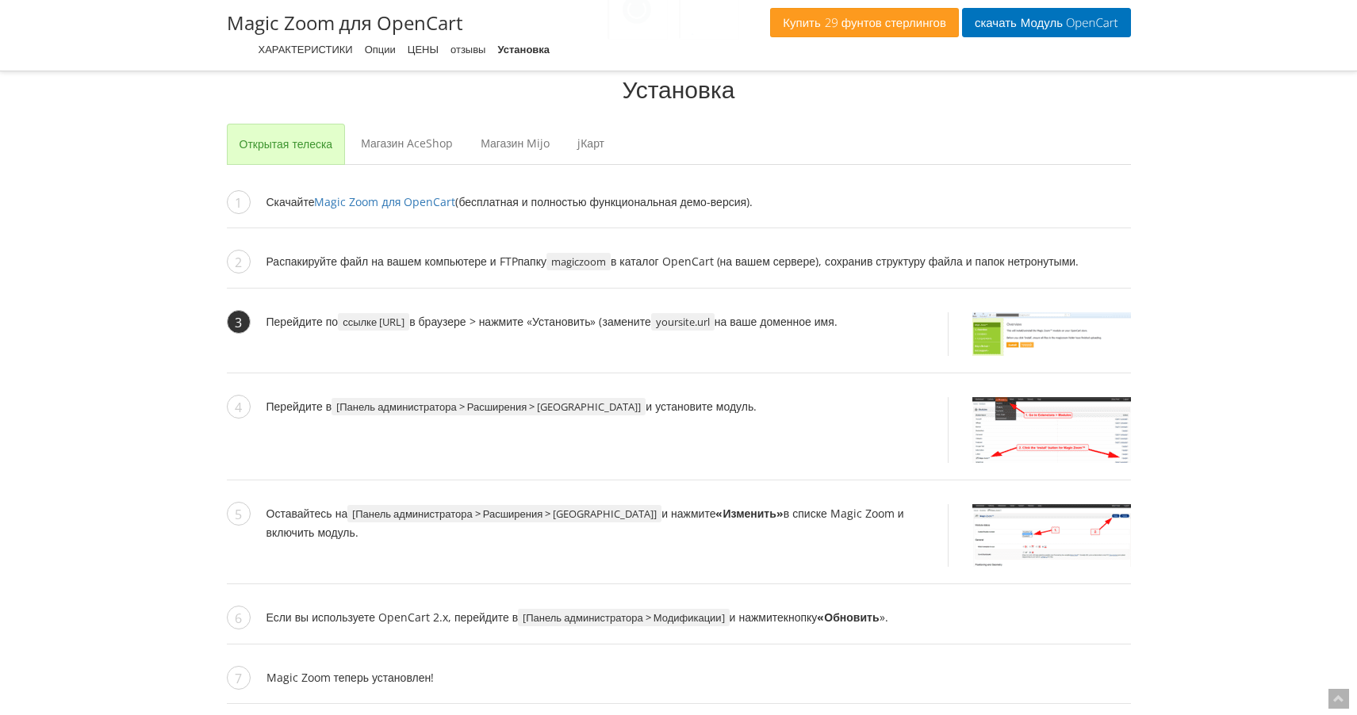
scroll to position [1365, 0]
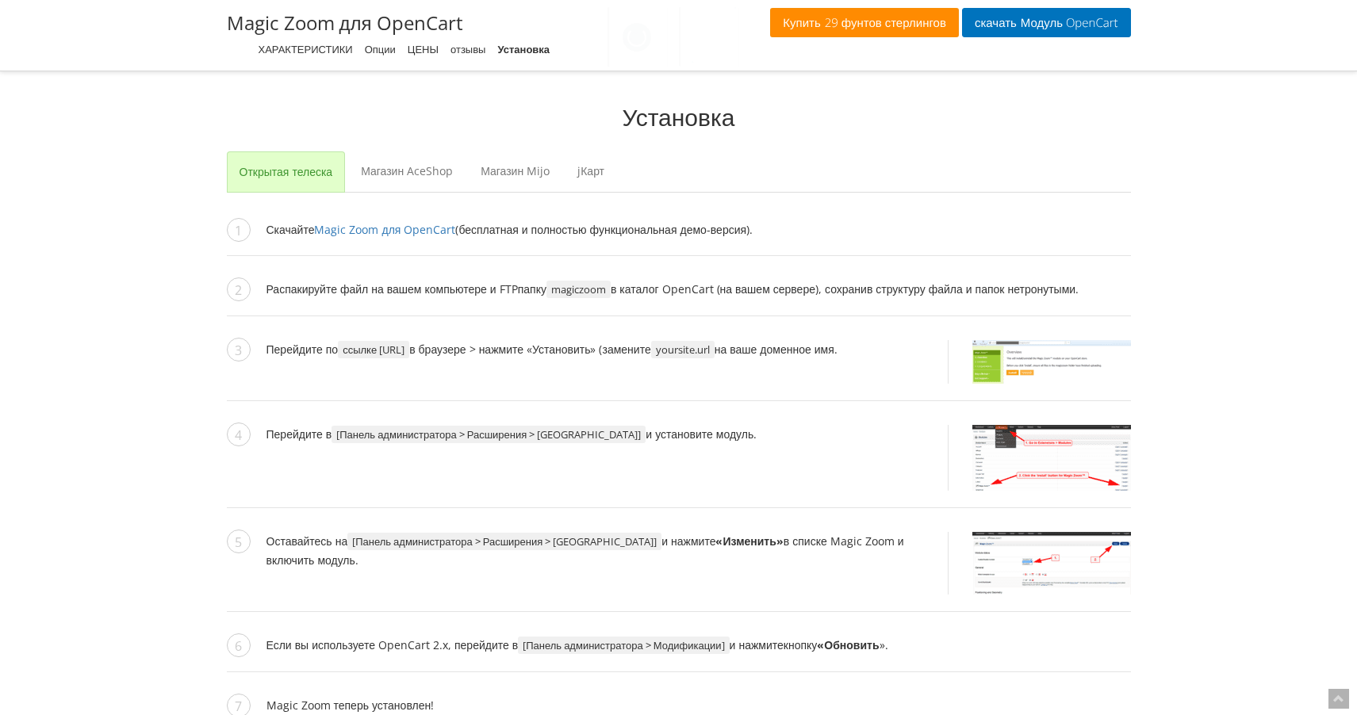
click at [879, 25] on span "29 фунтов стерлингов" at bounding box center [883, 23] width 125 height 13
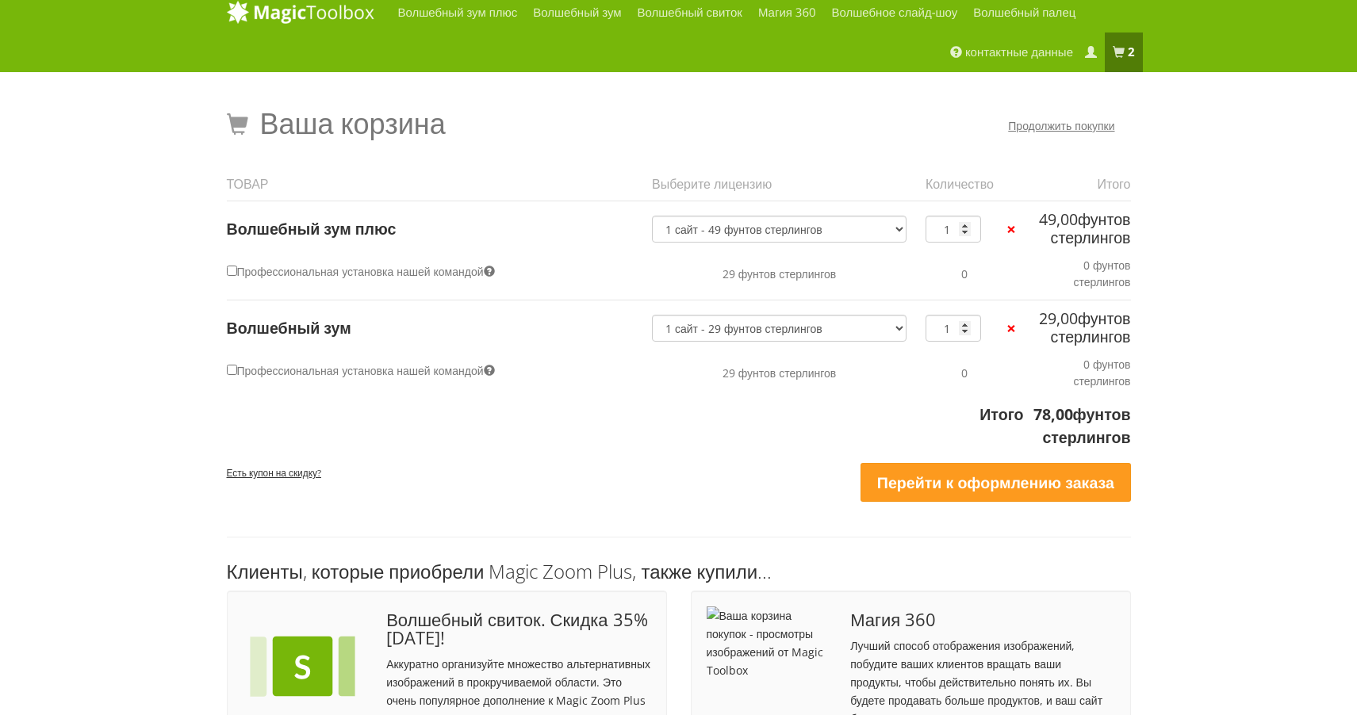
scroll to position [12, 0]
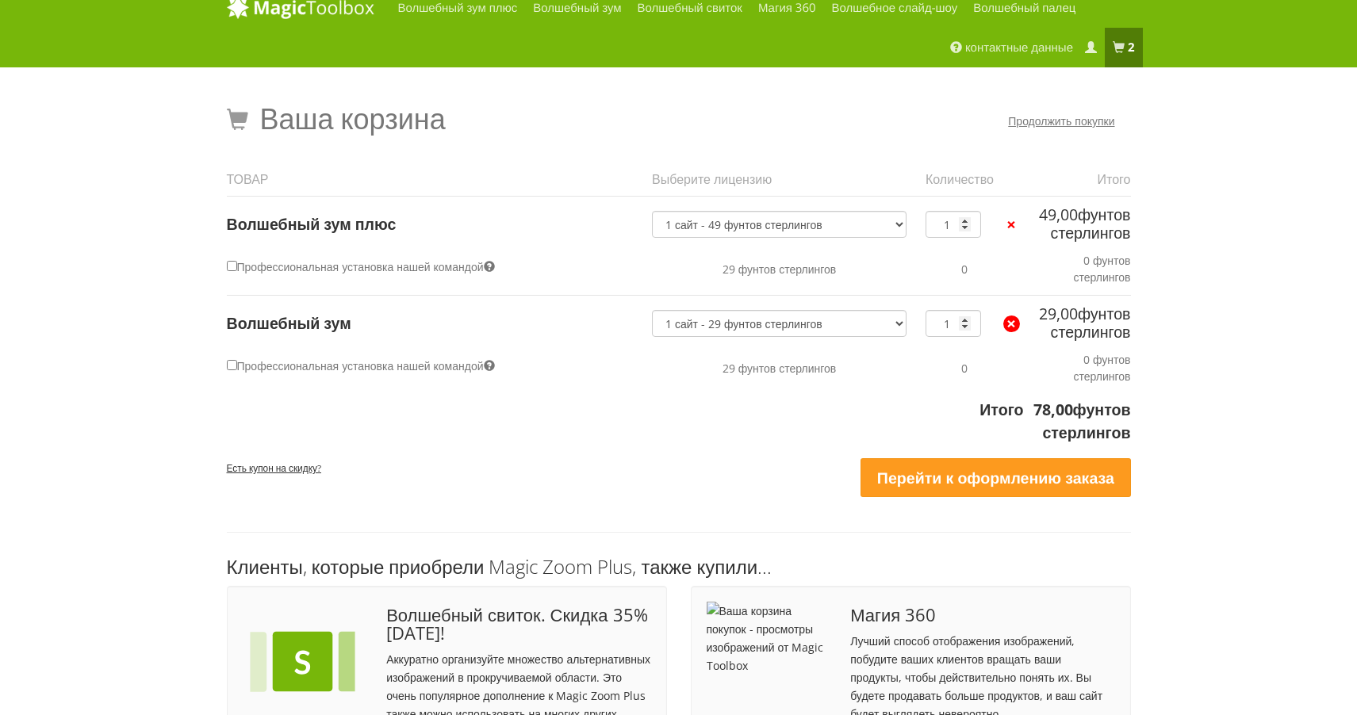
click at [1017, 332] on link "×" at bounding box center [1011, 324] width 17 height 17
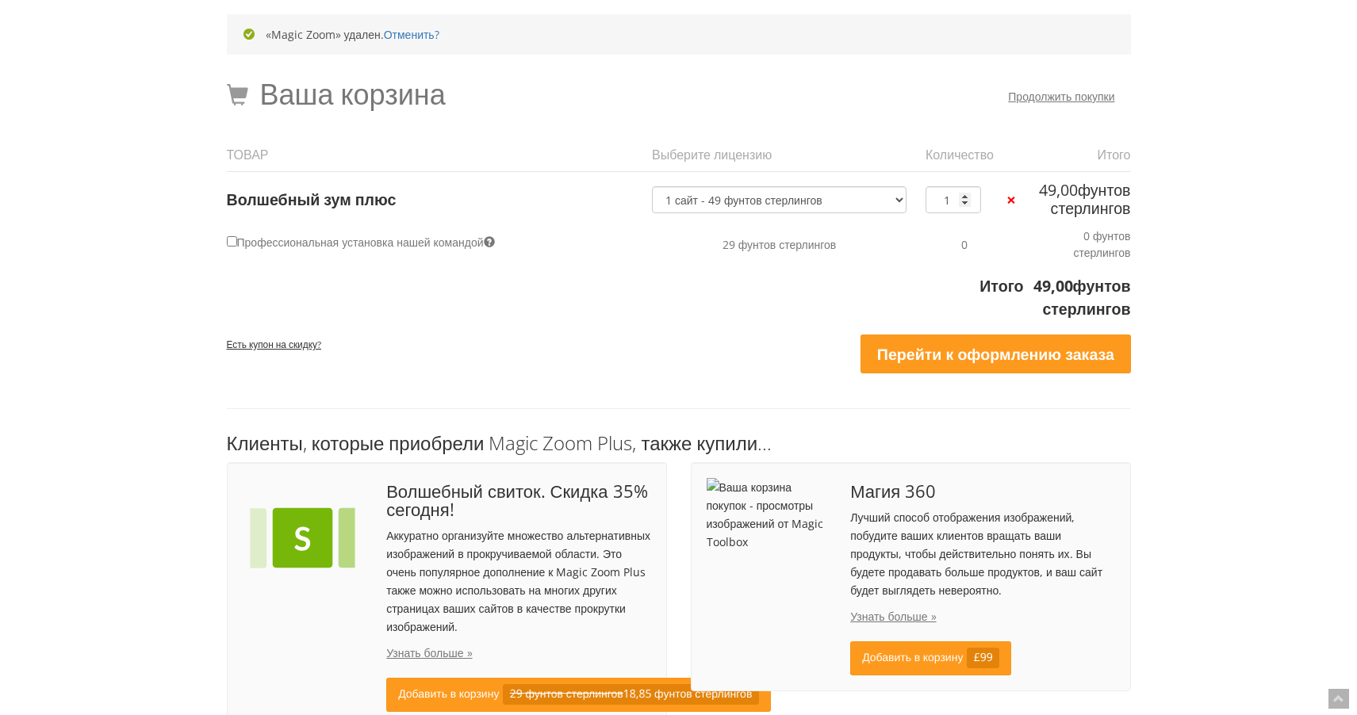
scroll to position [66, 0]
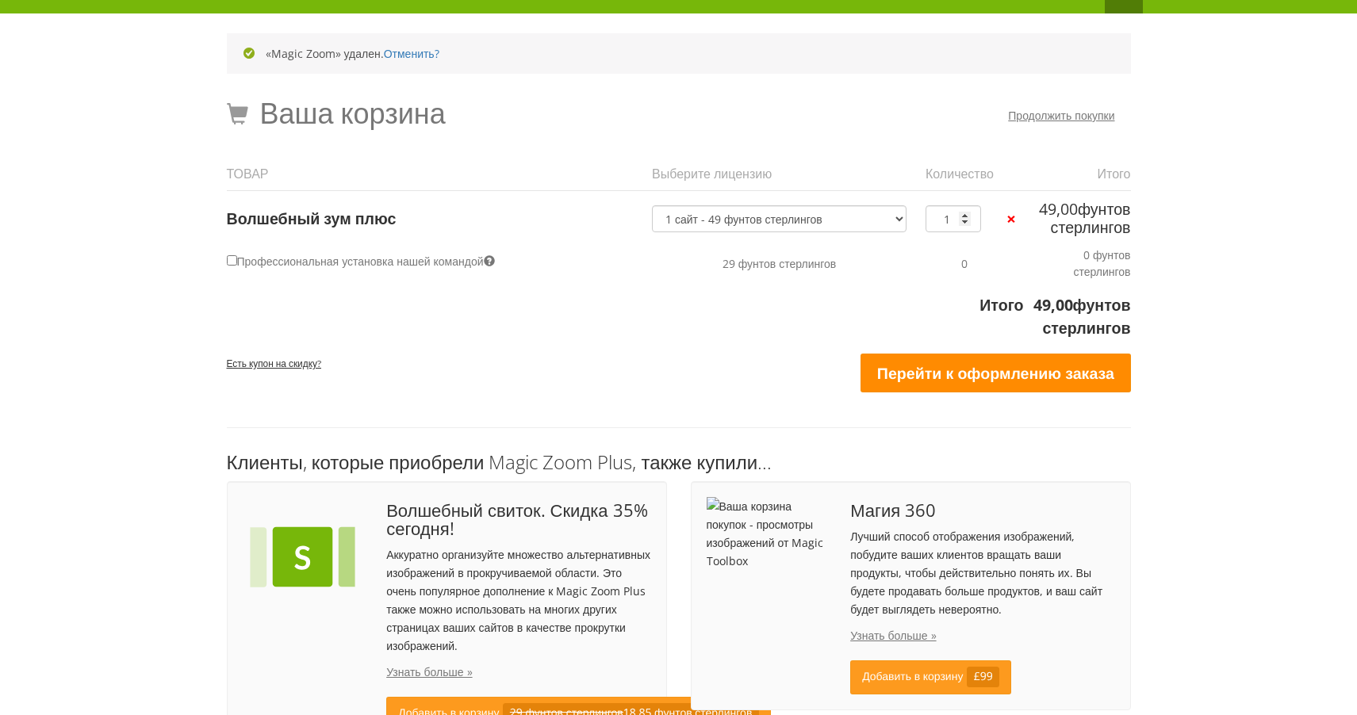
click at [932, 393] on link "Перейти к оформлению заказа" at bounding box center [995, 374] width 270 height 40
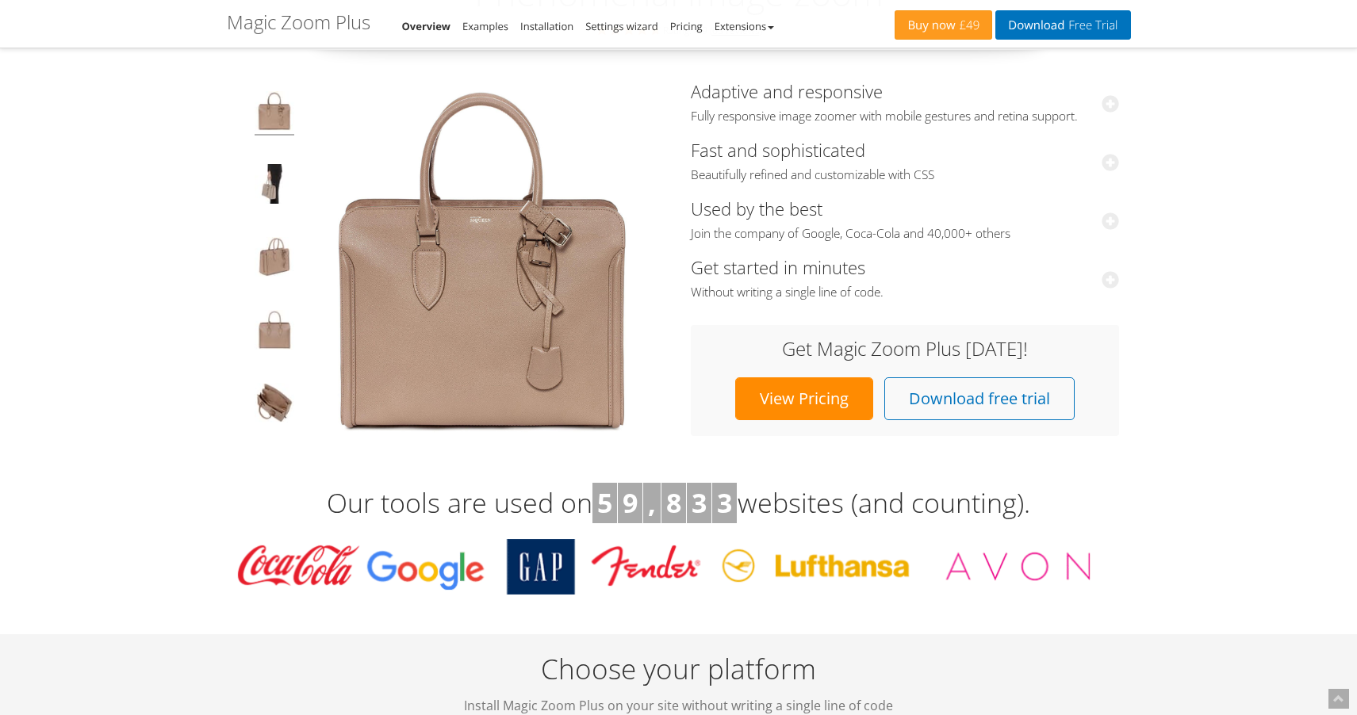
scroll to position [163, 0]
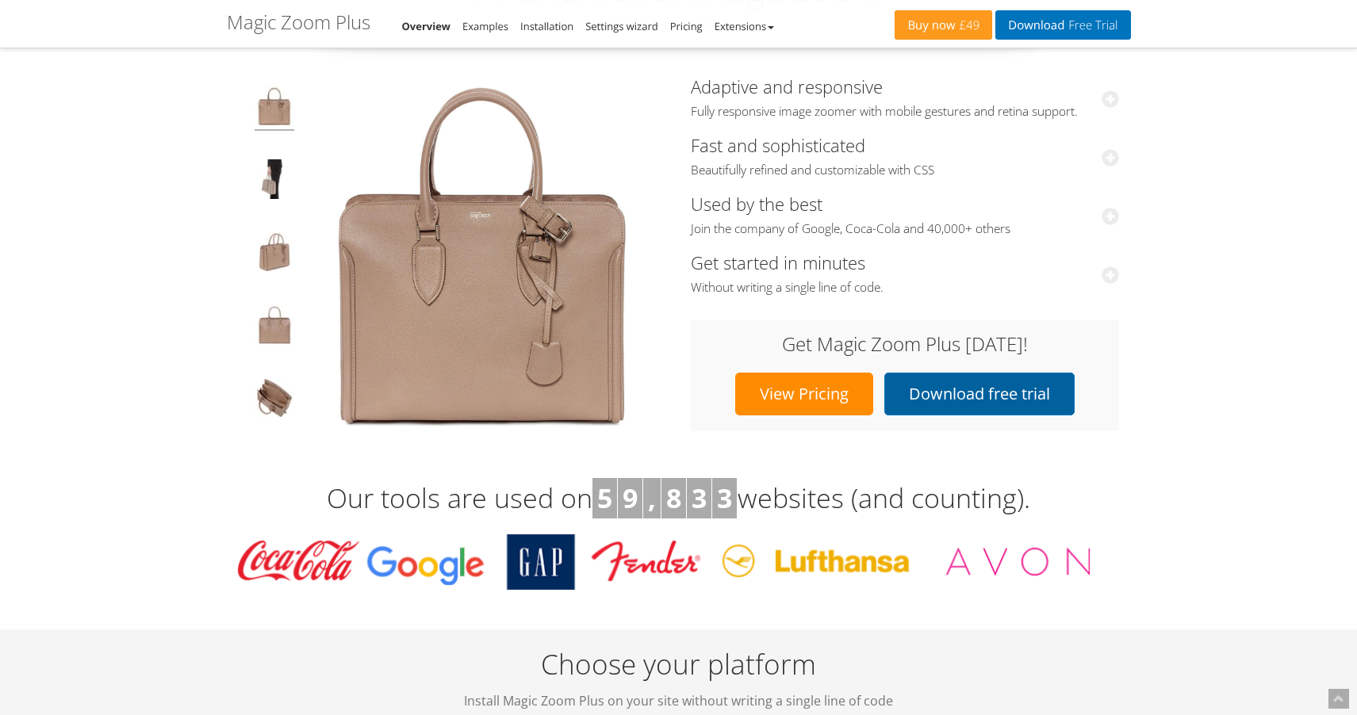
click at [952, 396] on link "Download free trial" at bounding box center [979, 394] width 190 height 43
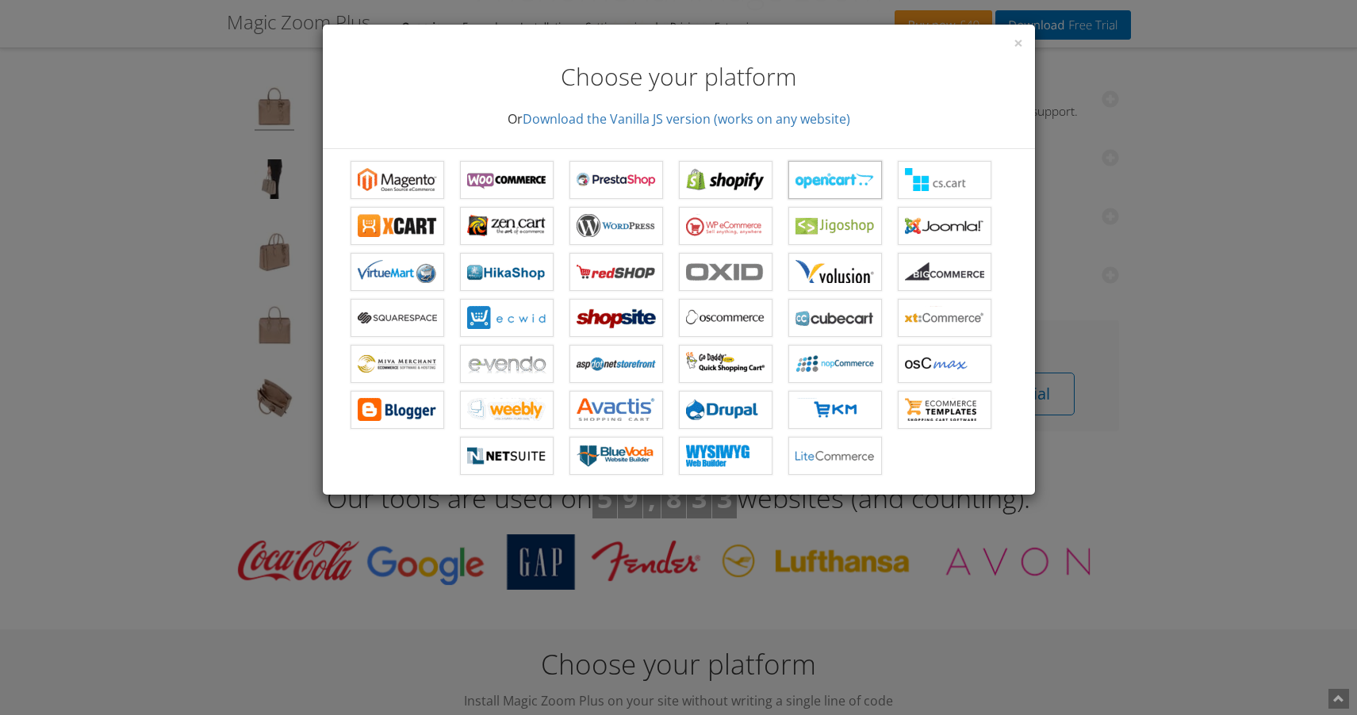
click at [827, 185] on b "Magic Zoom Plus for OpenCart" at bounding box center [834, 180] width 79 height 24
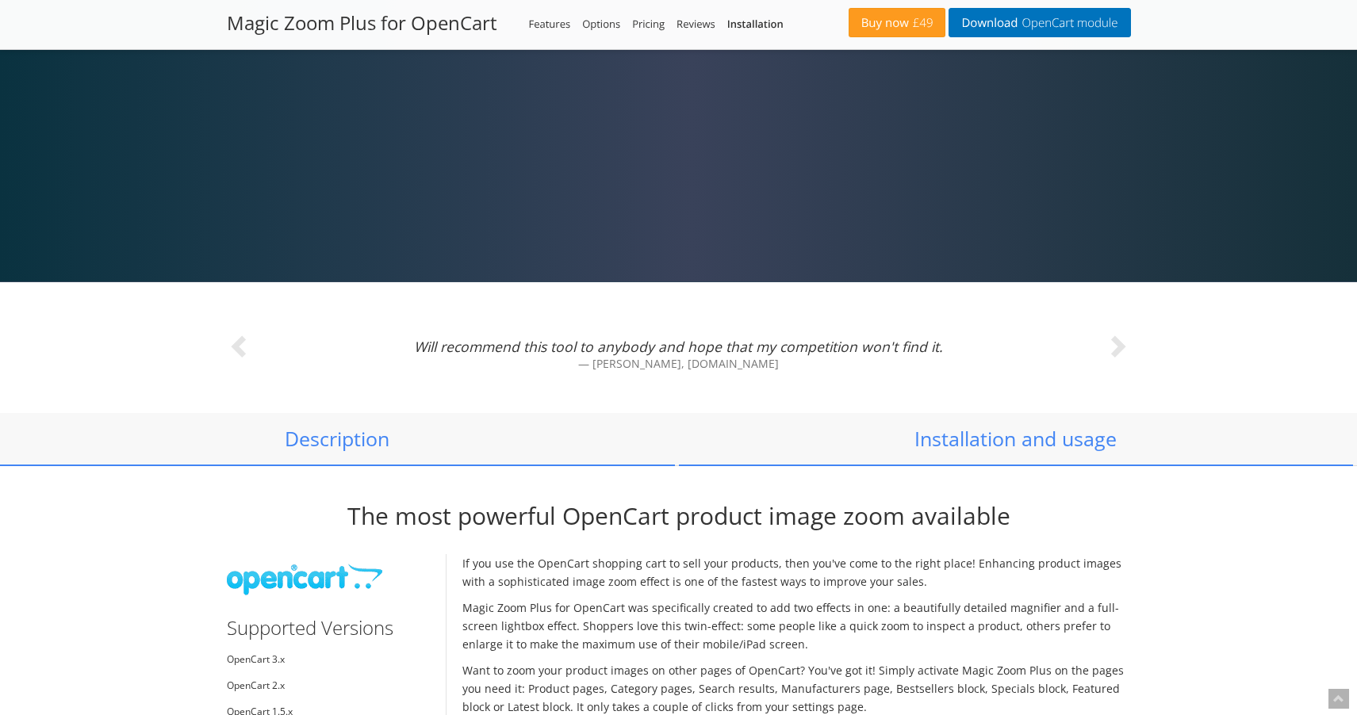
click at [1099, 342] on link at bounding box center [1063, 345] width 136 height 127
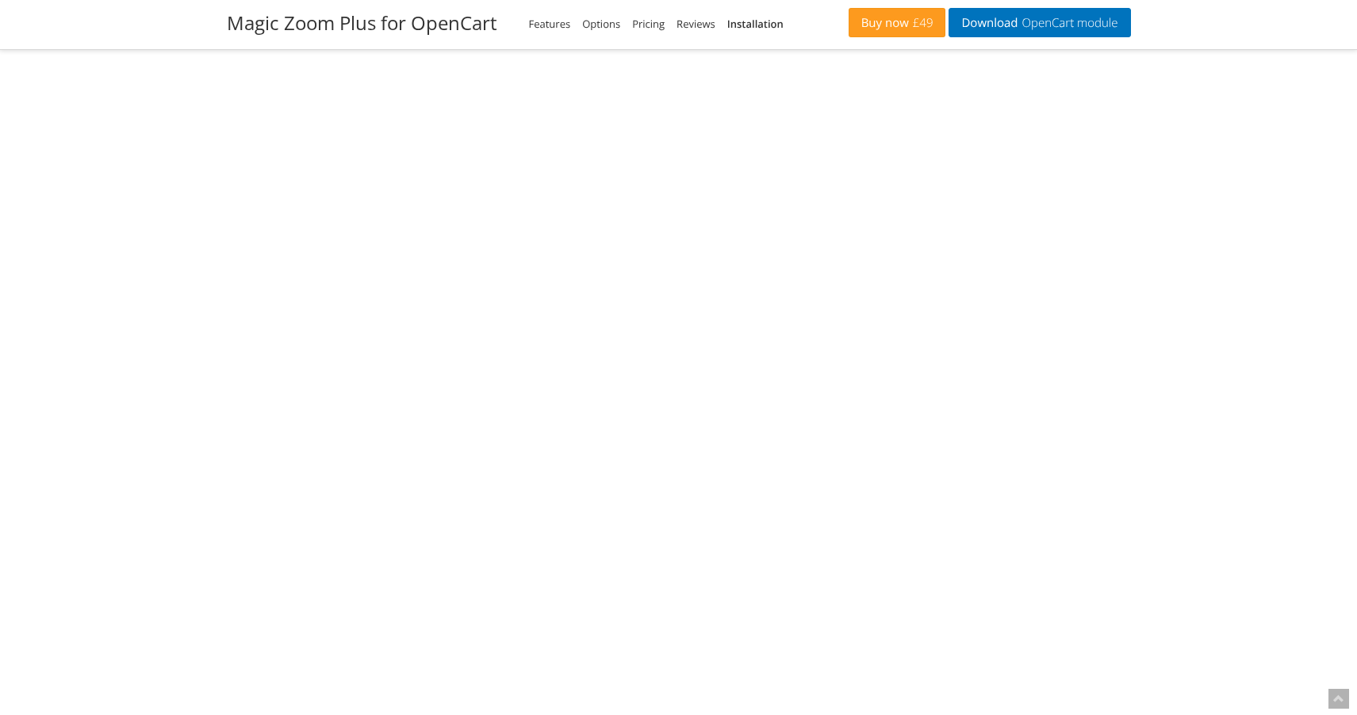
scroll to position [2109, 0]
click at [766, 16] on li "Installation" at bounding box center [755, 23] width 56 height 19
click at [761, 23] on link "Installation" at bounding box center [755, 24] width 56 height 14
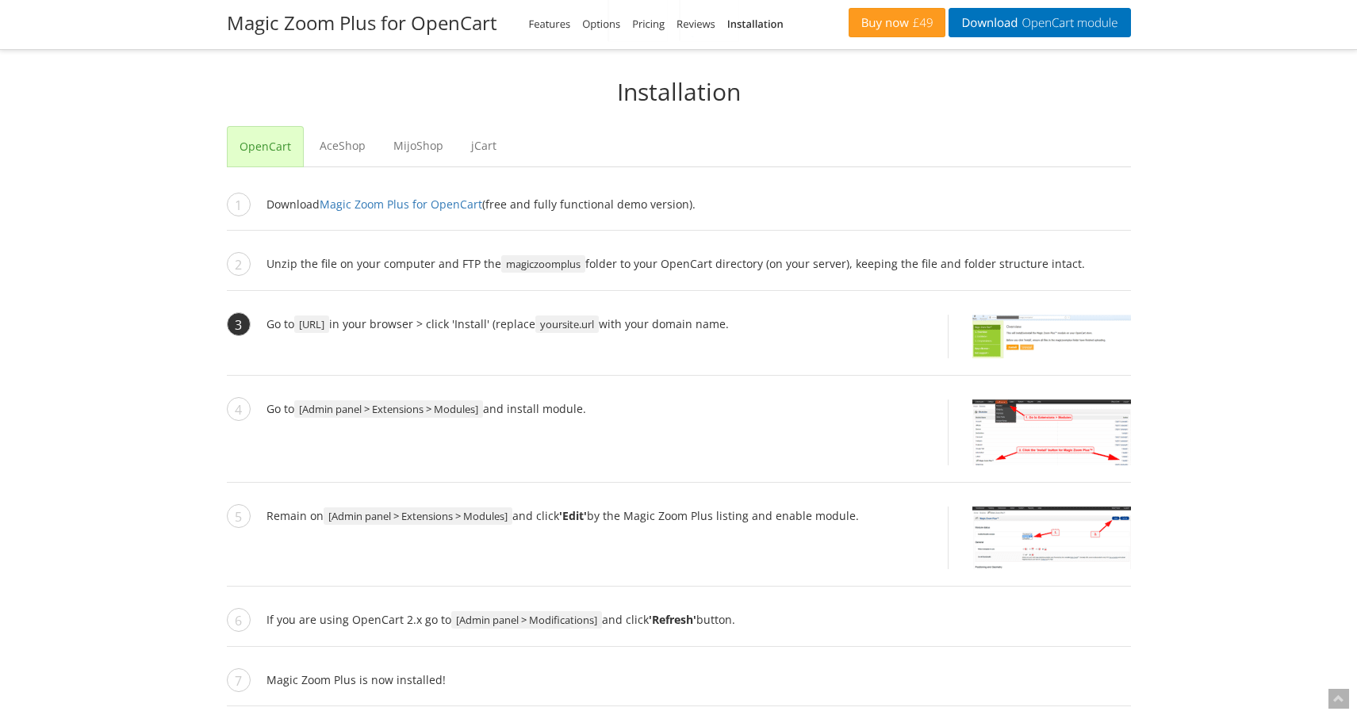
scroll to position [1564, 0]
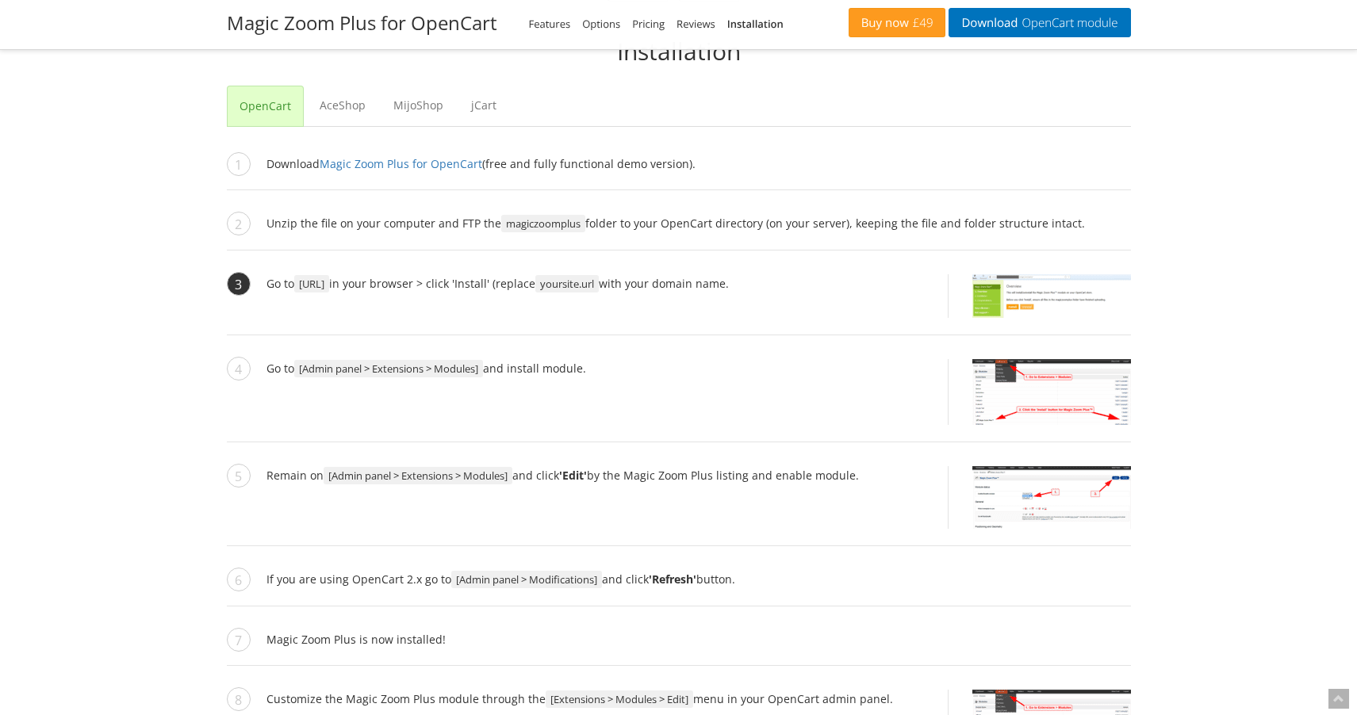
click at [1017, 304] on img at bounding box center [1051, 296] width 159 height 44
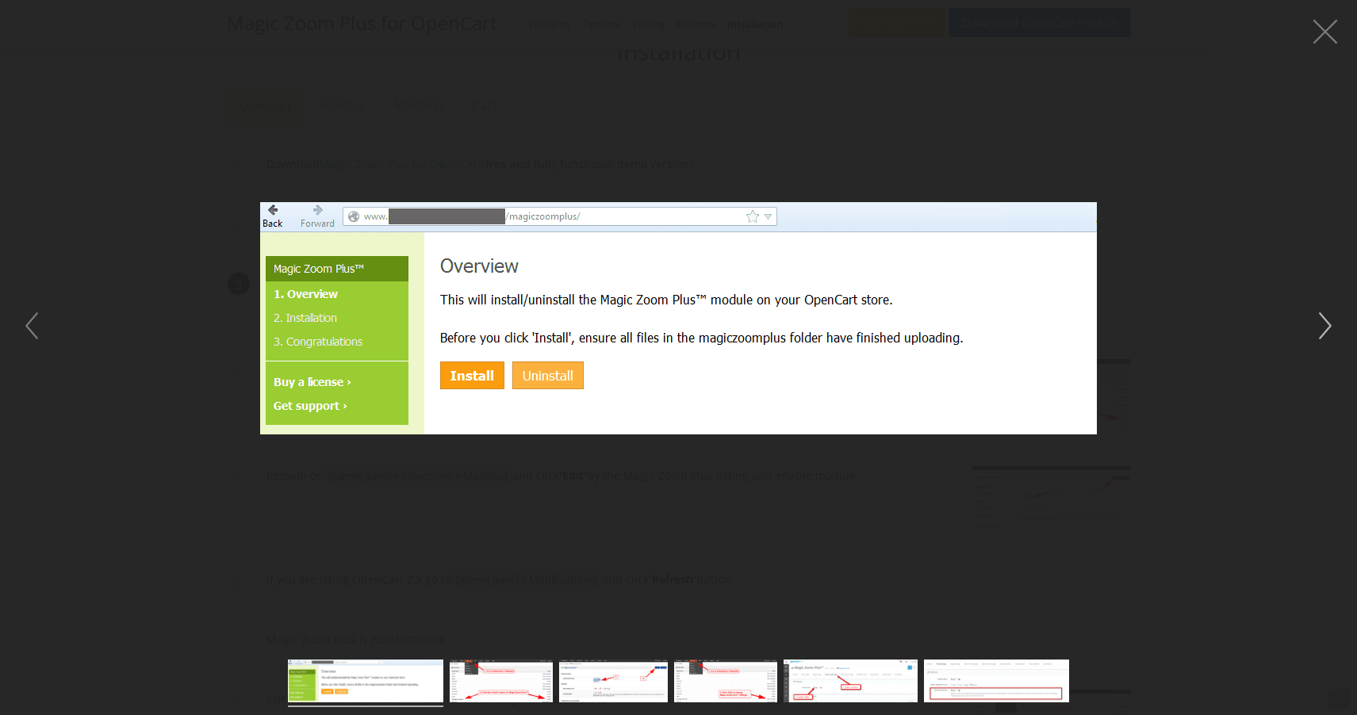
click at [1319, 317] on button "button" at bounding box center [1325, 326] width 48 height 48
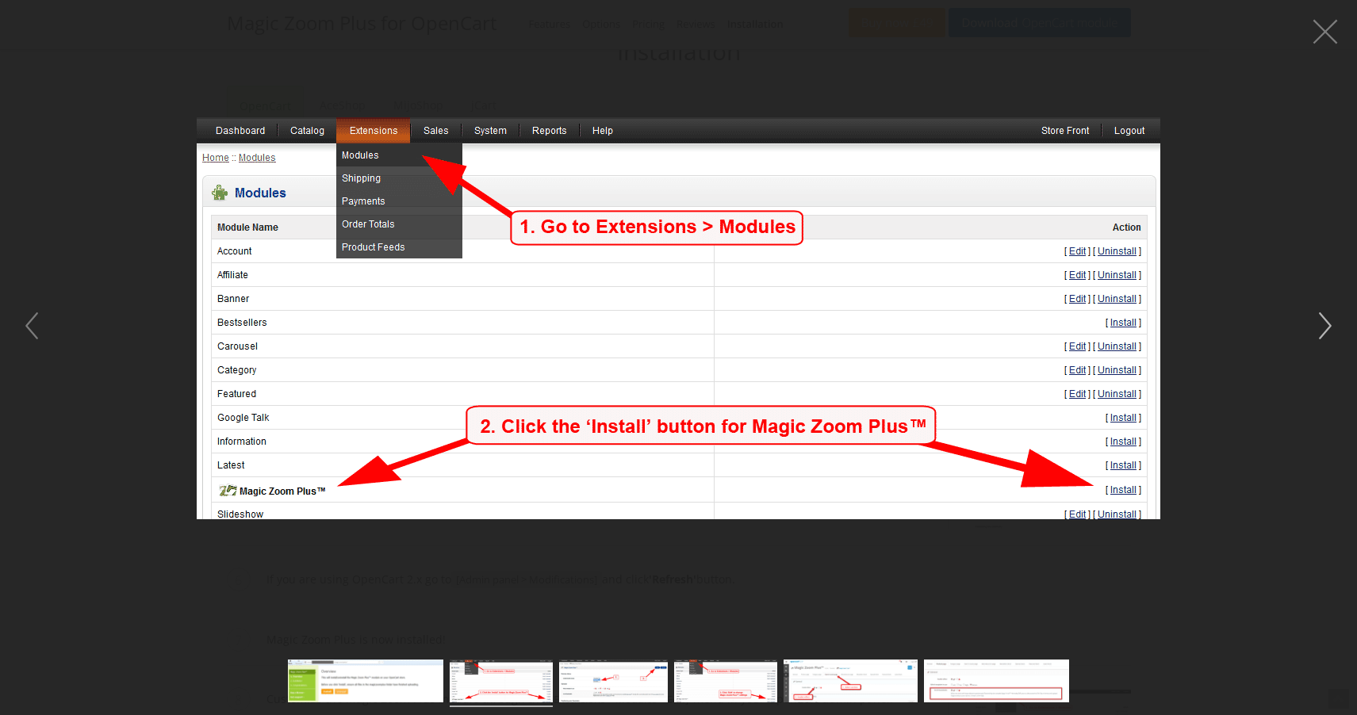
click at [1319, 317] on button "button" at bounding box center [1325, 326] width 48 height 48
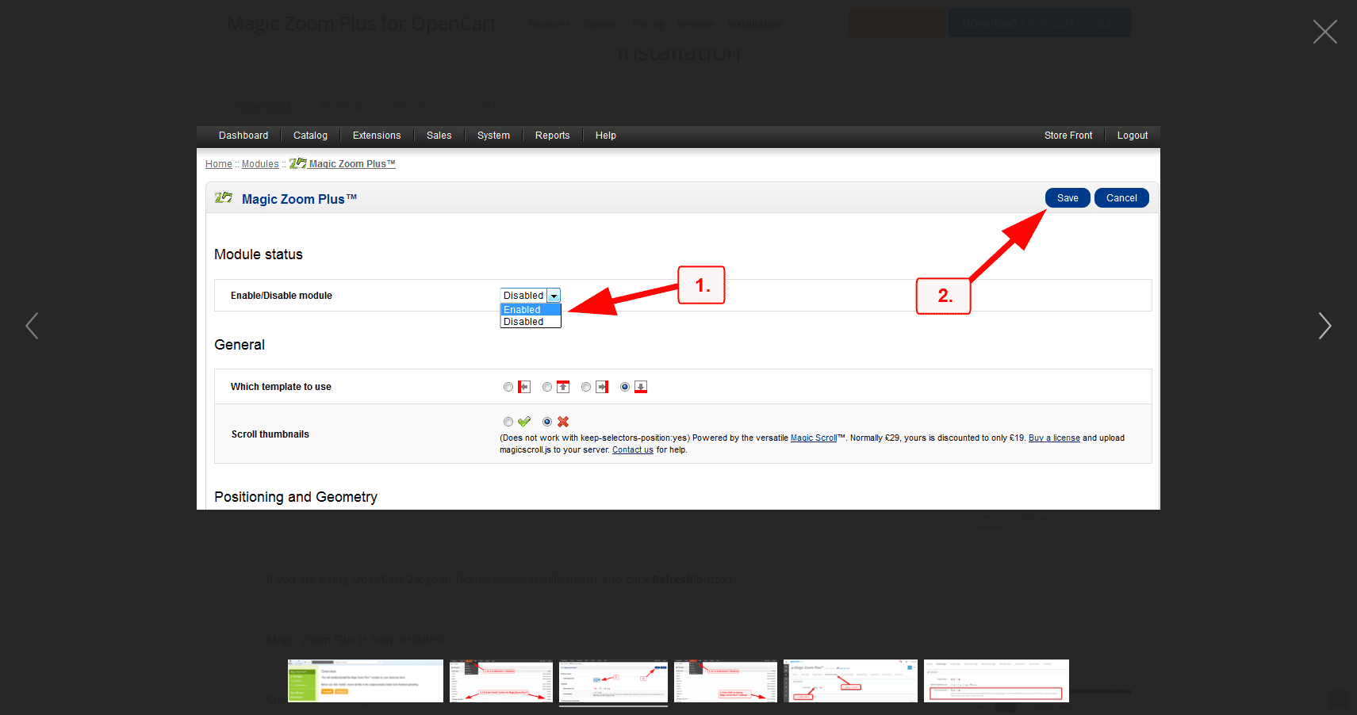
click at [1319, 317] on button "button" at bounding box center [1325, 326] width 48 height 48
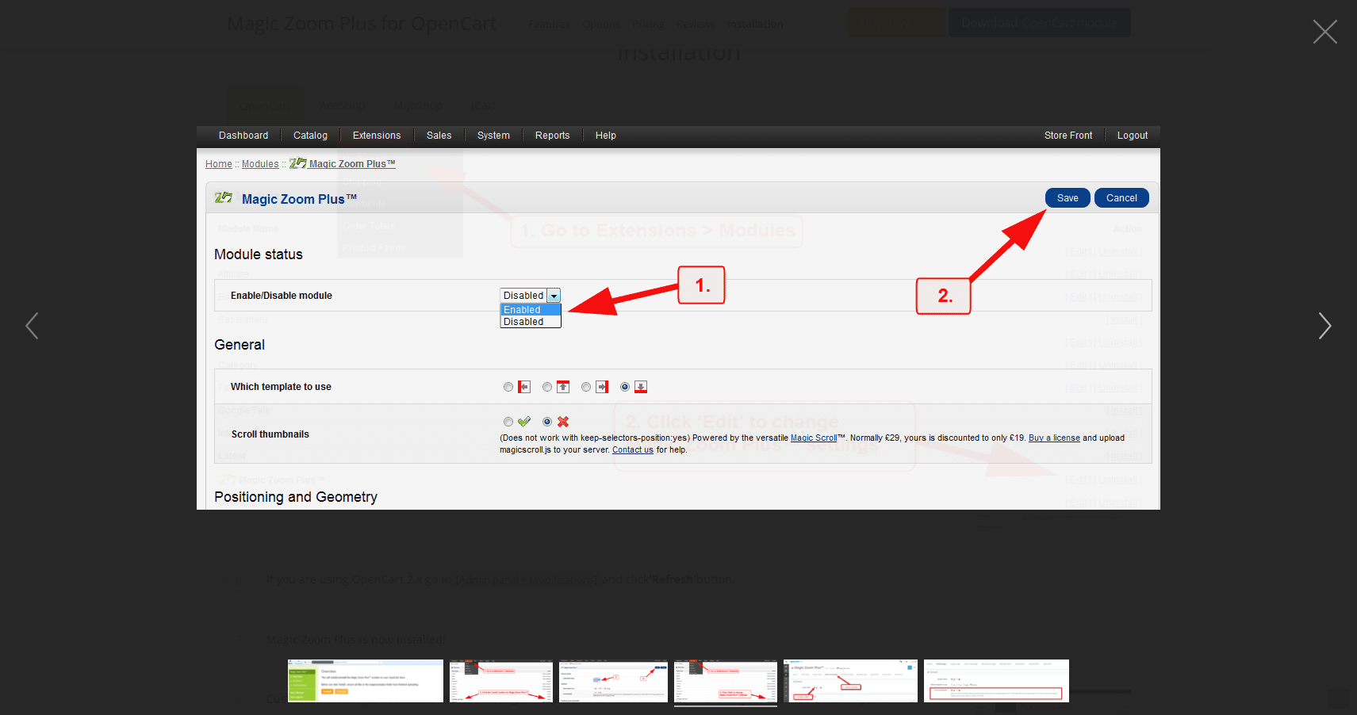
click at [1331, 317] on button "button" at bounding box center [1325, 326] width 48 height 48
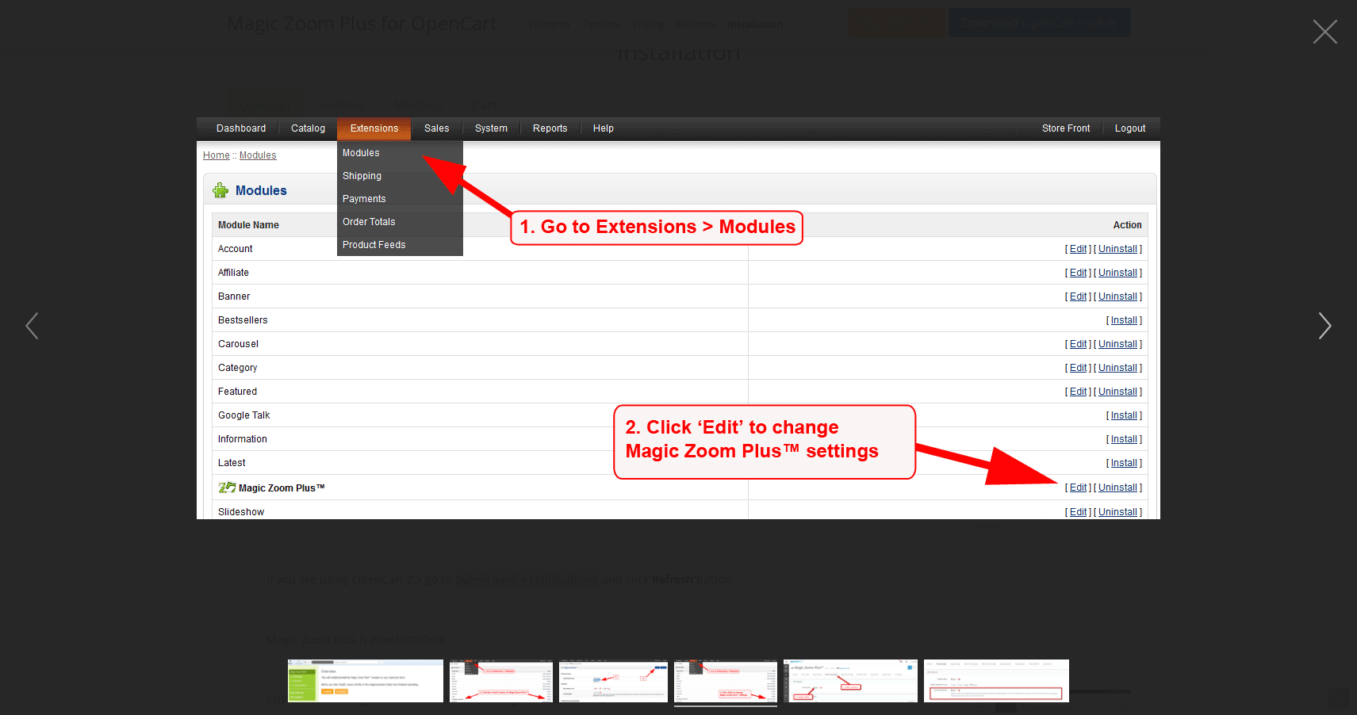
click at [1331, 317] on button "button" at bounding box center [1325, 326] width 48 height 48
click at [1328, 317] on button "button" at bounding box center [1325, 326] width 48 height 48
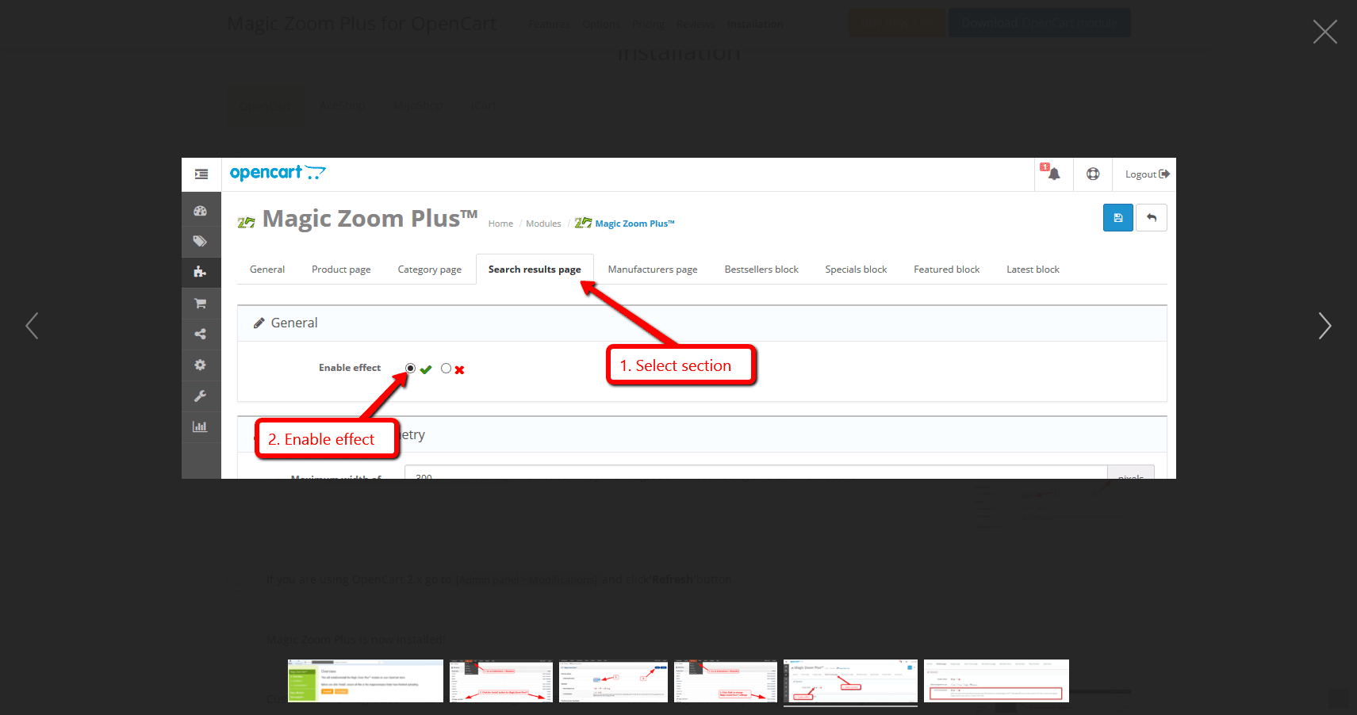
click at [1328, 317] on button "button" at bounding box center [1325, 326] width 48 height 48
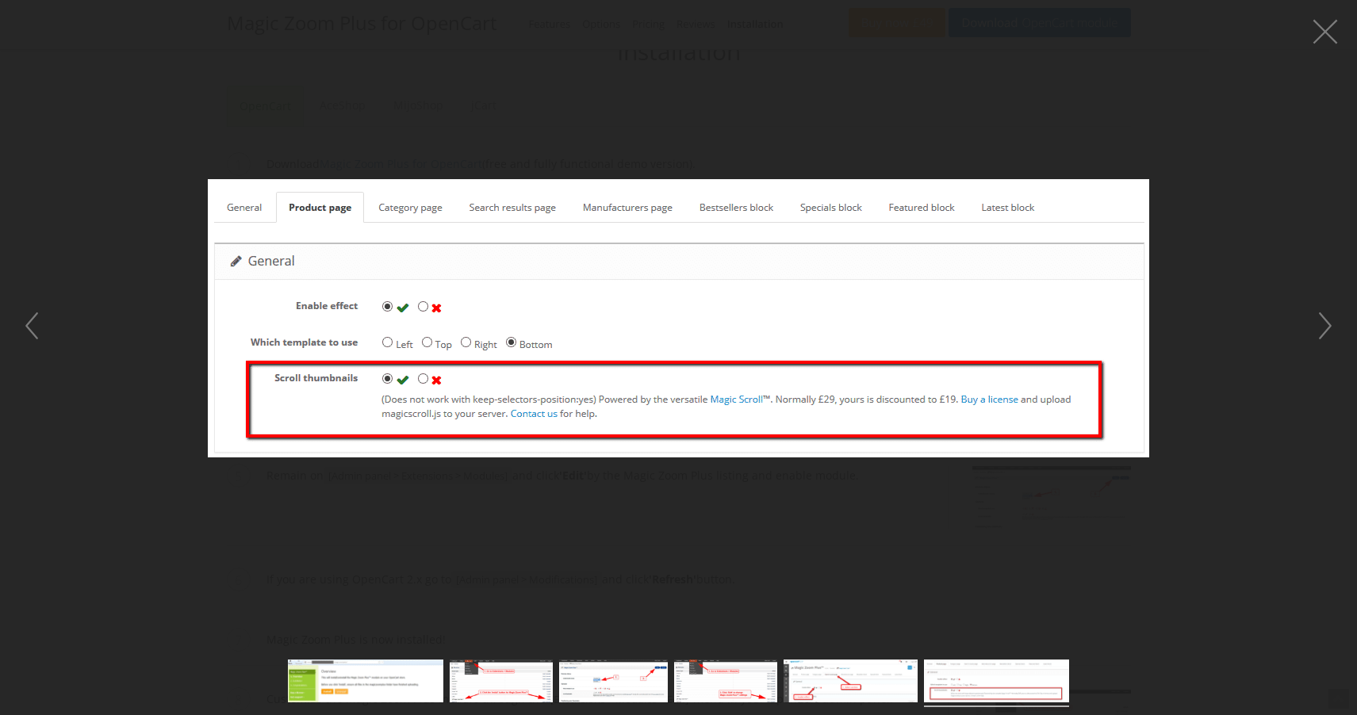
click at [1272, 222] on figure at bounding box center [678, 318] width 1357 height 604
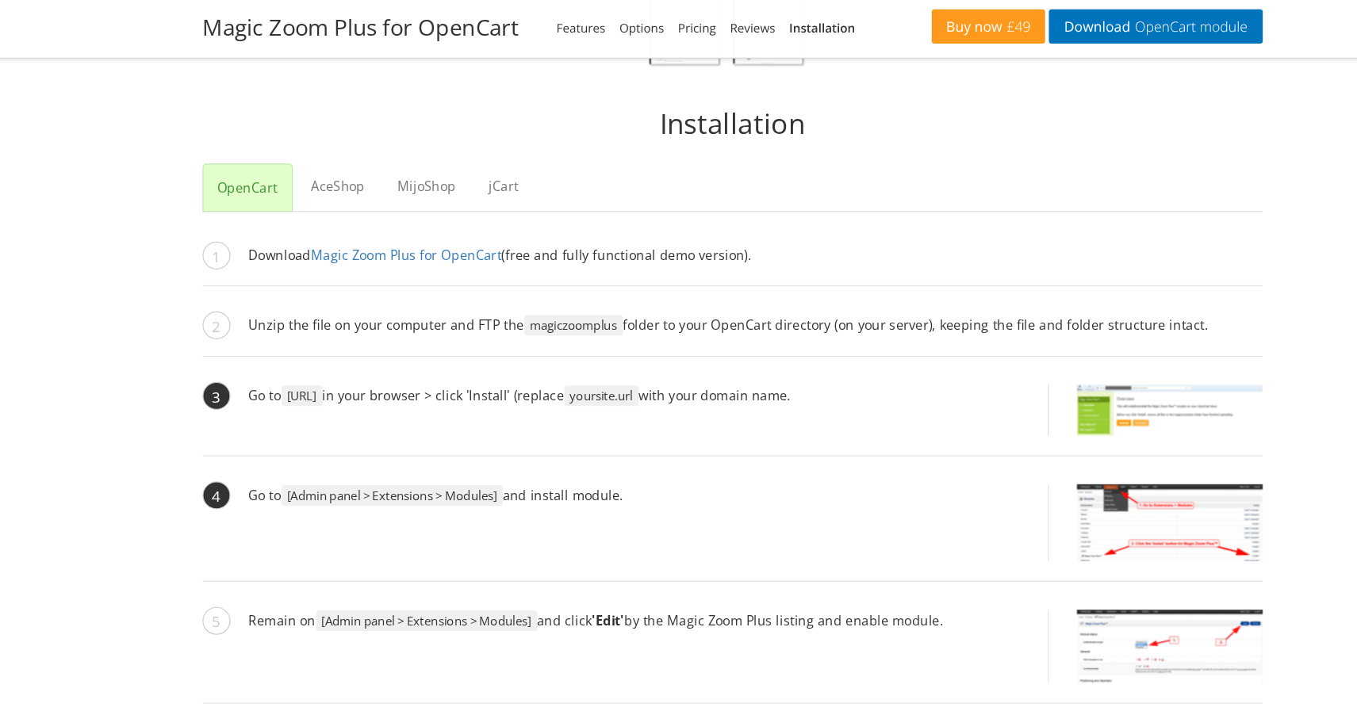
scroll to position [1509, 0]
drag, startPoint x: 249, startPoint y: 338, endPoint x: 446, endPoint y: 341, distance: 197.5
click at [329, 341] on span "http://www.yoursite.url/magiczoomplus/" at bounding box center [311, 339] width 35 height 17
copy li "http://www.yoursite.url/magiczoomplus/"
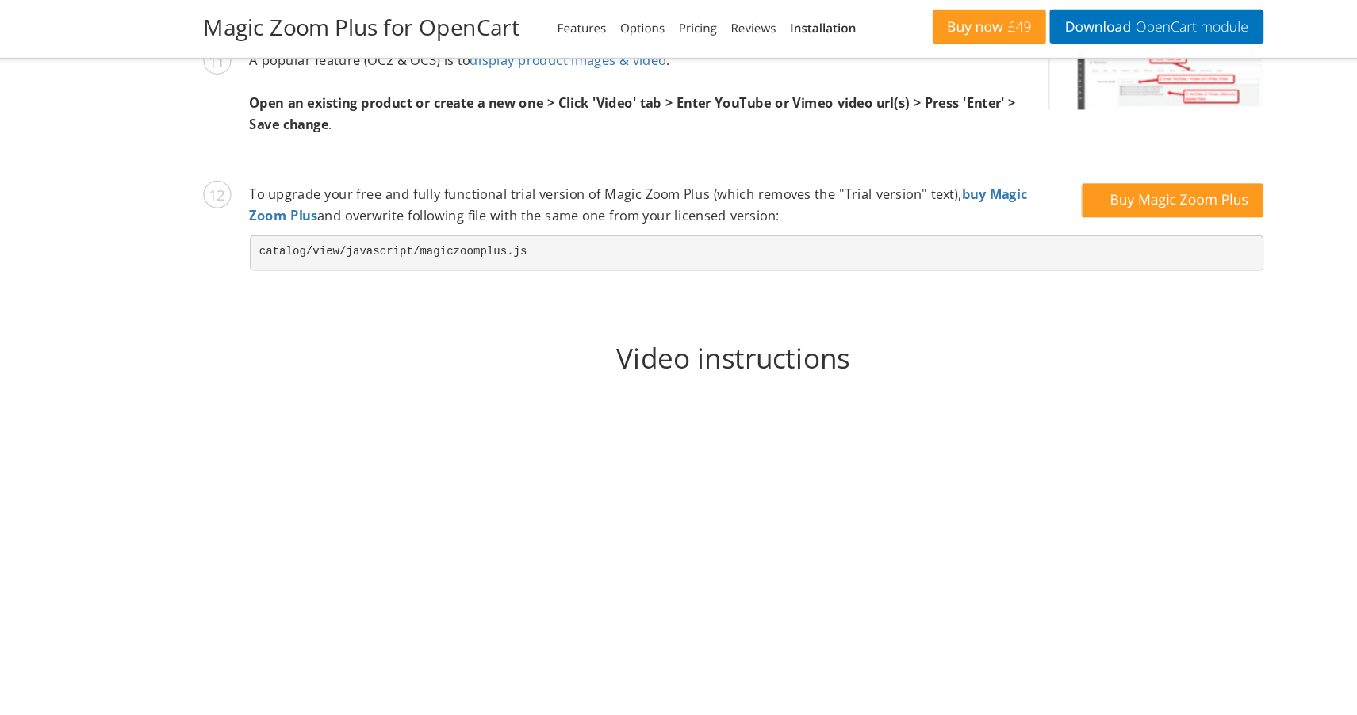
scroll to position [2498, 0]
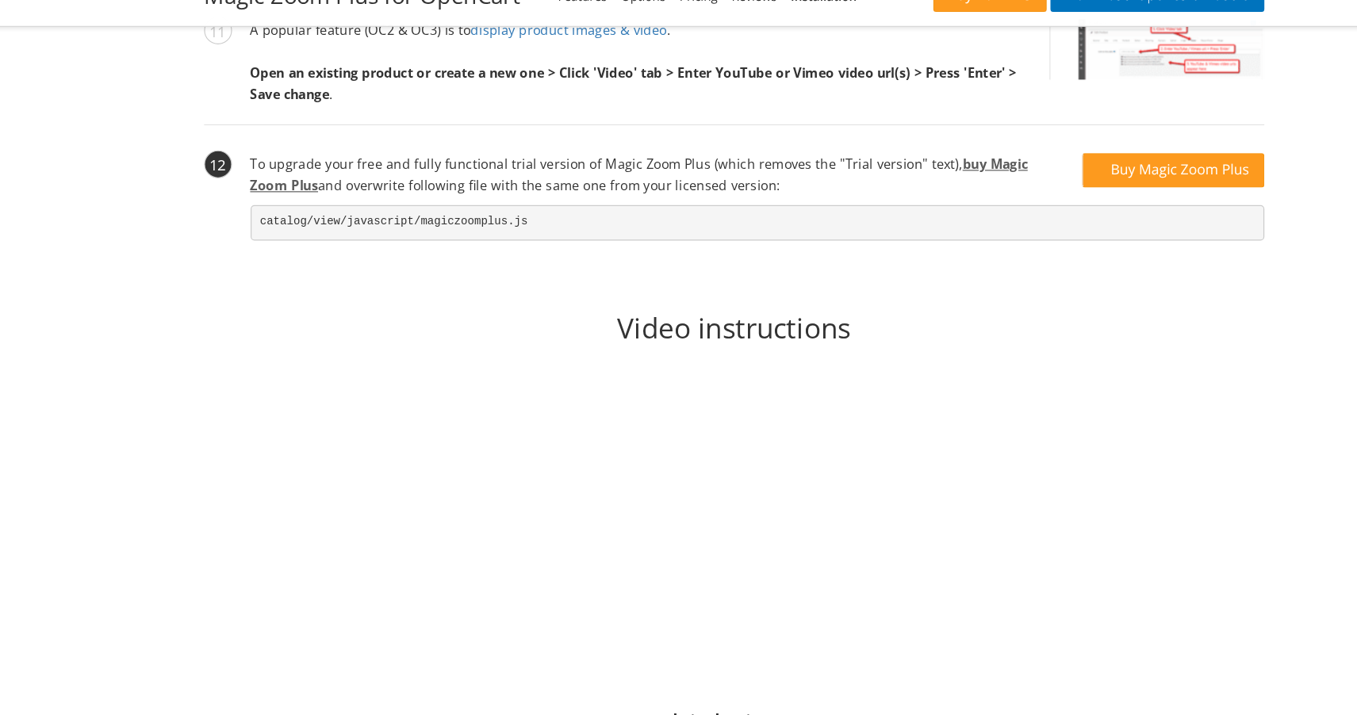
click at [853, 159] on link "buy Magic Zoom Plus" at bounding box center [597, 175] width 663 height 33
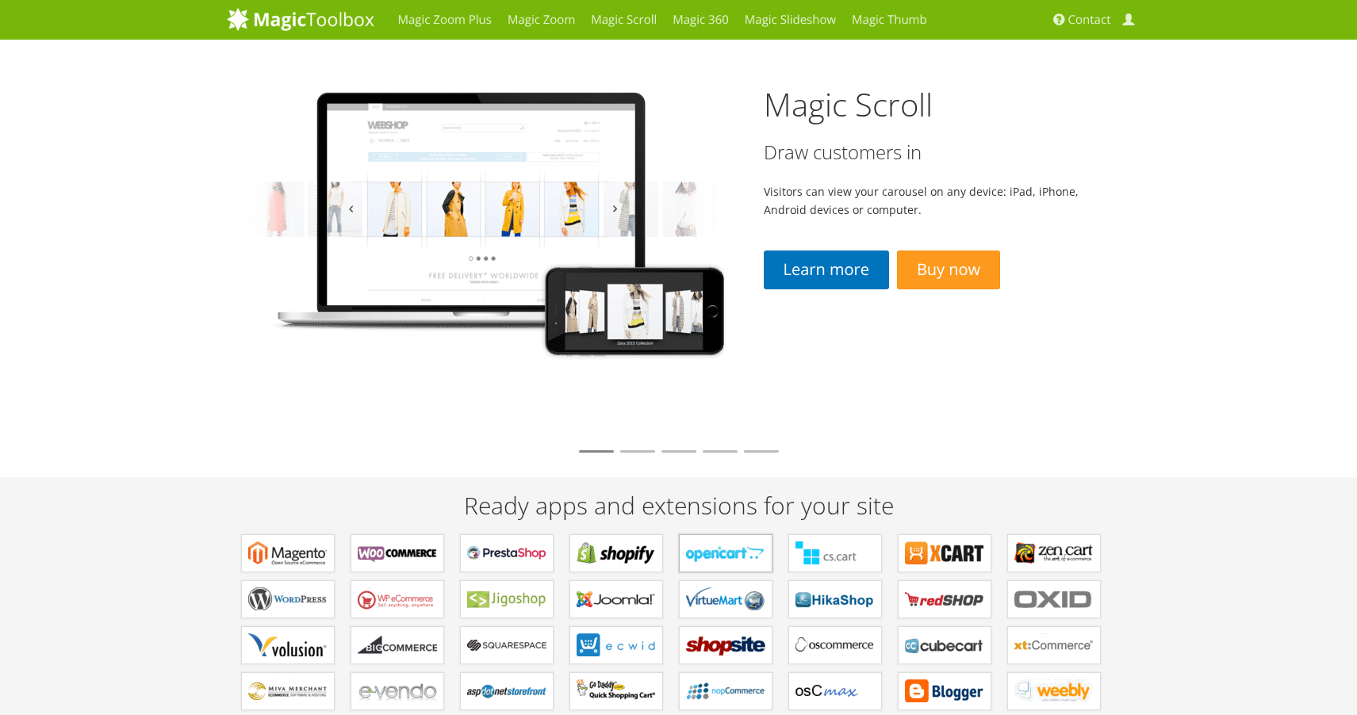
click at [707, 546] on b "Modules for OpenCart" at bounding box center [725, 554] width 79 height 24
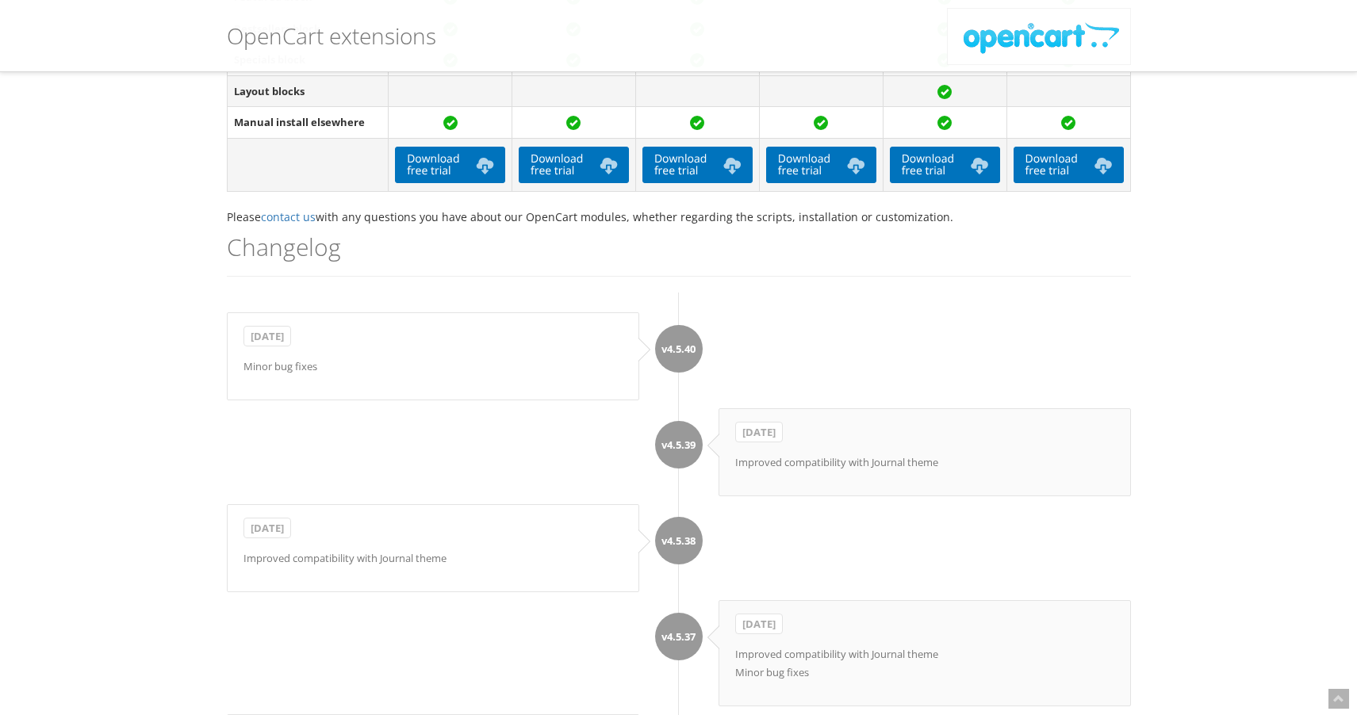
scroll to position [824, 0]
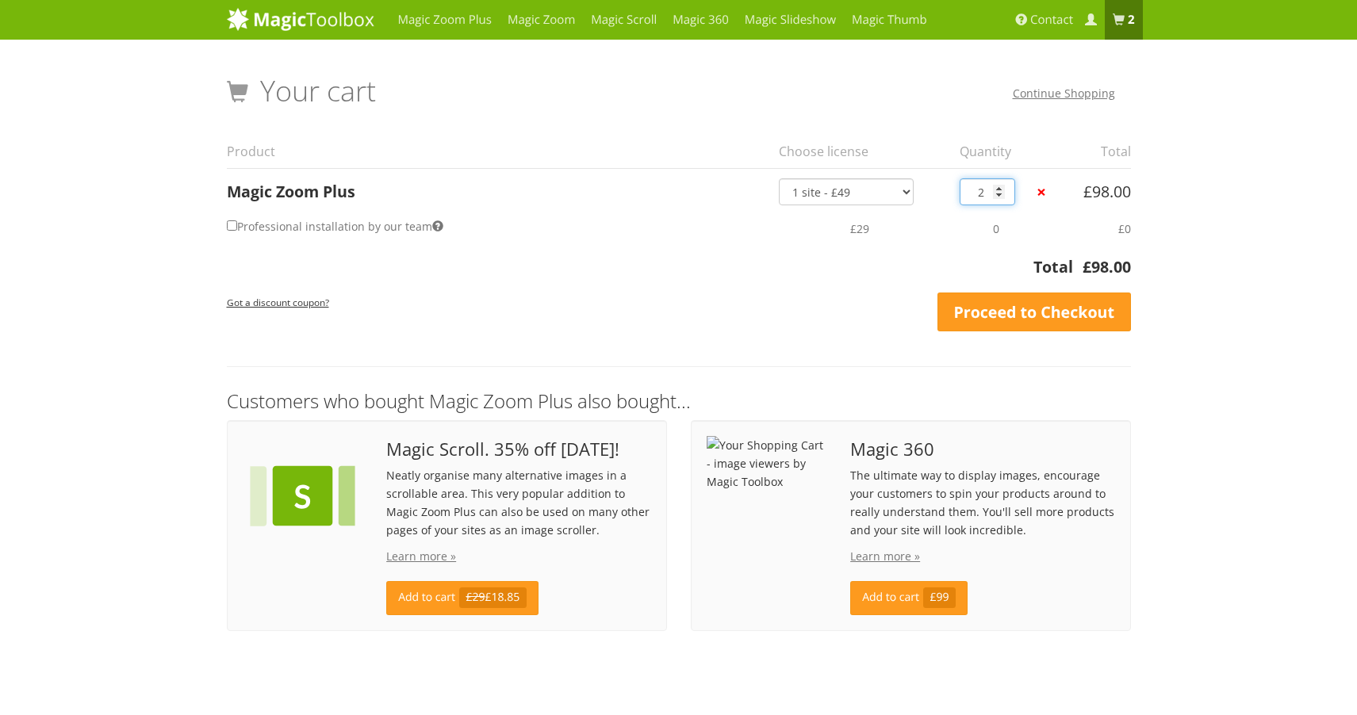
type input "1"
click at [998, 192] on input "1" at bounding box center [987, 191] width 56 height 27
click at [441, 23] on link "Magic Zoom Plus" at bounding box center [444, 20] width 109 height 40
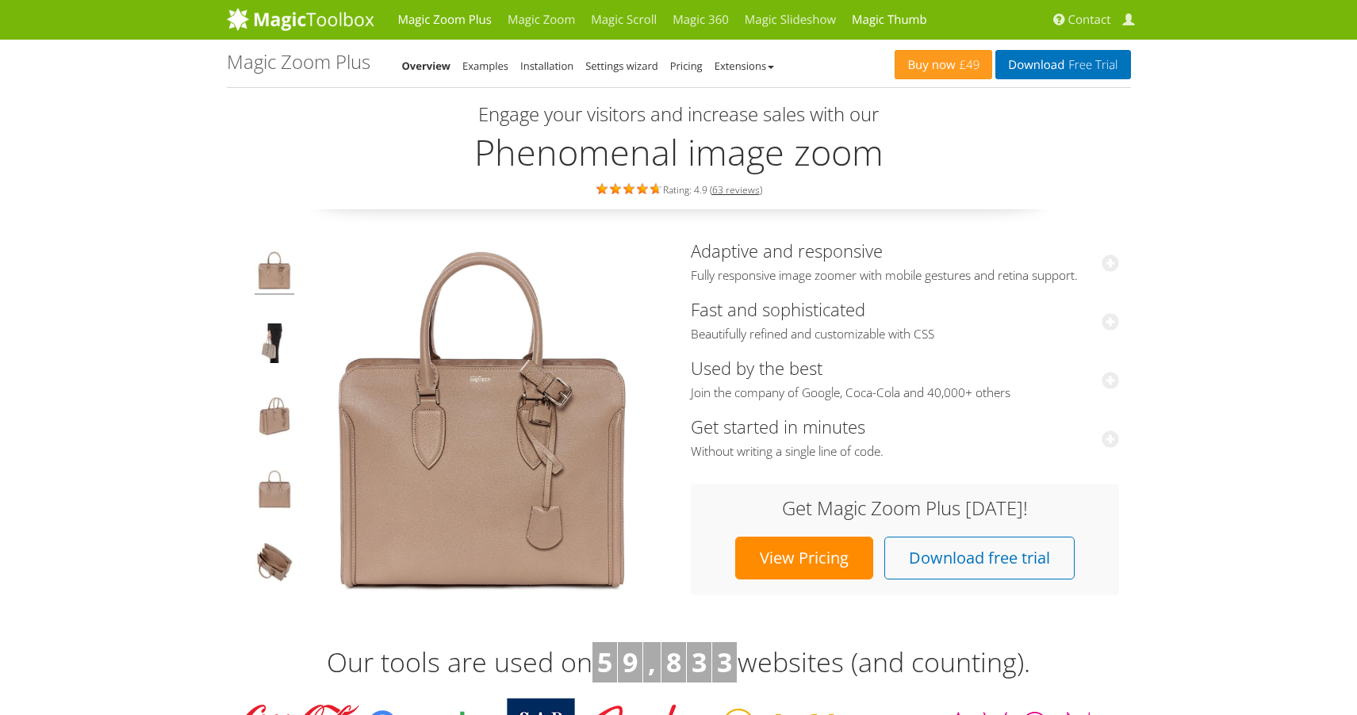
click at [892, 17] on link "Magic Thumb" at bounding box center [889, 20] width 91 height 40
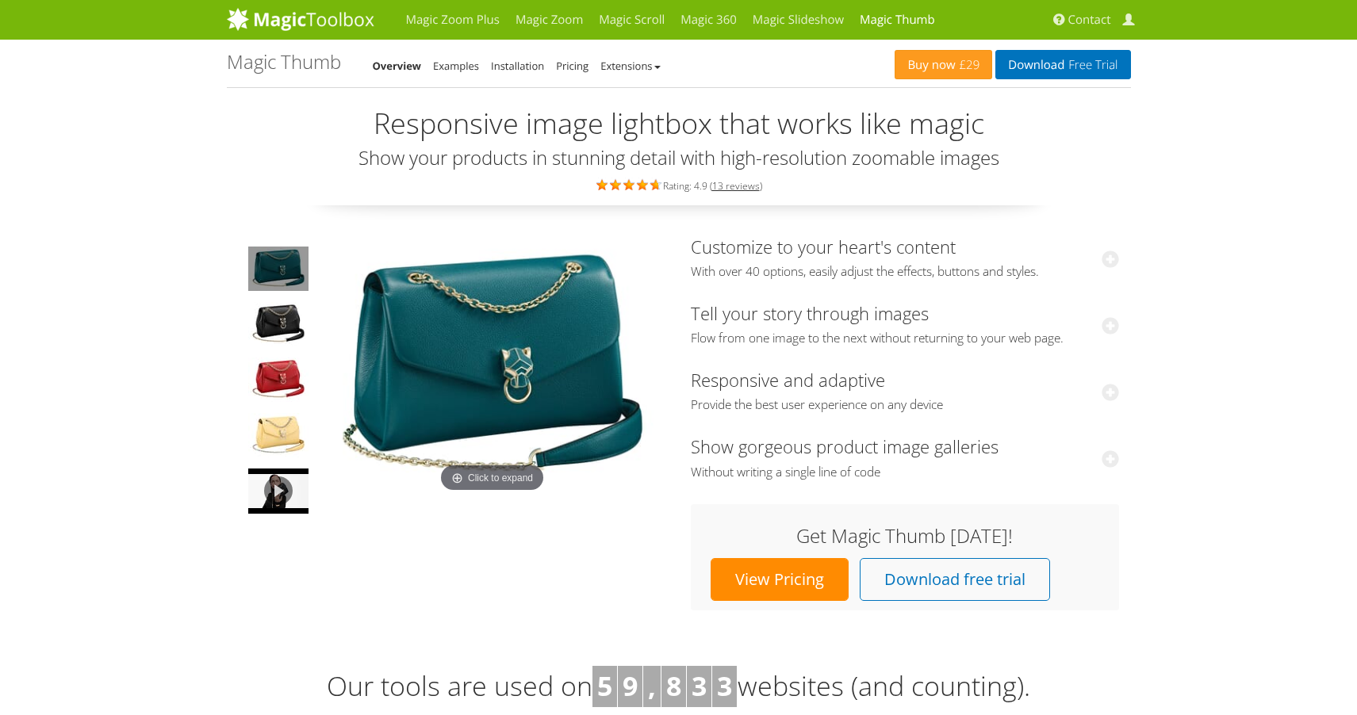
click at [490, 307] on img at bounding box center [492, 367] width 349 height 260
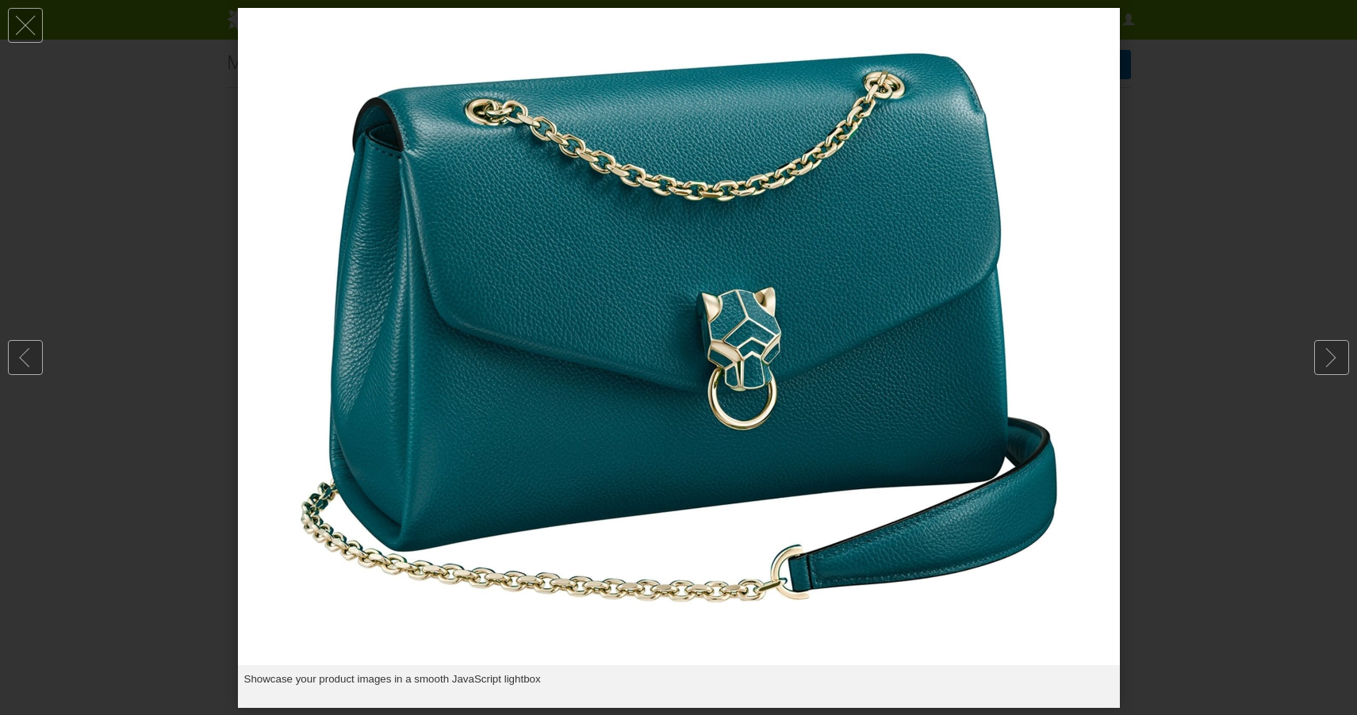
click at [500, 309] on img at bounding box center [679, 336] width 882 height 657
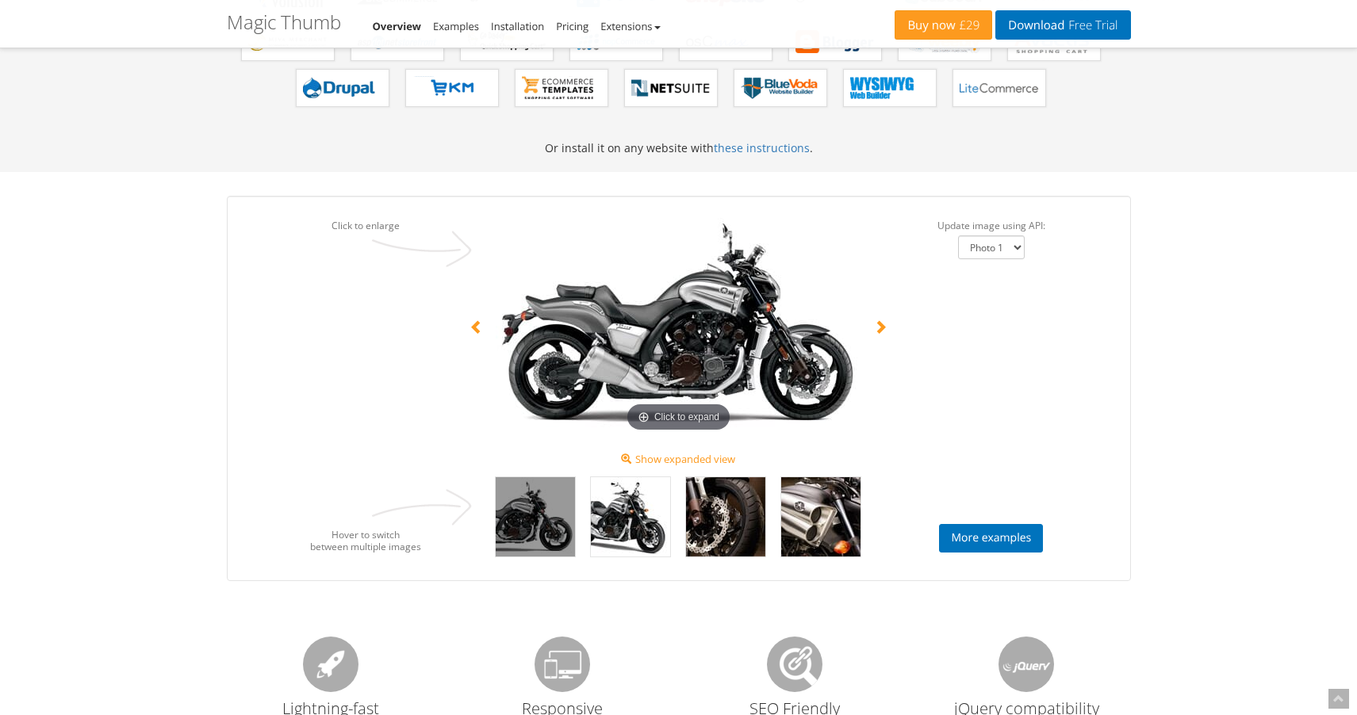
scroll to position [1053, 0]
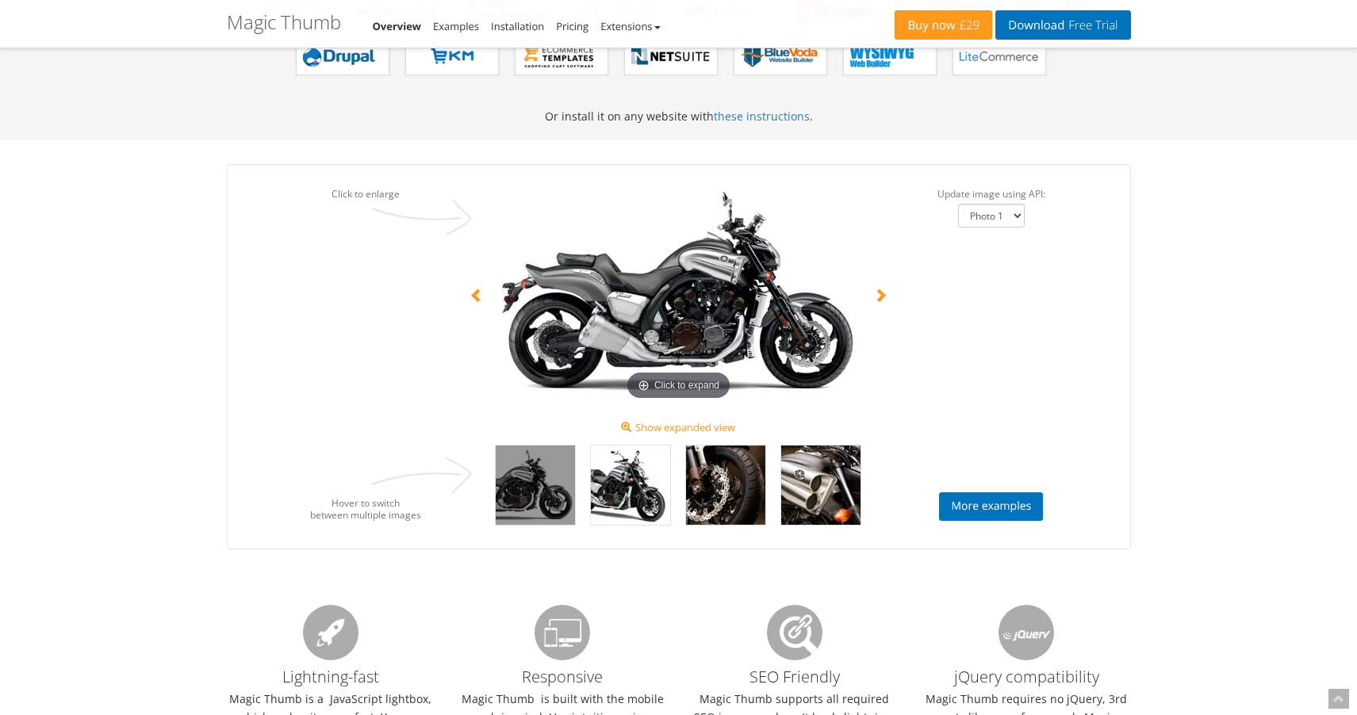
click at [875, 289] on span at bounding box center [880, 295] width 14 height 14
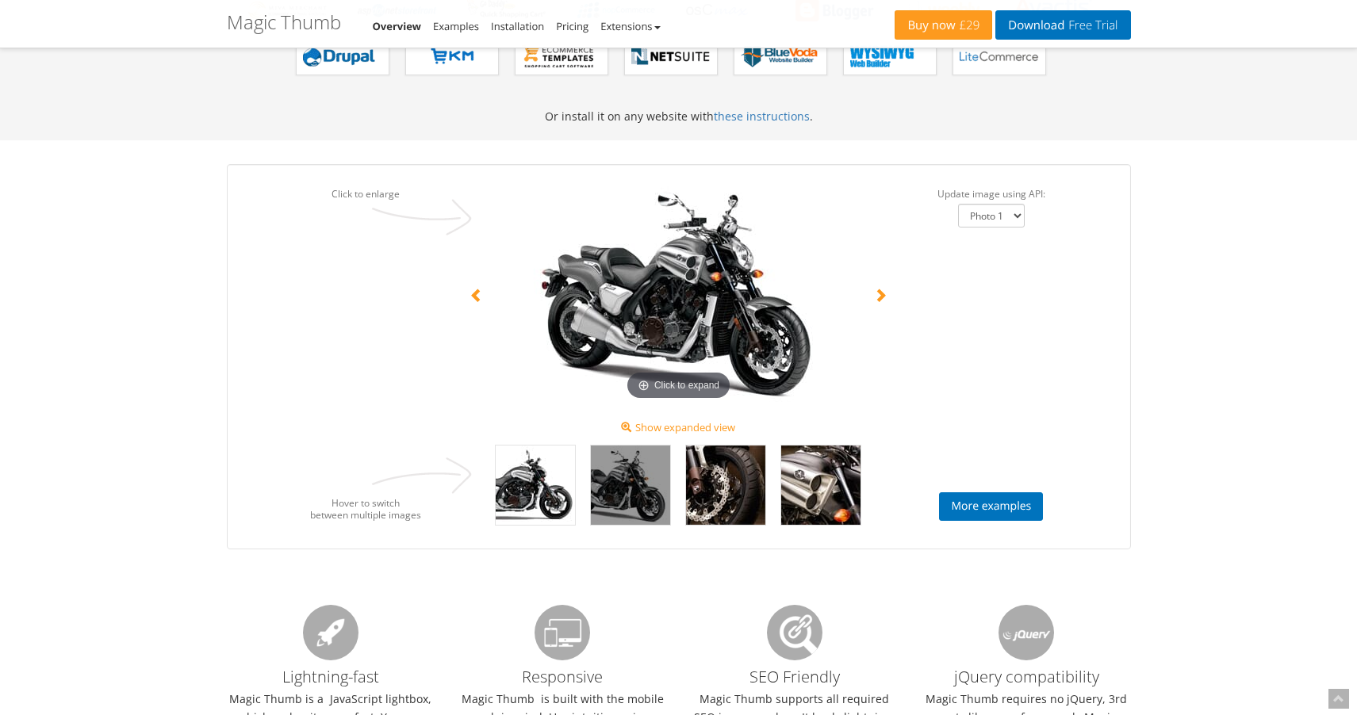
click at [875, 289] on span at bounding box center [880, 295] width 14 height 14
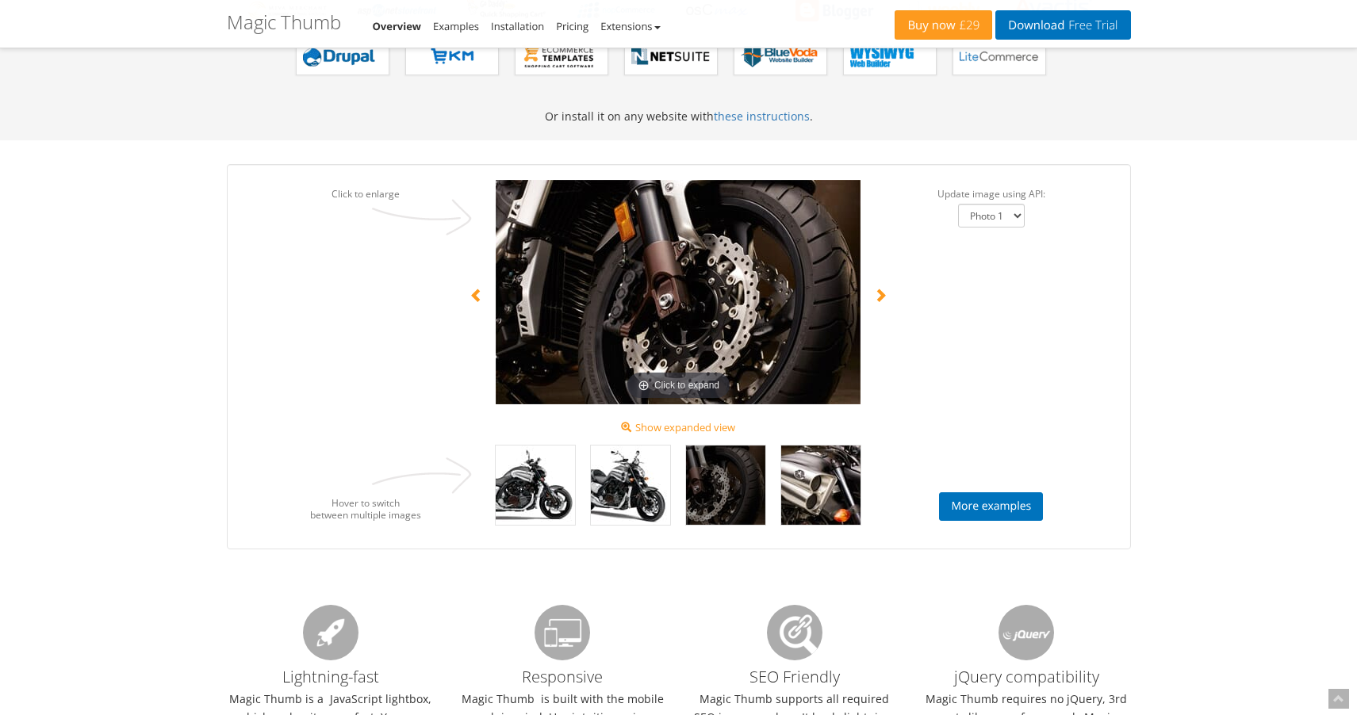
click at [875, 289] on span at bounding box center [880, 295] width 14 height 14
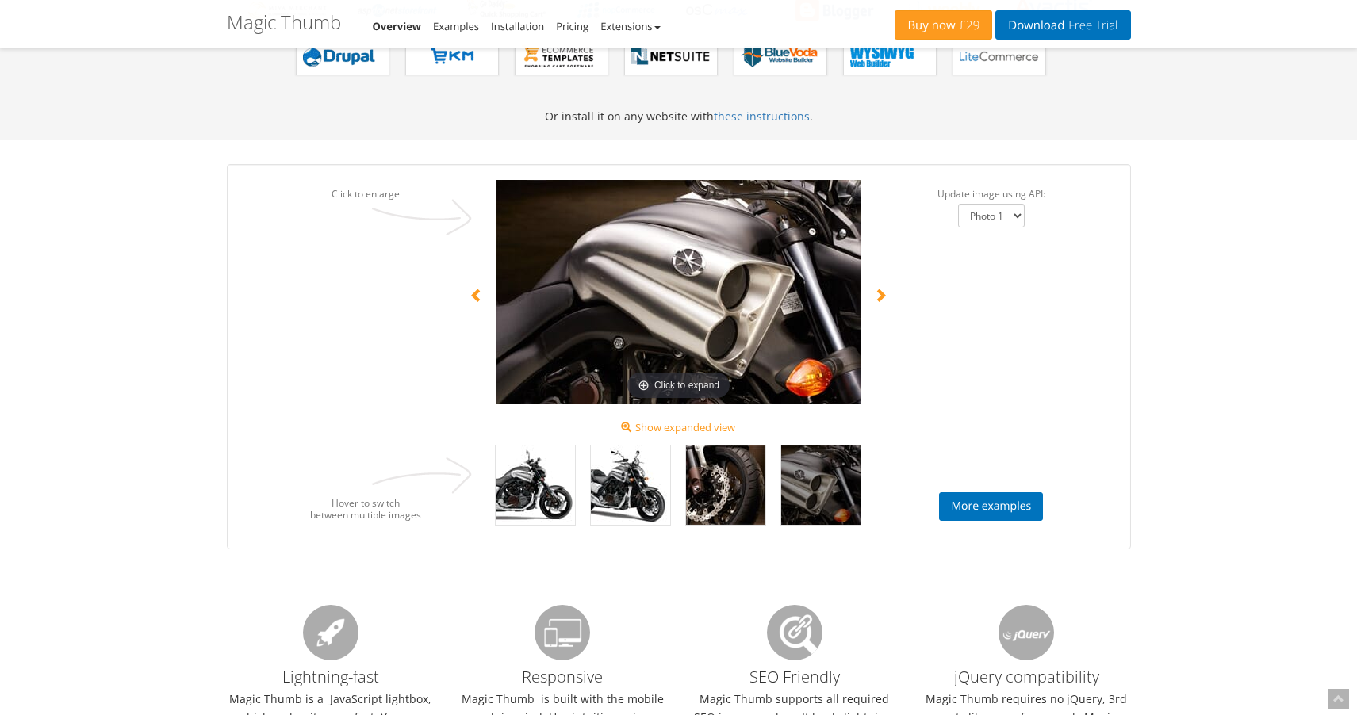
click at [875, 289] on span at bounding box center [880, 295] width 14 height 14
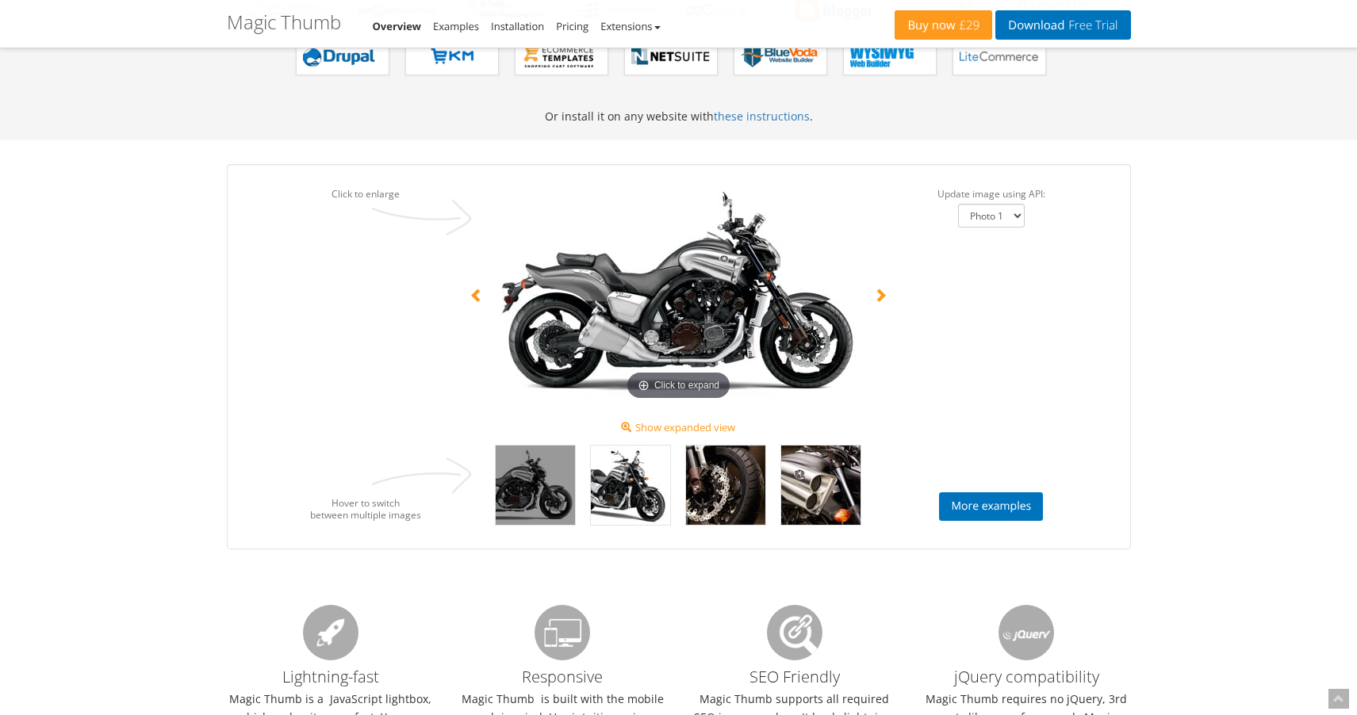
click at [875, 289] on span at bounding box center [880, 295] width 14 height 14
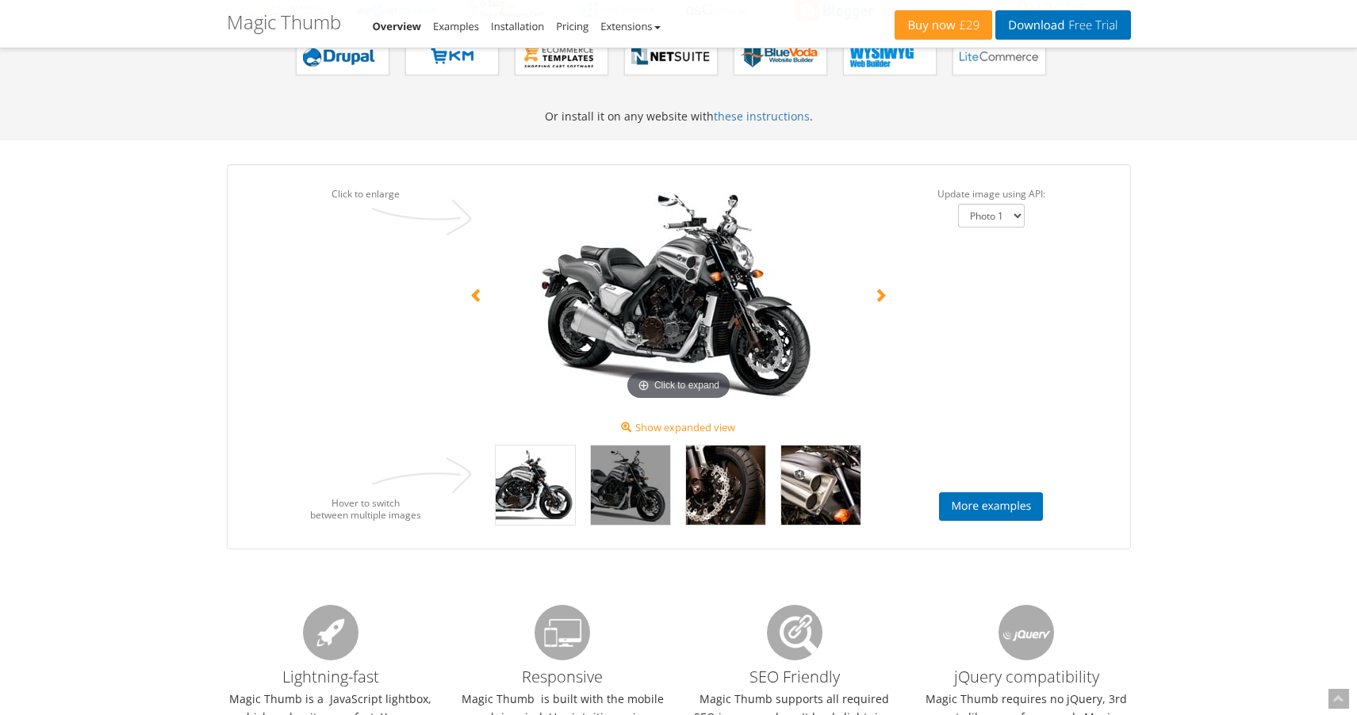
click at [875, 289] on span at bounding box center [880, 295] width 14 height 14
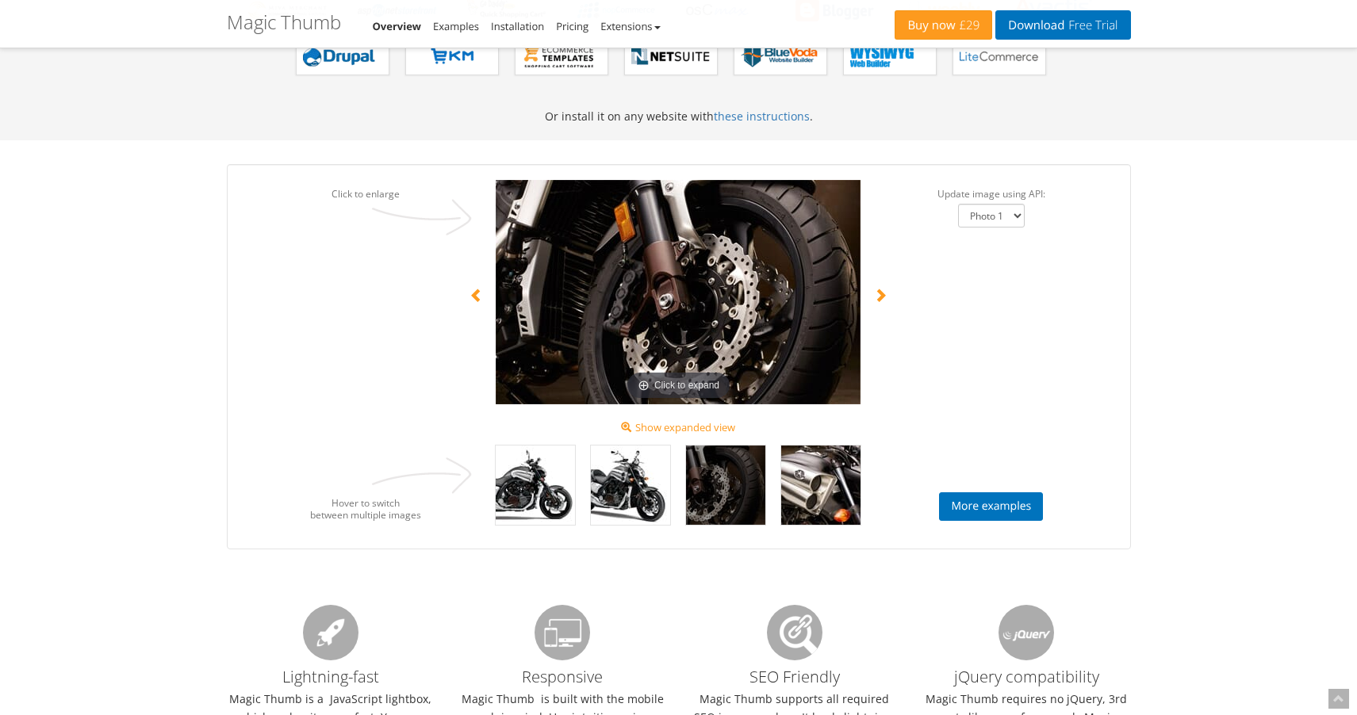
click at [625, 293] on img at bounding box center [678, 292] width 365 height 224
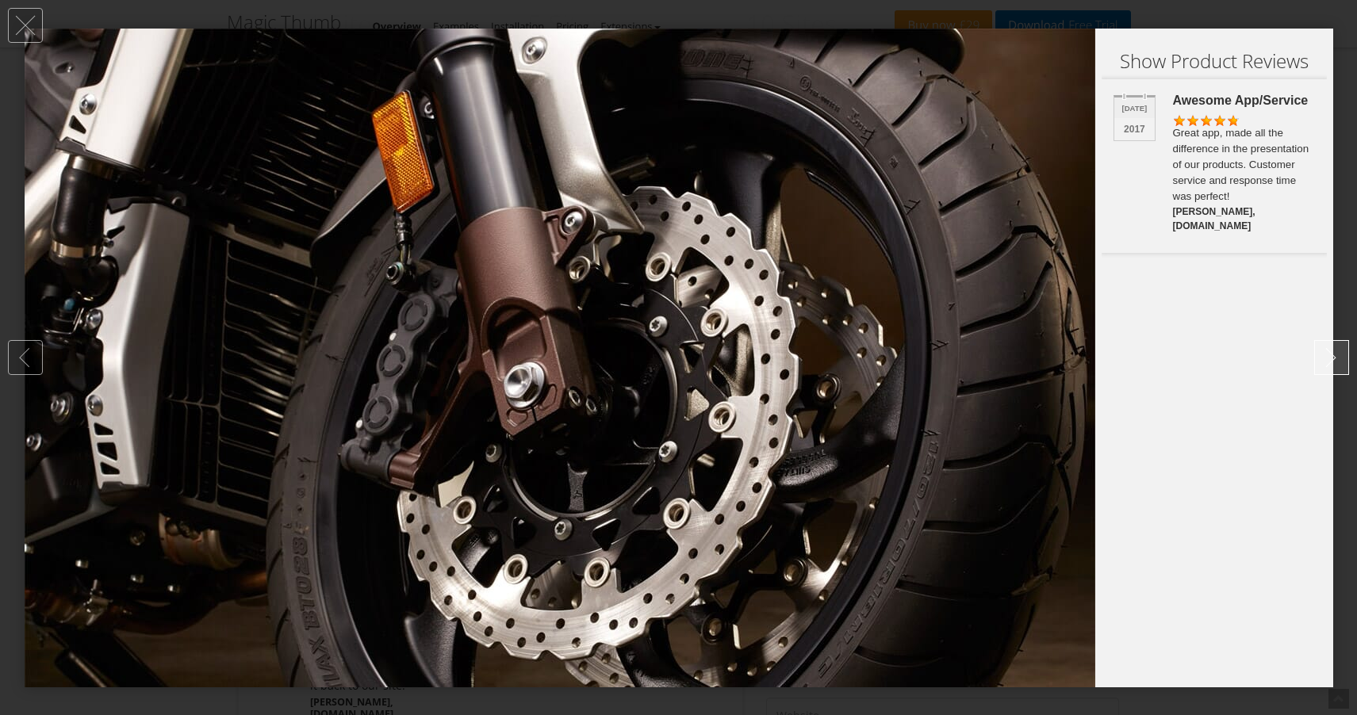
scroll to position [2198, 0]
click at [1342, 354] on link at bounding box center [1331, 357] width 35 height 35
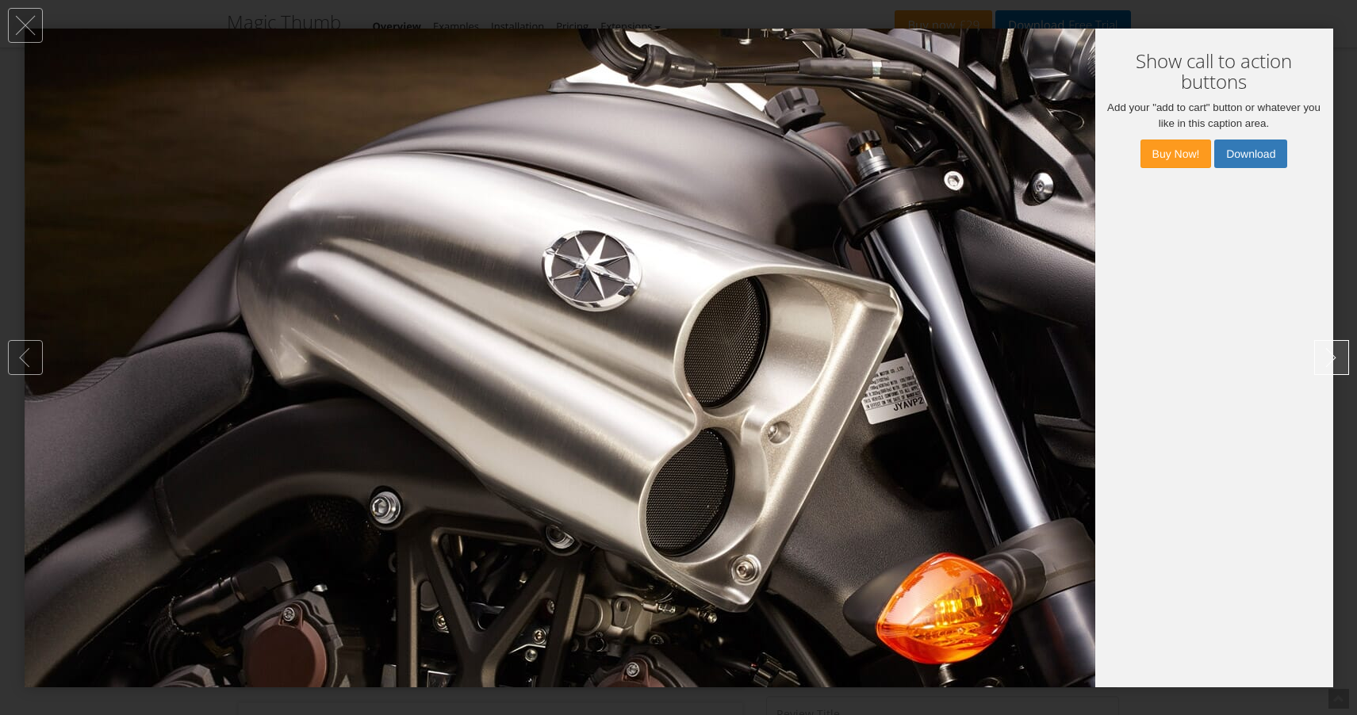
click at [1332, 354] on link at bounding box center [1331, 357] width 35 height 35
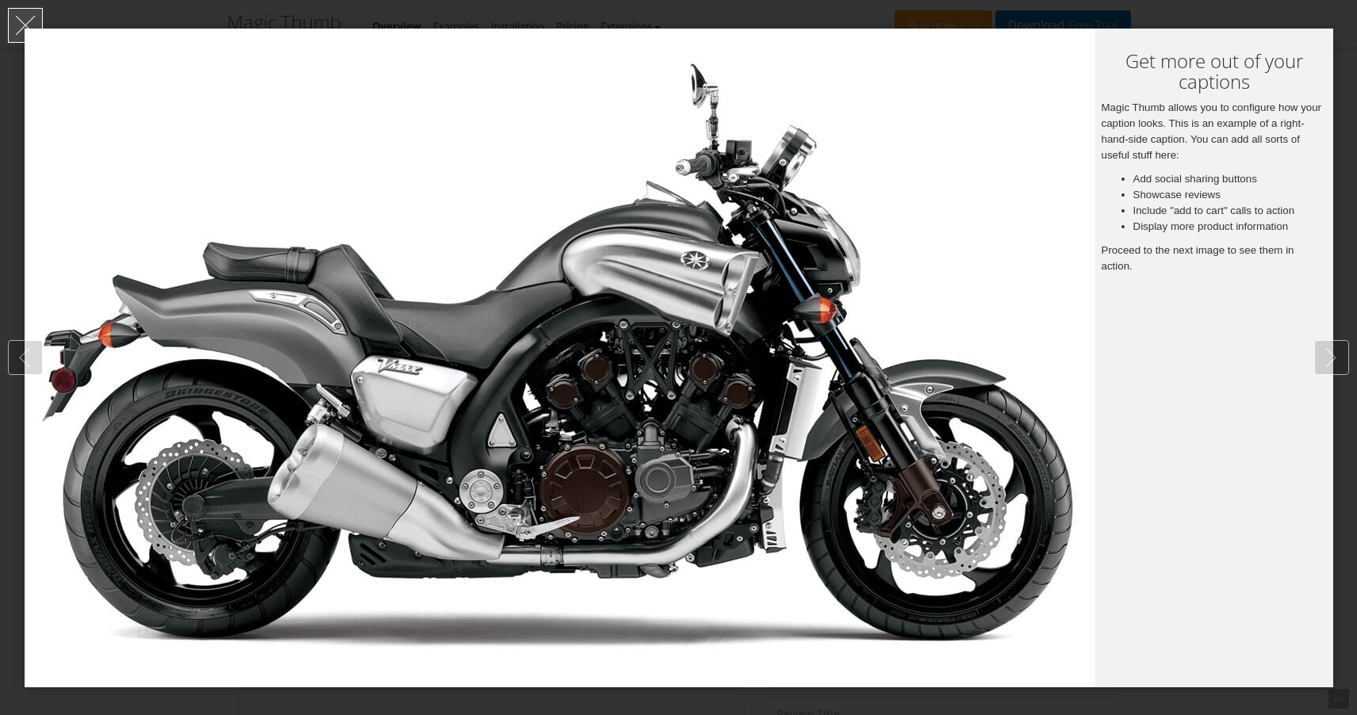
click at [22, 37] on link at bounding box center [25, 25] width 35 height 35
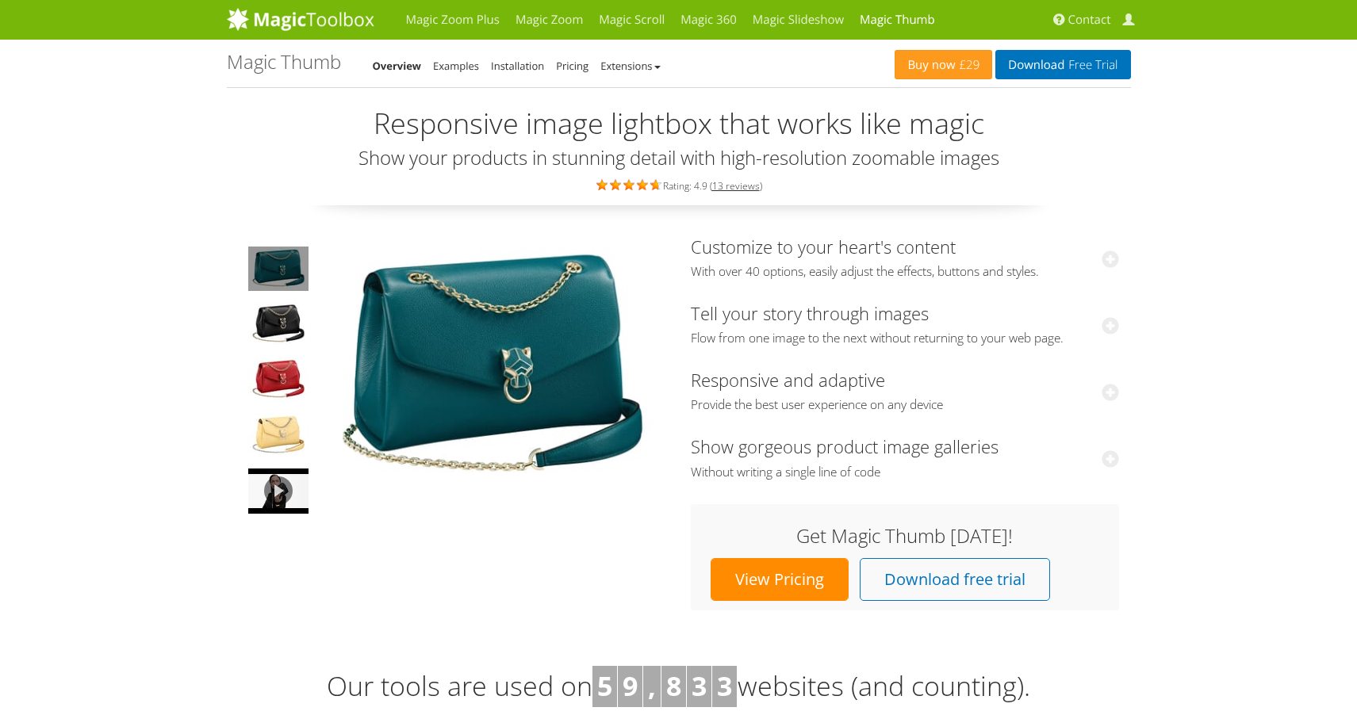
scroll to position [0, 0]
click at [1049, 65] on link "Download Free Trial" at bounding box center [1062, 64] width 135 height 29
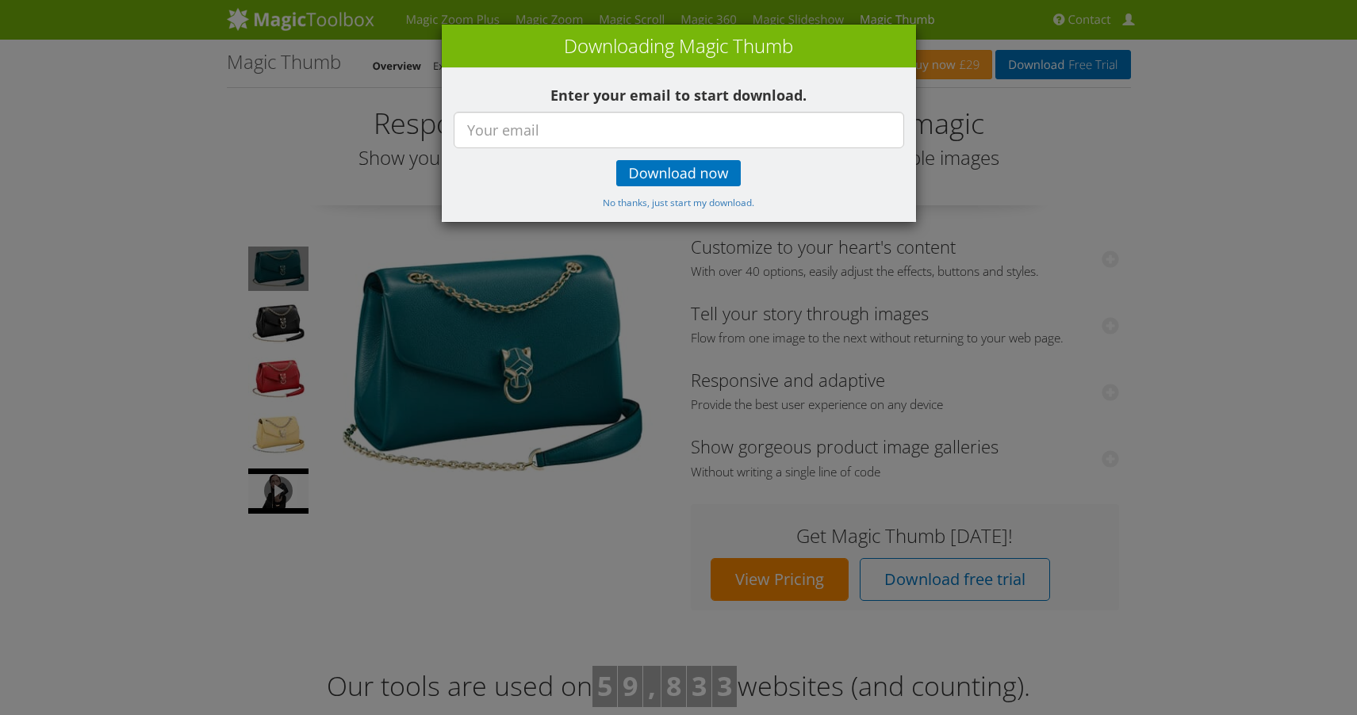
click at [1035, 167] on div "× Downloading Magic Thumb Enter your email to start download. Download now No t…" at bounding box center [678, 357] width 1357 height 715
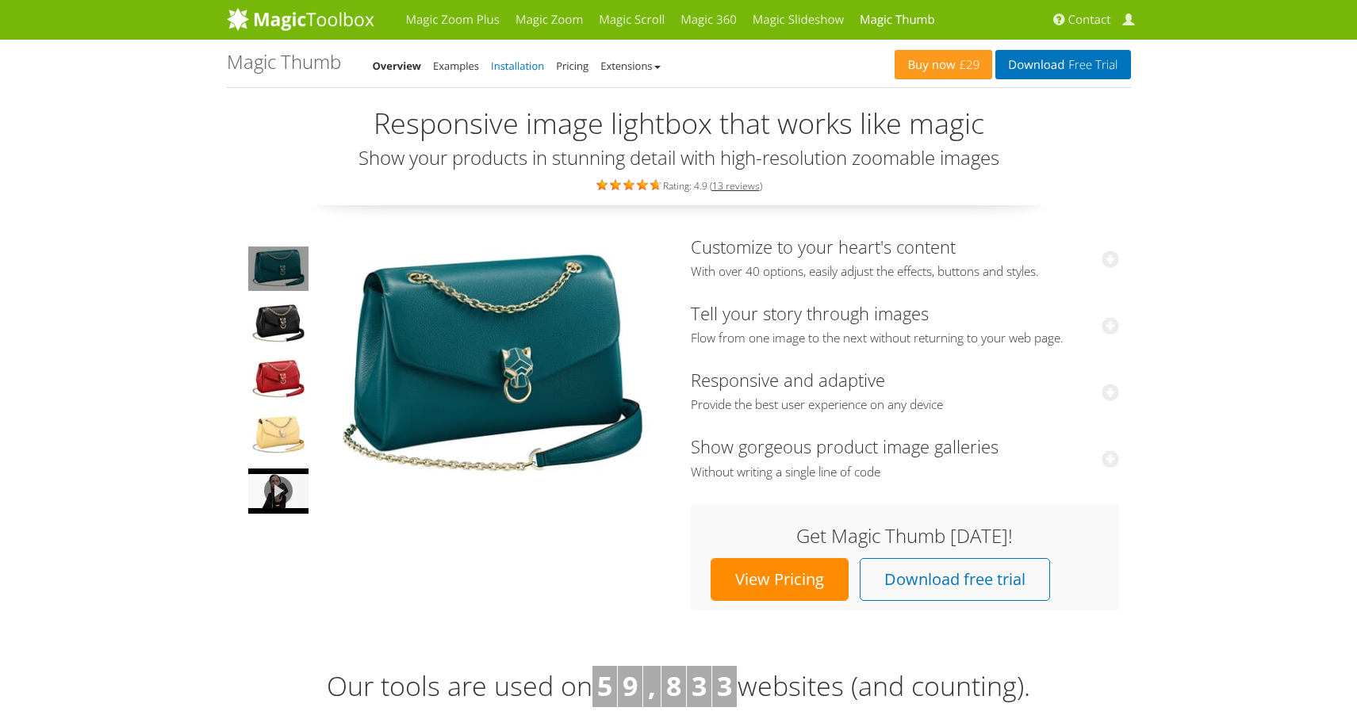
click at [511, 63] on link "Installation" at bounding box center [517, 66] width 53 height 14
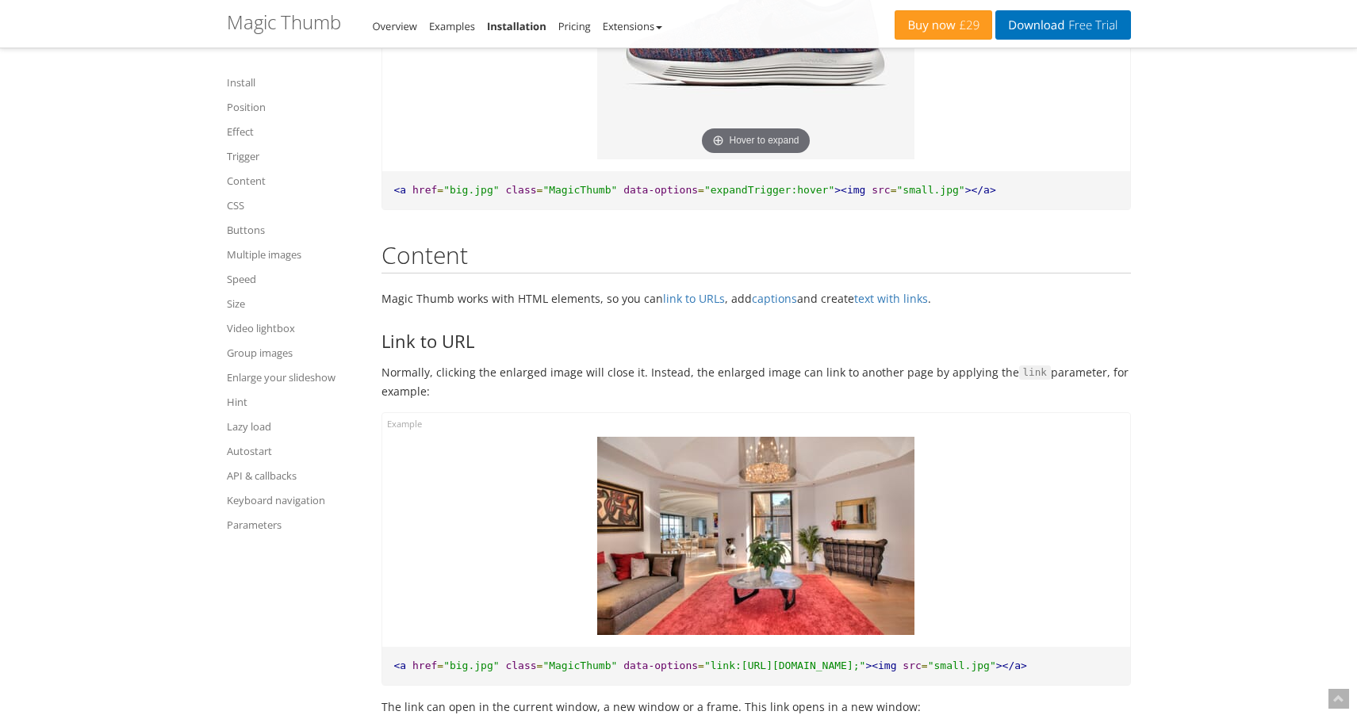
scroll to position [3212, 0]
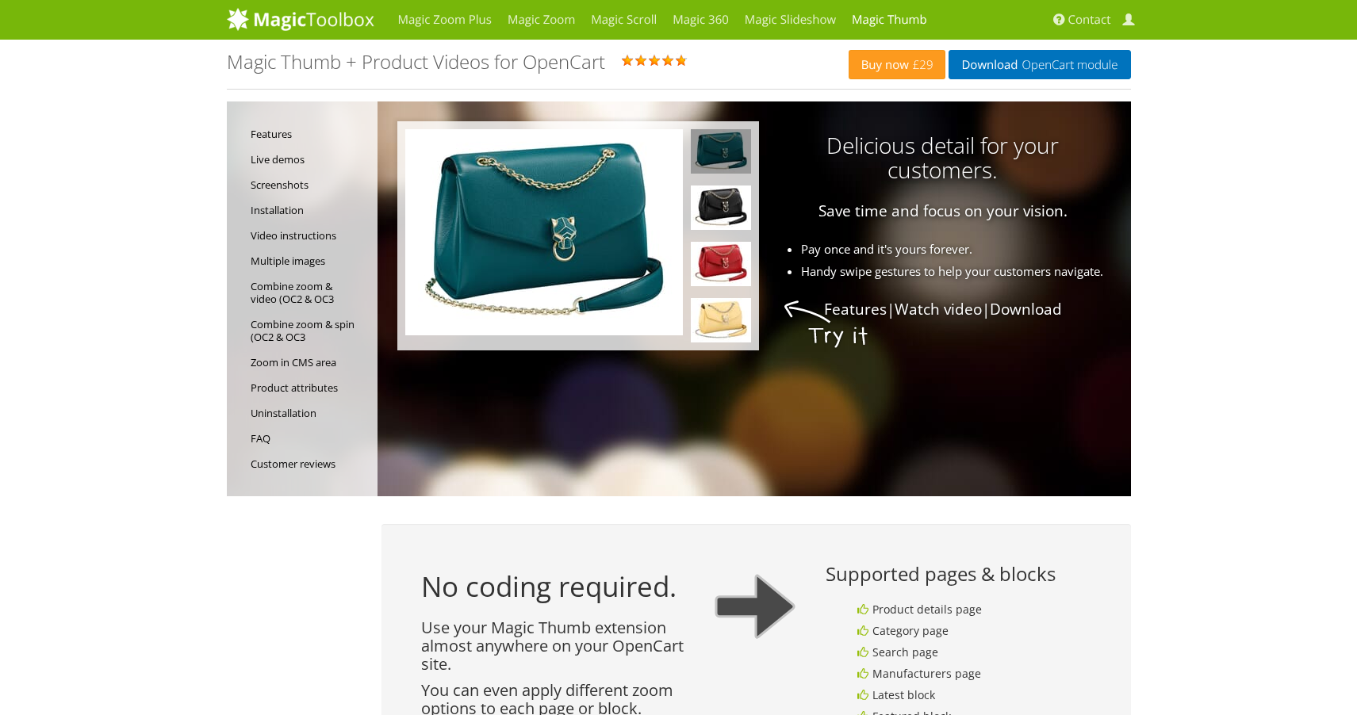
drag, startPoint x: 0, startPoint y: 0, endPoint x: 605, endPoint y: 304, distance: 677.0
click at [605, 304] on img at bounding box center [544, 232] width 278 height 206
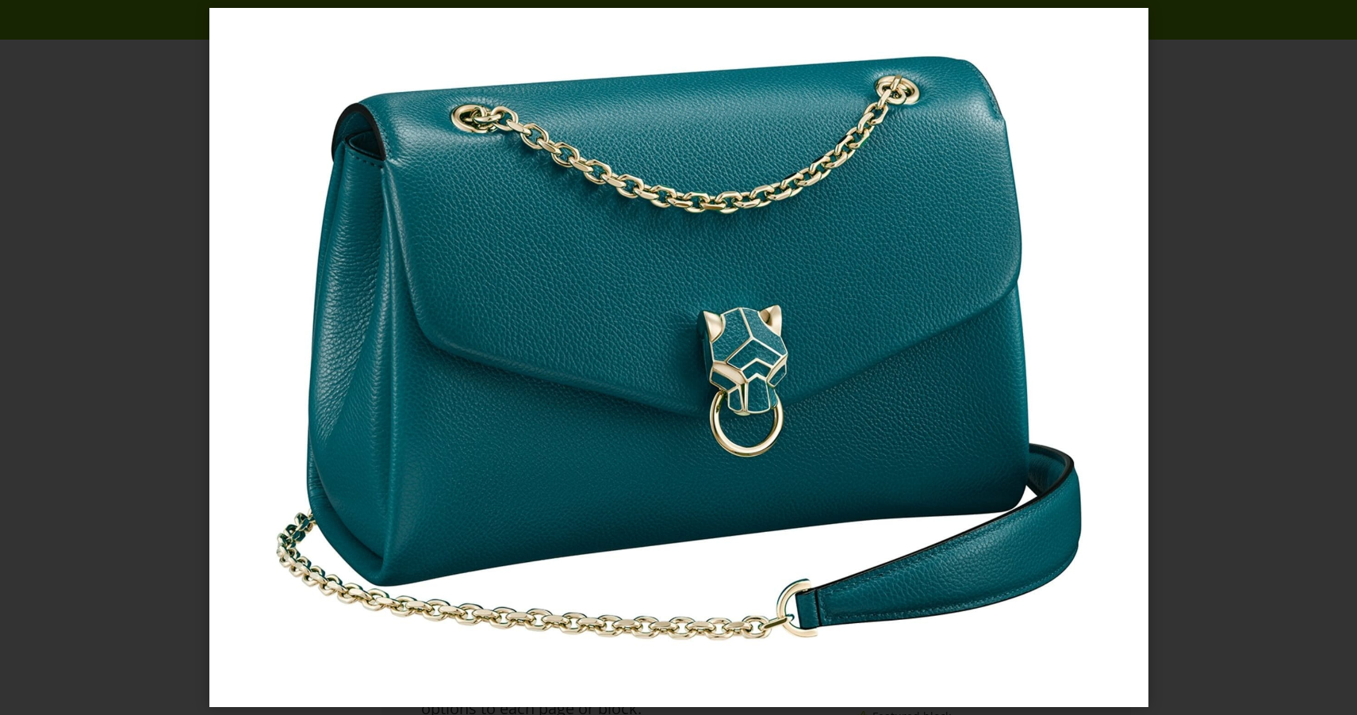
click at [590, 243] on img at bounding box center [678, 357] width 939 height 699
click at [664, 262] on img at bounding box center [678, 357] width 939 height 699
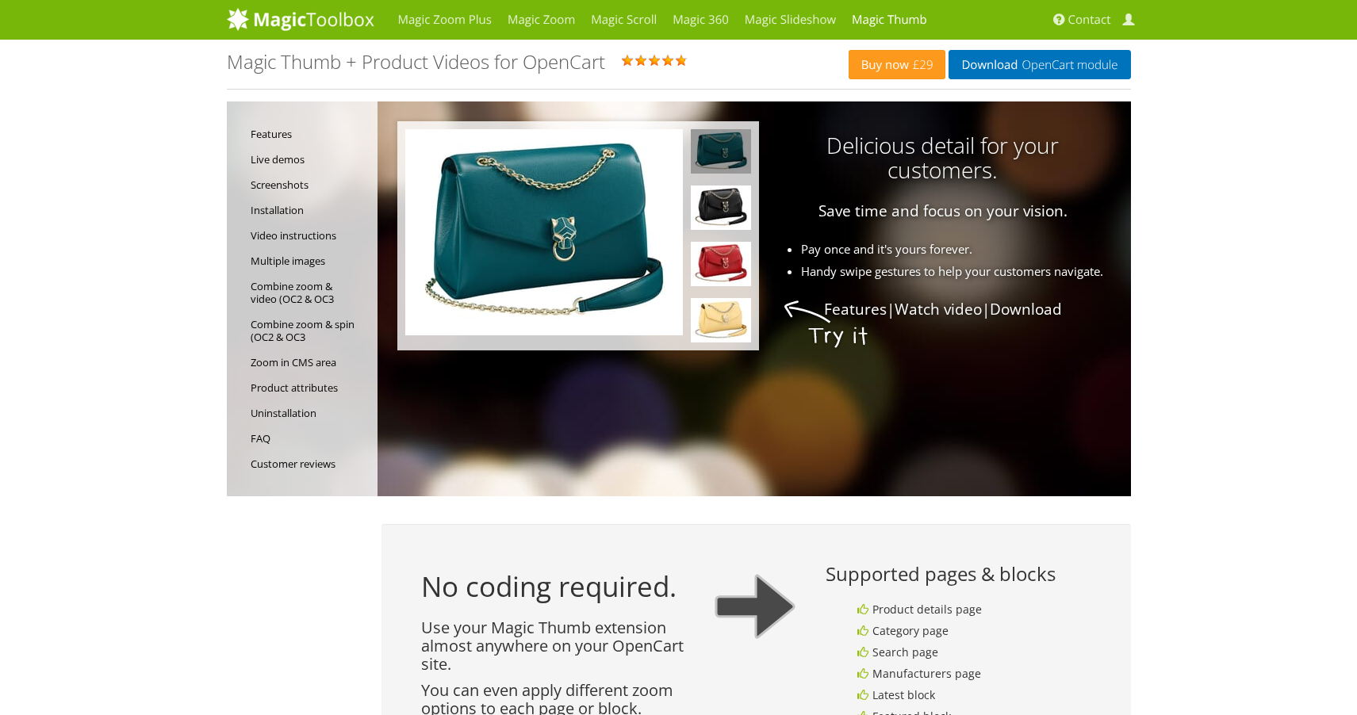
click at [663, 262] on img at bounding box center [544, 232] width 278 height 206
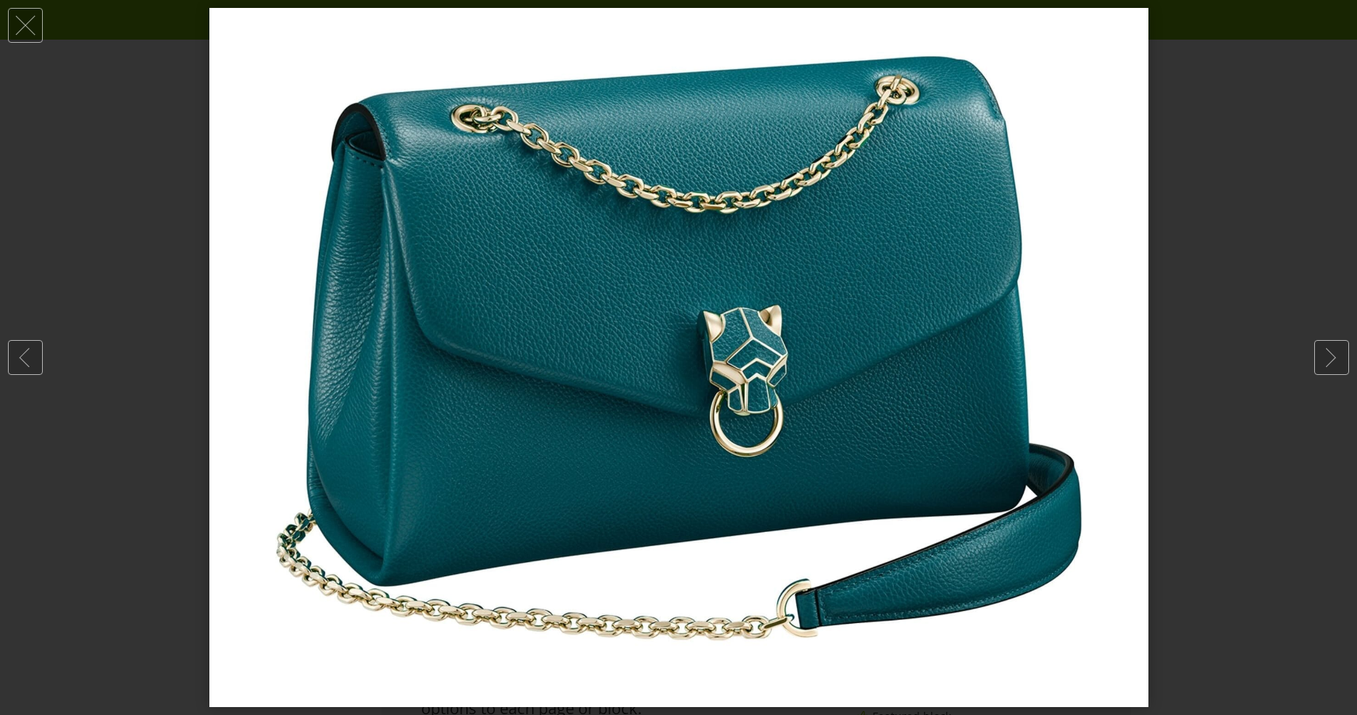
click at [997, 335] on img at bounding box center [678, 357] width 939 height 699
click at [997, 335] on div at bounding box center [678, 357] width 1357 height 715
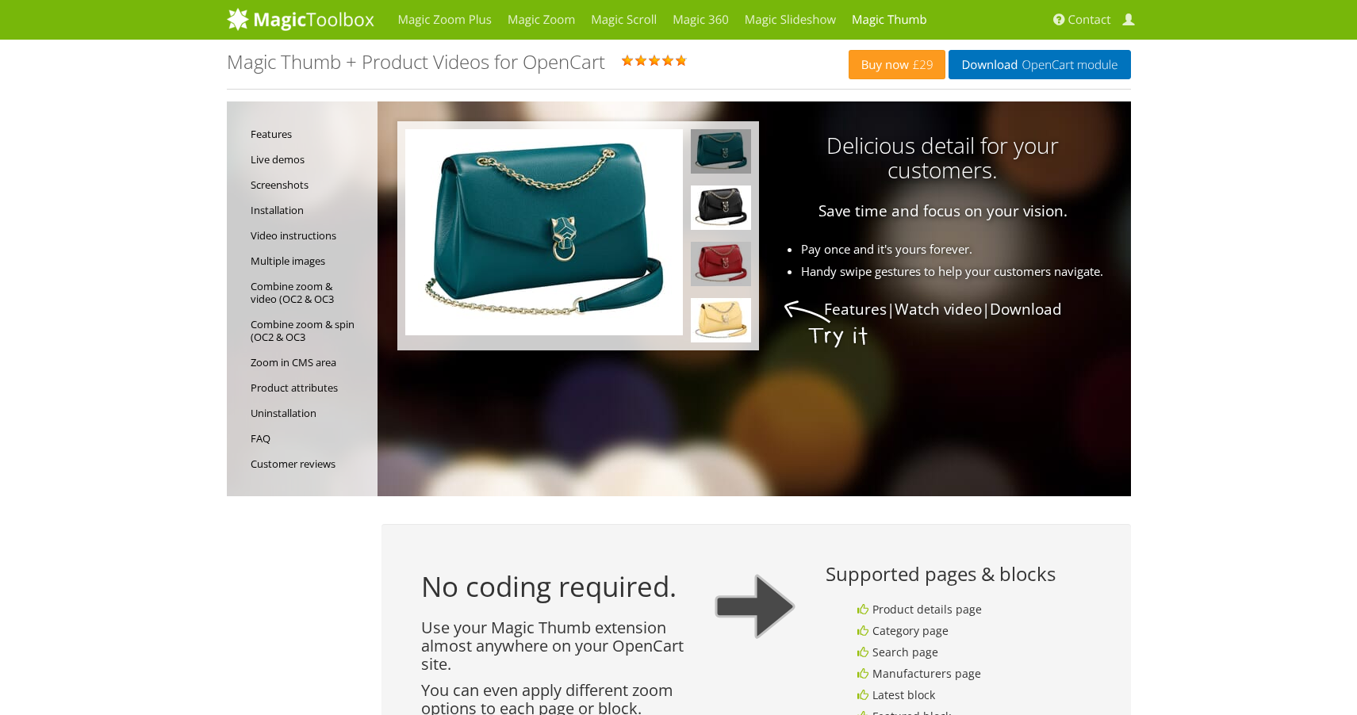
click at [726, 253] on img at bounding box center [721, 264] width 60 height 44
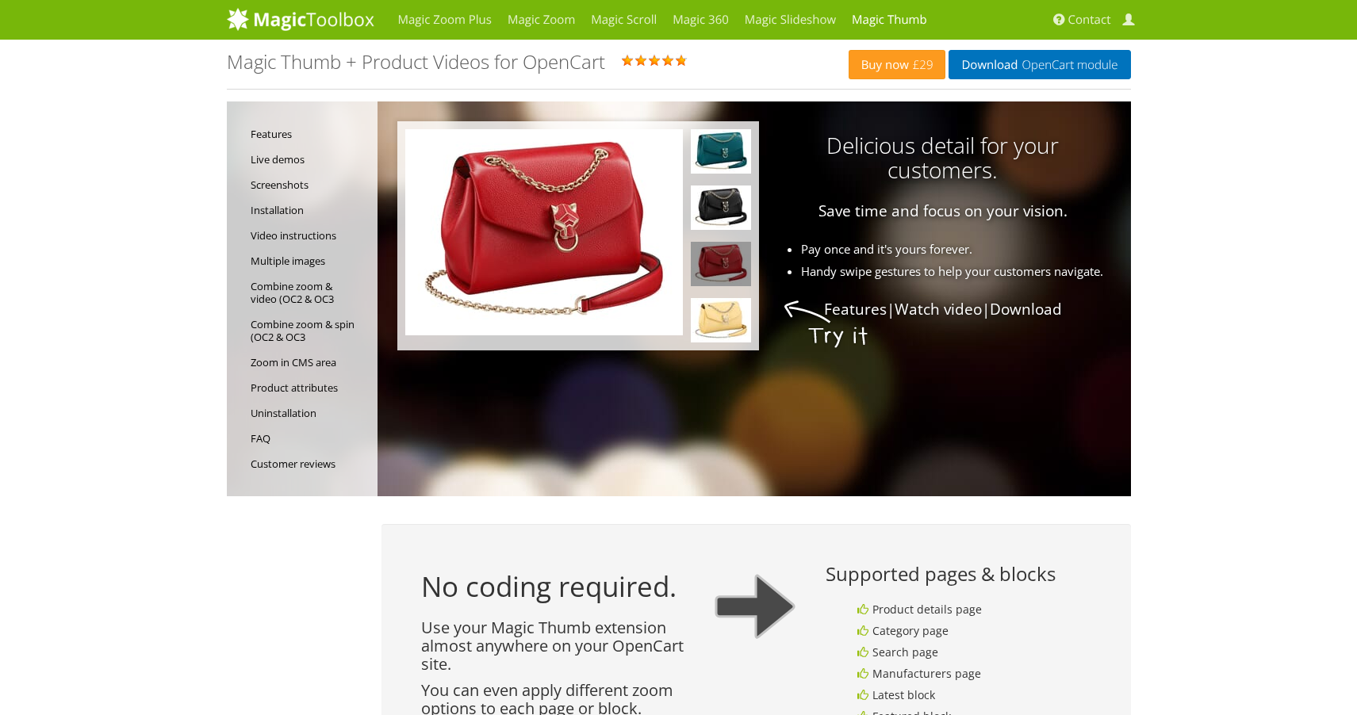
click at [726, 253] on img at bounding box center [721, 264] width 60 height 44
click at [629, 238] on img at bounding box center [544, 232] width 278 height 206
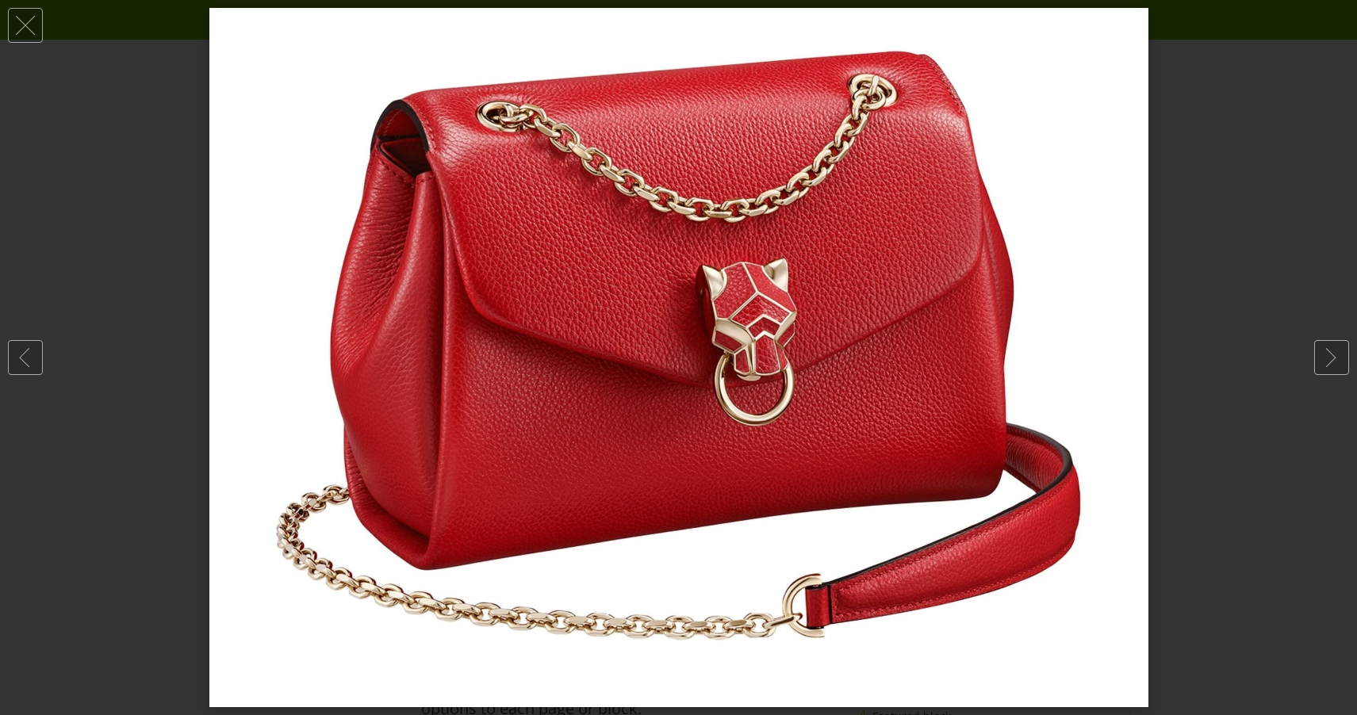
click at [629, 238] on img at bounding box center [678, 357] width 939 height 699
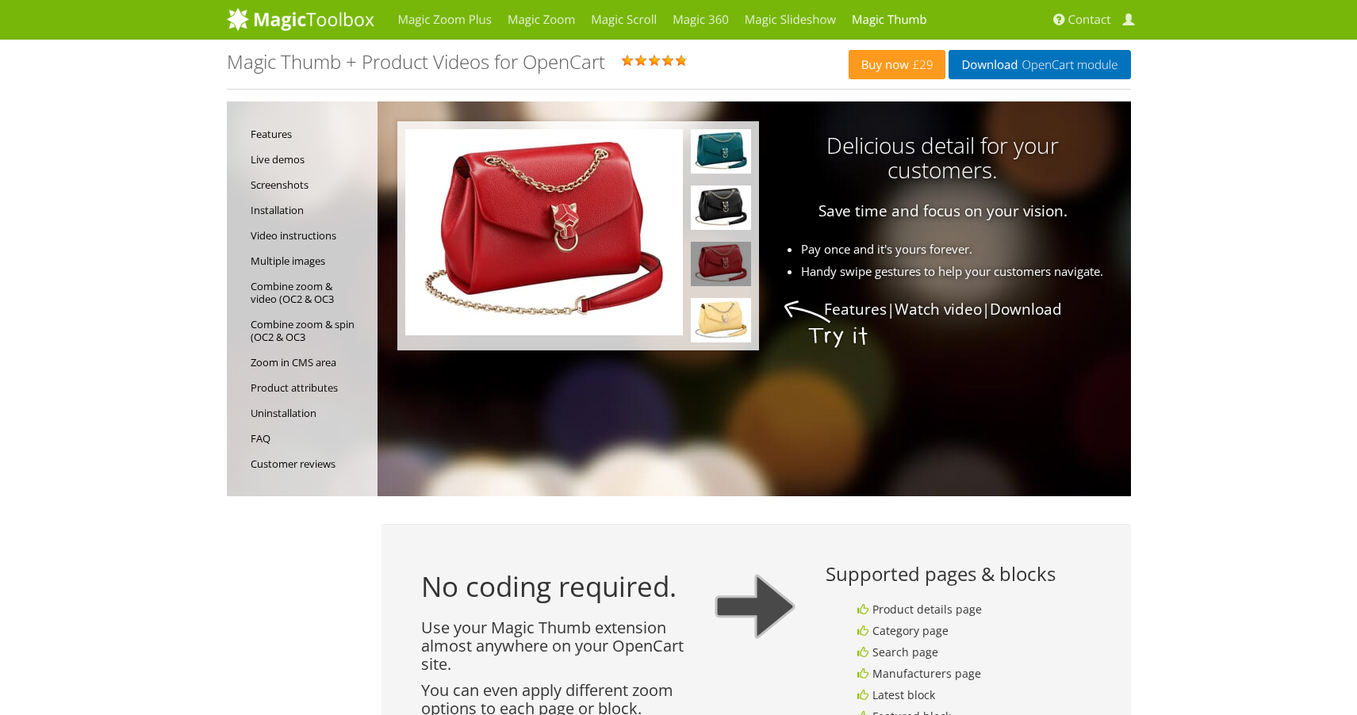
click at [629, 238] on img at bounding box center [544, 232] width 278 height 206
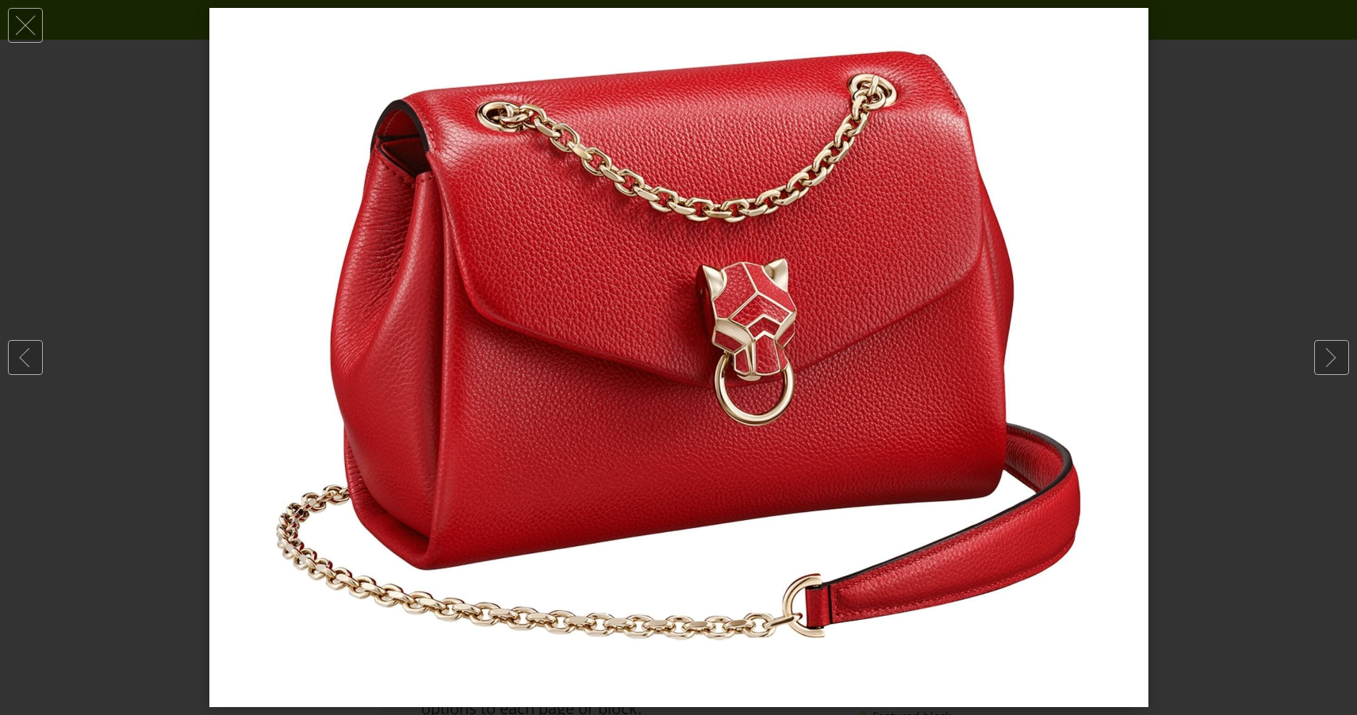
click at [629, 238] on img at bounding box center [678, 357] width 939 height 699
